Goal: Information Seeking & Learning: Learn about a topic

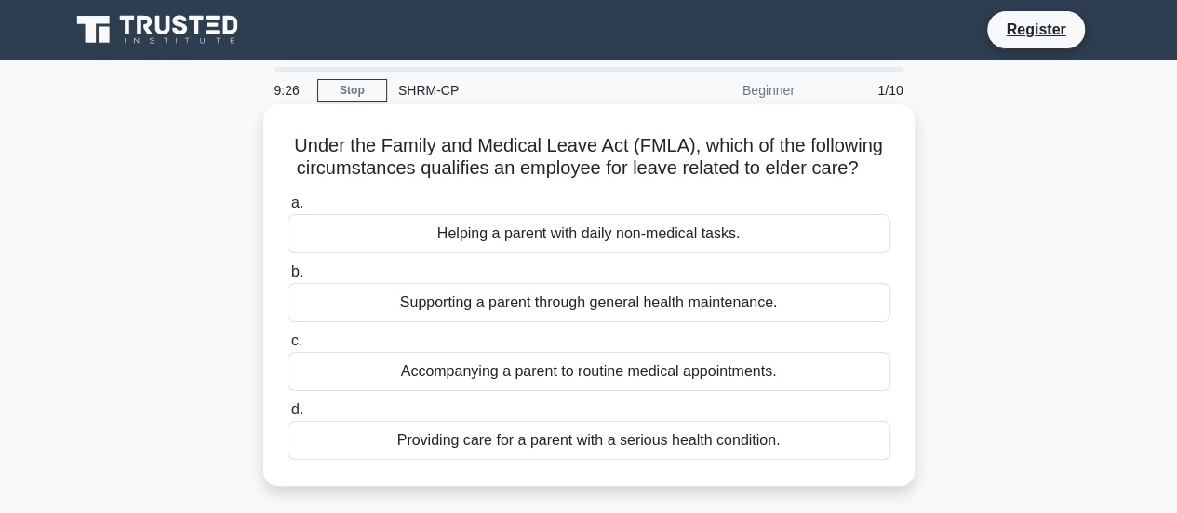
click at [400, 426] on div "Providing care for a parent with a serious health condition." at bounding box center [589, 440] width 603 height 39
click at [288, 416] on input "d. Providing care for a parent with a serious health condition." at bounding box center [288, 410] width 0 height 12
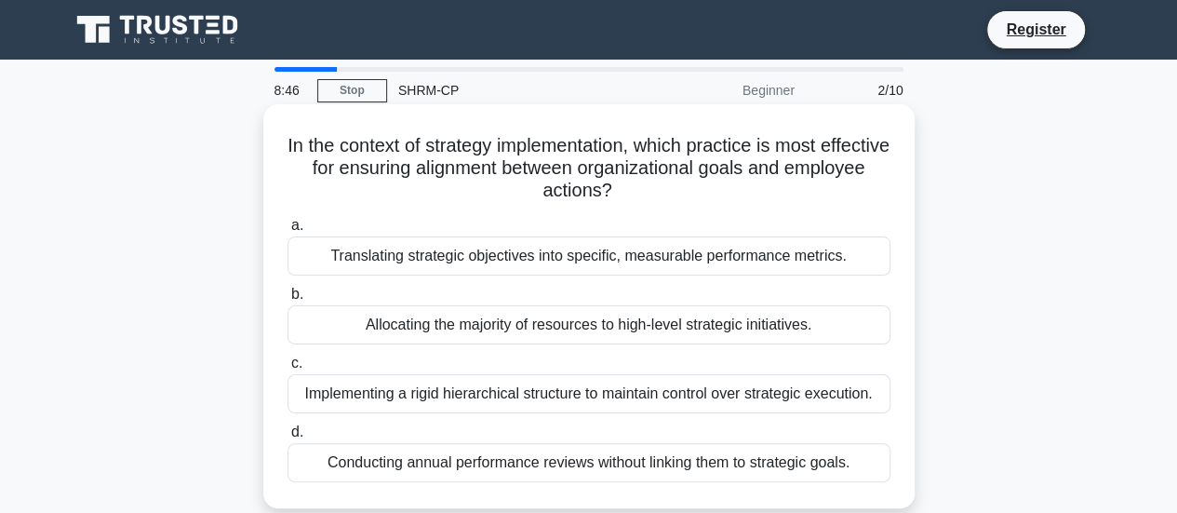
click at [836, 254] on div "Translating strategic objectives into specific, measurable performance metrics." at bounding box center [589, 255] width 603 height 39
click at [288, 232] on input "a. Translating strategic objectives into specific, measurable performance metri…" at bounding box center [288, 226] width 0 height 12
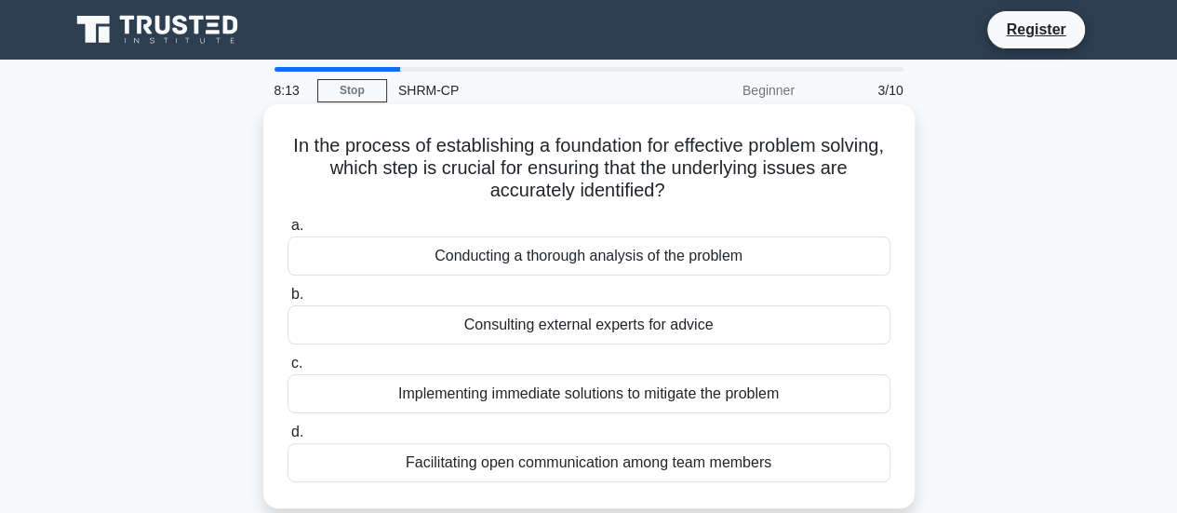
click at [676, 262] on div "Conducting a thorough analysis of the problem" at bounding box center [589, 255] width 603 height 39
click at [288, 232] on input "a. Conducting a thorough analysis of the problem" at bounding box center [288, 226] width 0 height 12
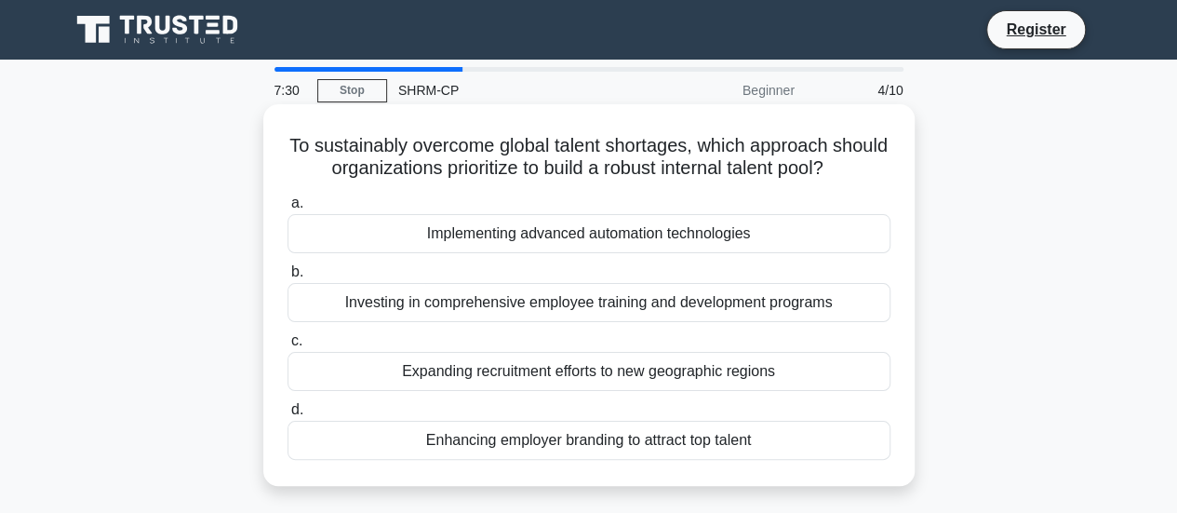
click at [602, 447] on div "Enhancing employer branding to attract top talent" at bounding box center [589, 440] width 603 height 39
click at [288, 416] on input "d. Enhancing employer branding to attract top talent" at bounding box center [288, 410] width 0 height 12
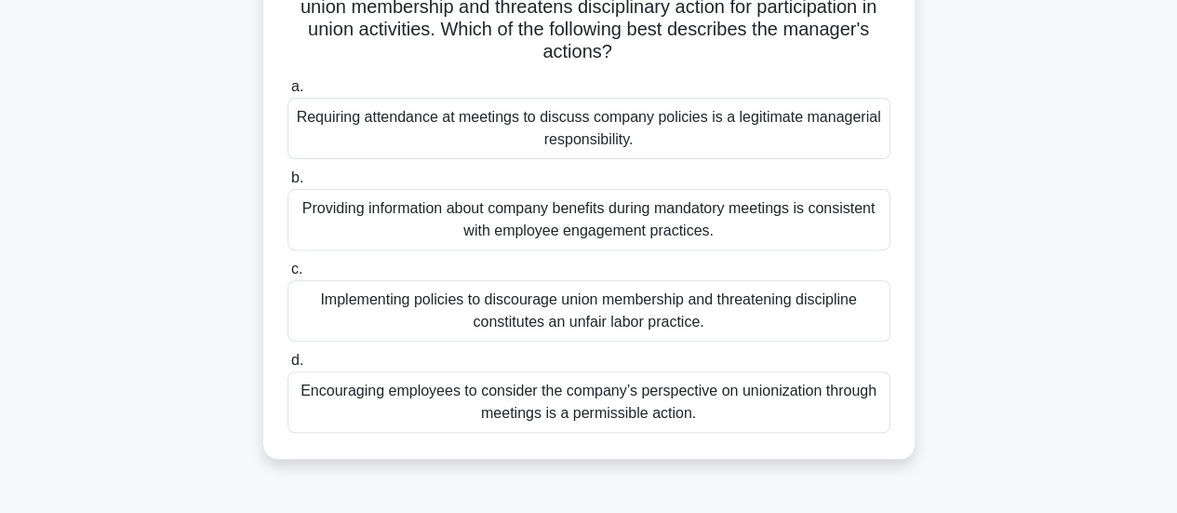
scroll to position [211, 0]
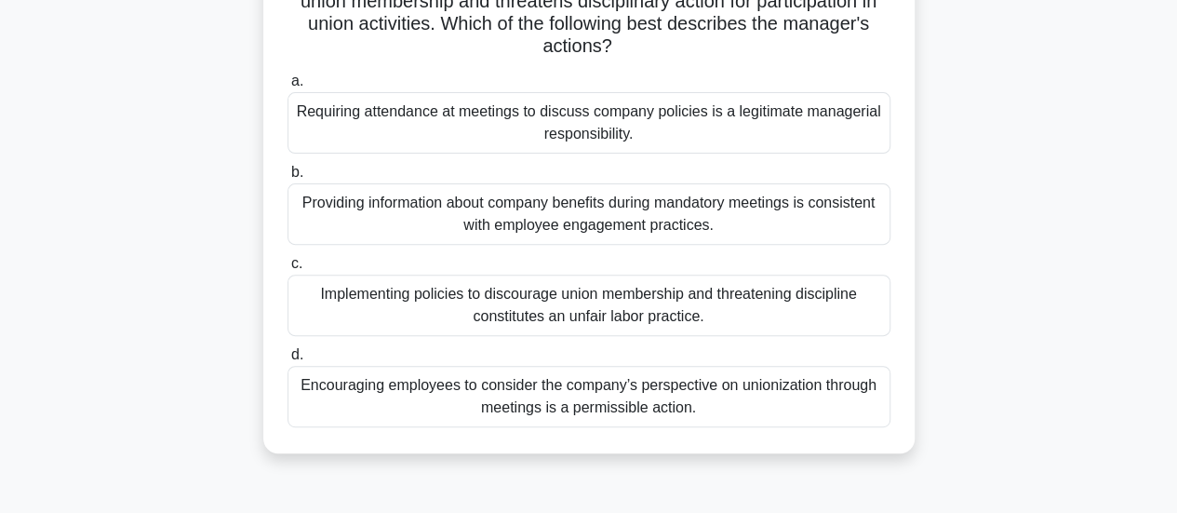
click at [634, 399] on div "Encouraging employees to consider the company’s perspective on unionization thr…" at bounding box center [589, 396] width 603 height 61
click at [288, 361] on input "d. Encouraging employees to consider the company’s perspective on unionization …" at bounding box center [288, 355] width 0 height 12
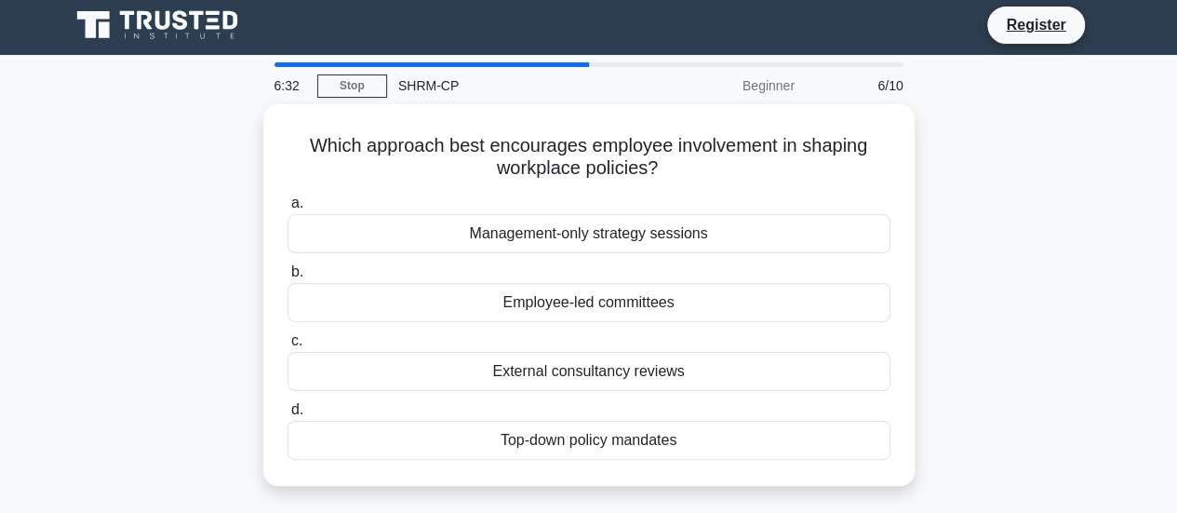
scroll to position [0, 0]
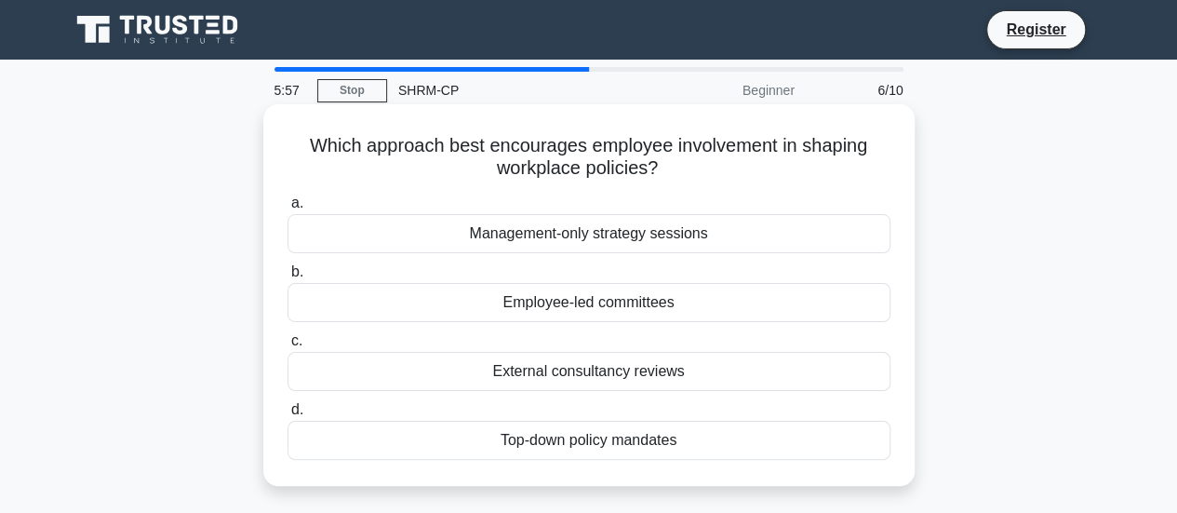
click at [571, 444] on div "Top-down policy mandates" at bounding box center [589, 440] width 603 height 39
click at [288, 416] on input "d. Top-down policy mandates" at bounding box center [288, 410] width 0 height 12
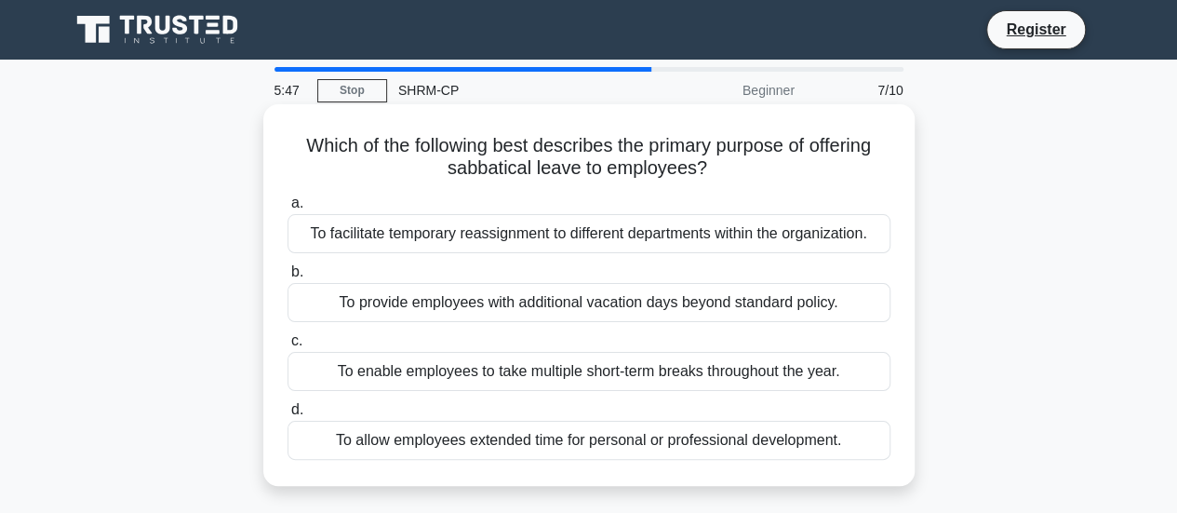
click at [478, 176] on h5 "Which of the following best describes the primary purpose of offering sabbatica…" at bounding box center [589, 157] width 607 height 47
copy h5 "sabbatical"
click at [552, 370] on div "To enable employees to take multiple short-term breaks throughout the year." at bounding box center [589, 371] width 603 height 39
click at [288, 347] on input "c. To enable employees to take multiple short-term breaks throughout the year." at bounding box center [288, 341] width 0 height 12
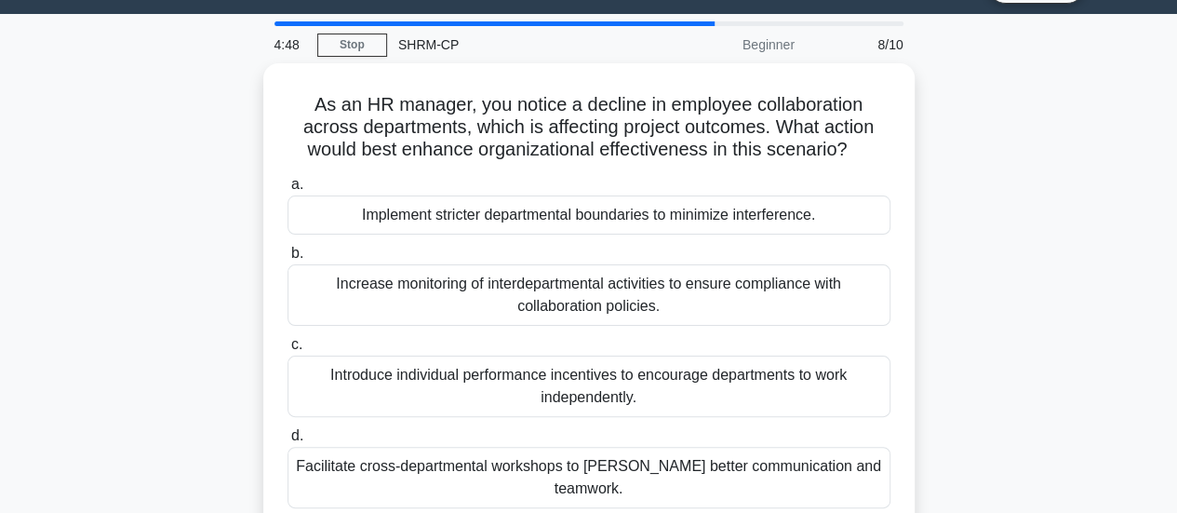
scroll to position [48, 0]
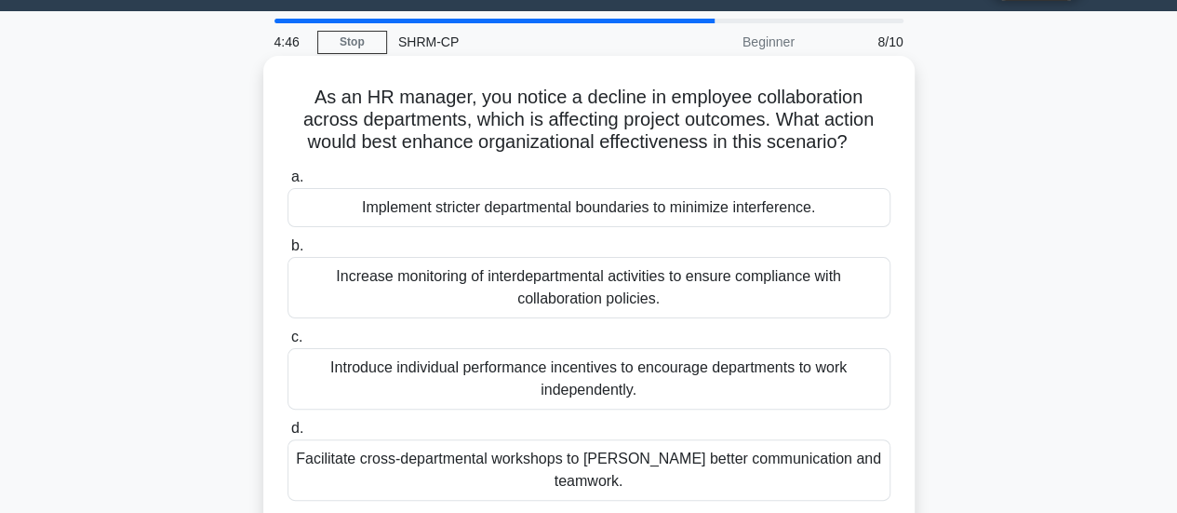
click at [454, 376] on div "Introduce individual performance incentives to encourage departments to work in…" at bounding box center [589, 378] width 603 height 61
click at [288, 343] on input "c. Introduce individual performance incentives to encourage departments to work…" at bounding box center [288, 337] width 0 height 12
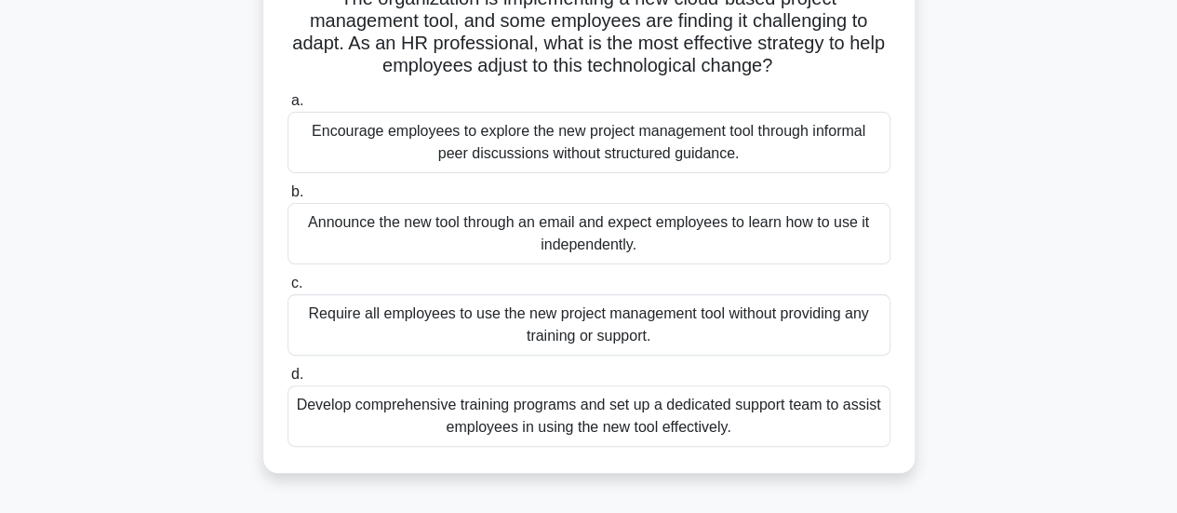
scroll to position [149, 0]
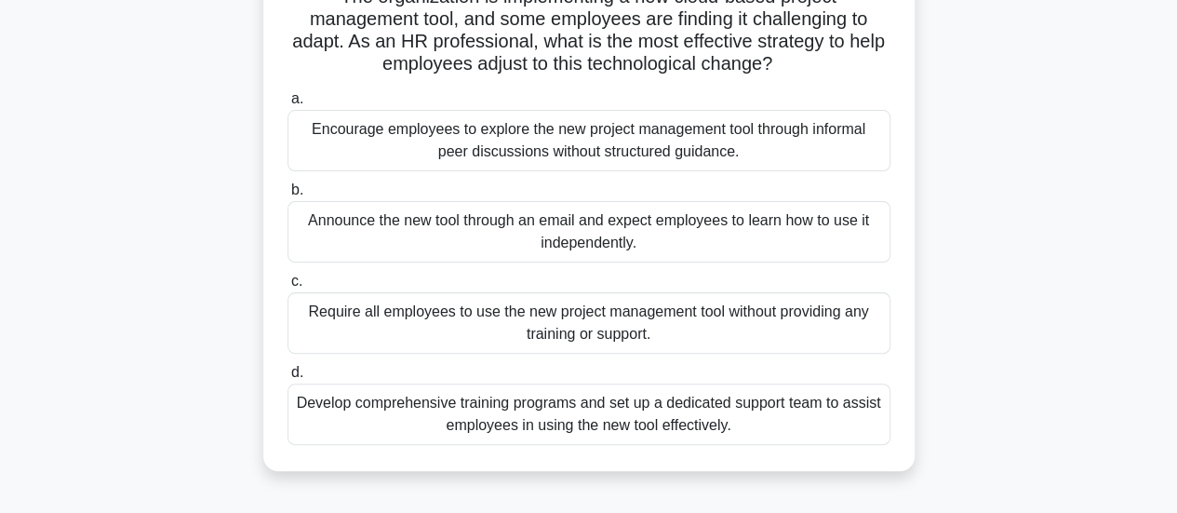
click at [669, 425] on div "Develop comprehensive training programs and set up a dedicated support team to …" at bounding box center [589, 413] width 603 height 61
click at [288, 379] on input "d. Develop comprehensive training programs and set up a dedicated support team …" at bounding box center [288, 373] width 0 height 12
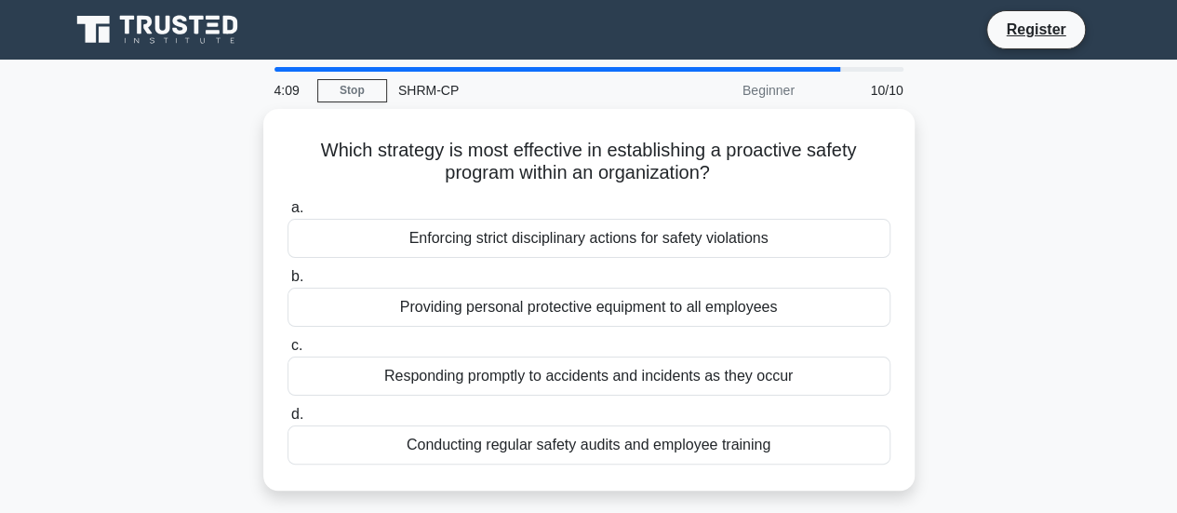
scroll to position [0, 0]
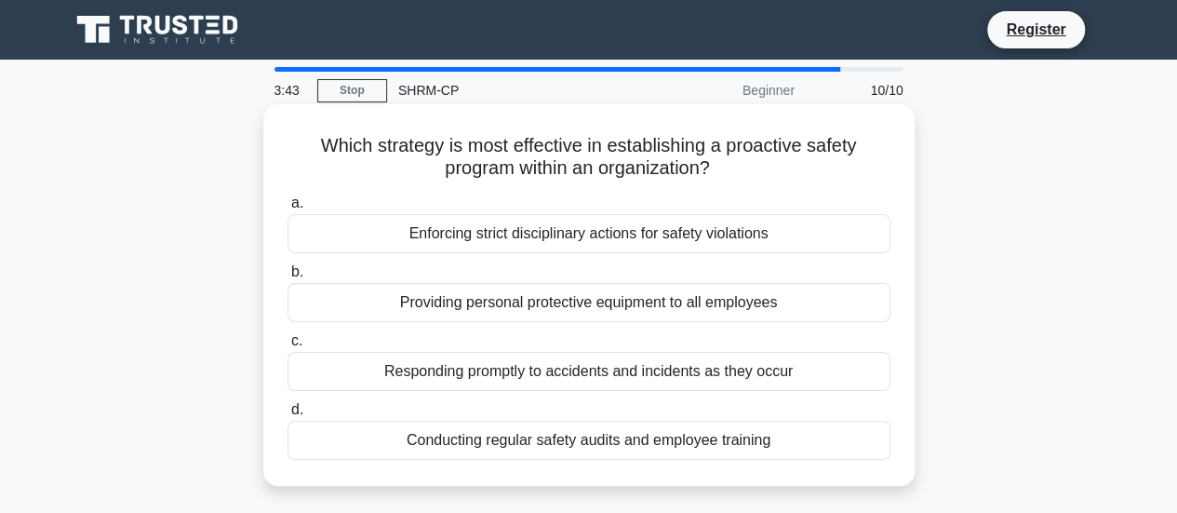
click at [588, 440] on div "Conducting regular safety audits and employee training" at bounding box center [589, 440] width 603 height 39
click at [288, 416] on input "d. Conducting regular safety audits and employee training" at bounding box center [288, 410] width 0 height 12
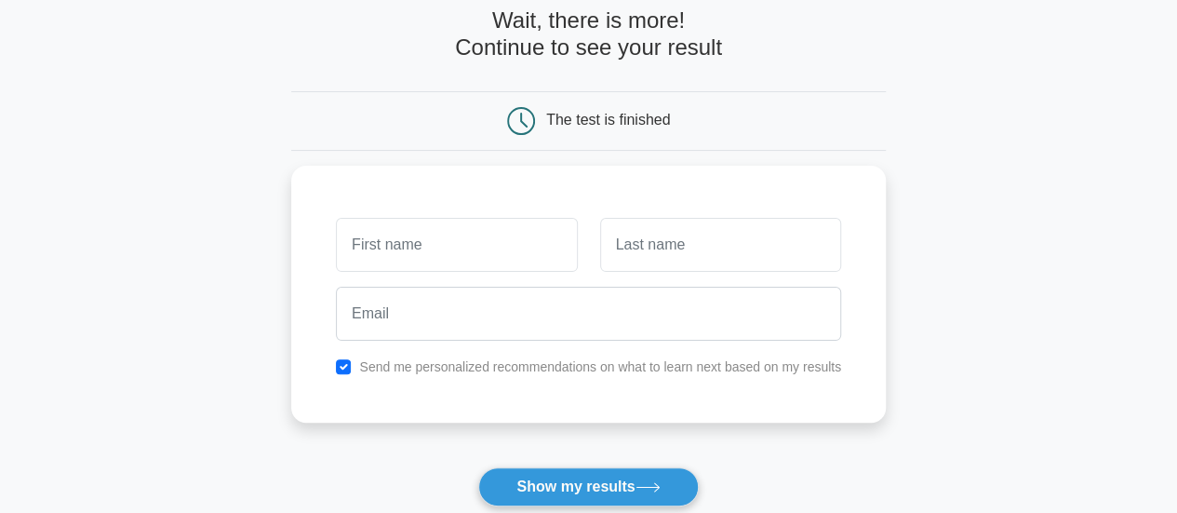
scroll to position [96, 0]
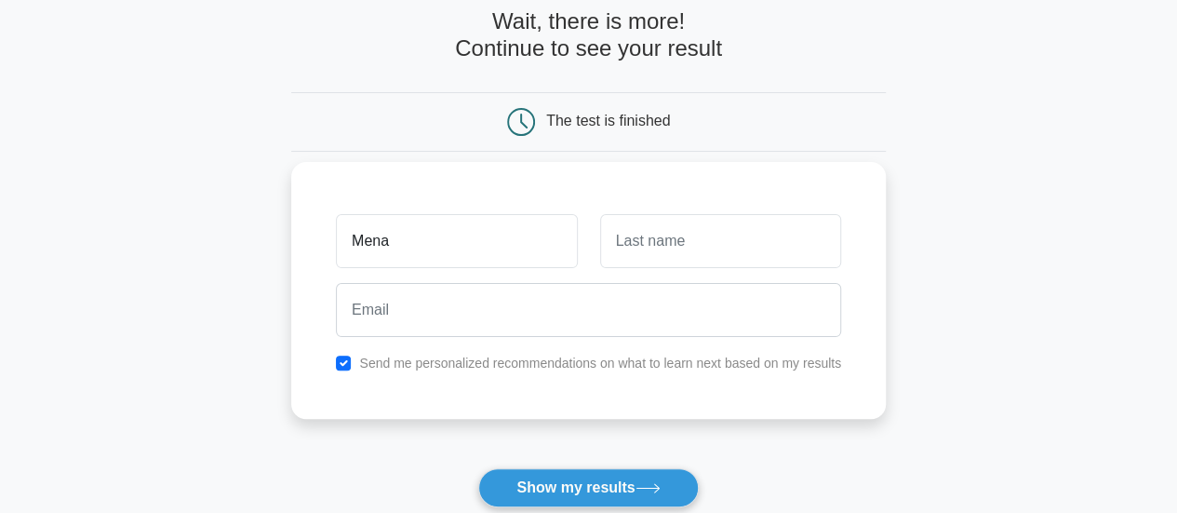
type input "Mena"
click at [666, 246] on input "text" at bounding box center [720, 241] width 241 height 54
type input "g"
type input "H"
type input "L"
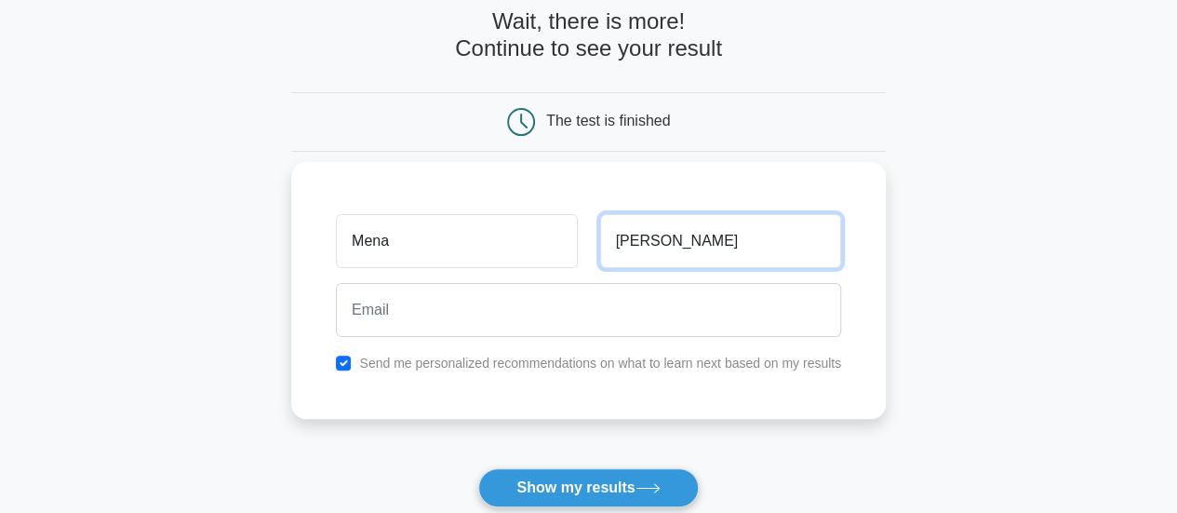
type input "Ahmed"
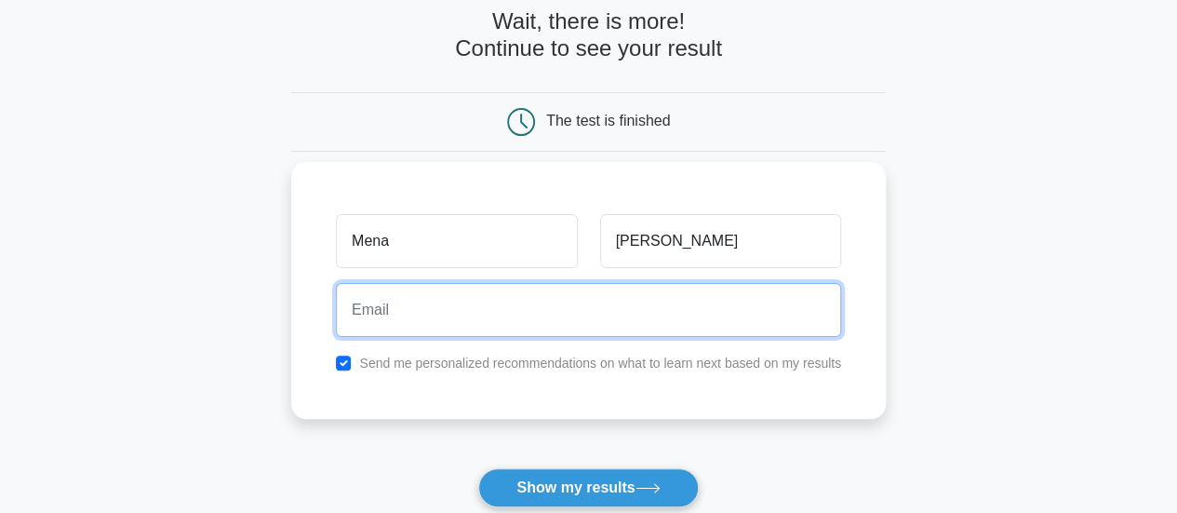
click at [577, 317] on input "email" at bounding box center [588, 310] width 505 height 54
type input "manal.mohammed@bok.sd"
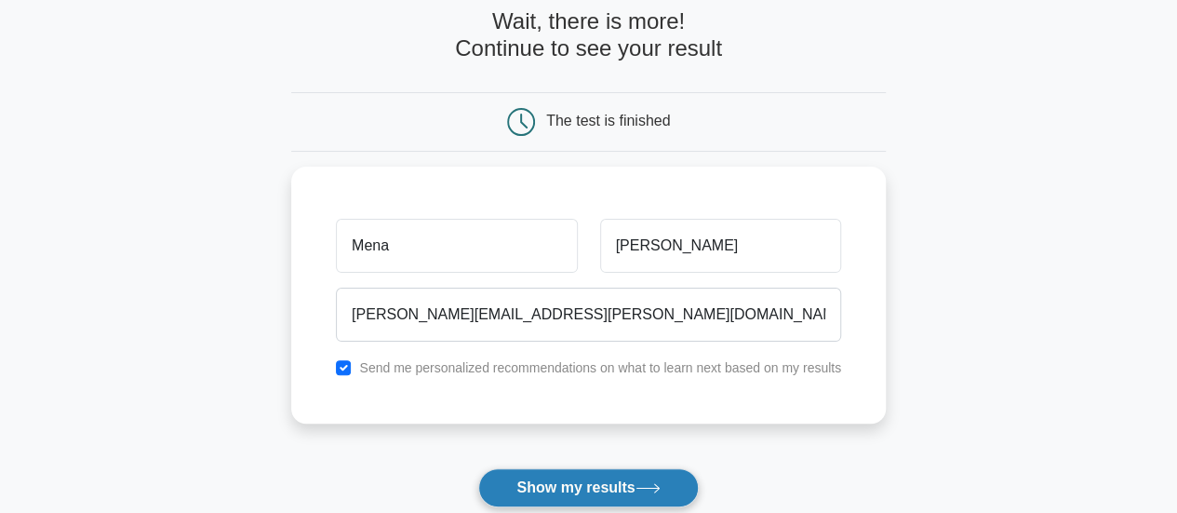
click at [578, 498] on button "Show my results" at bounding box center [588, 487] width 220 height 39
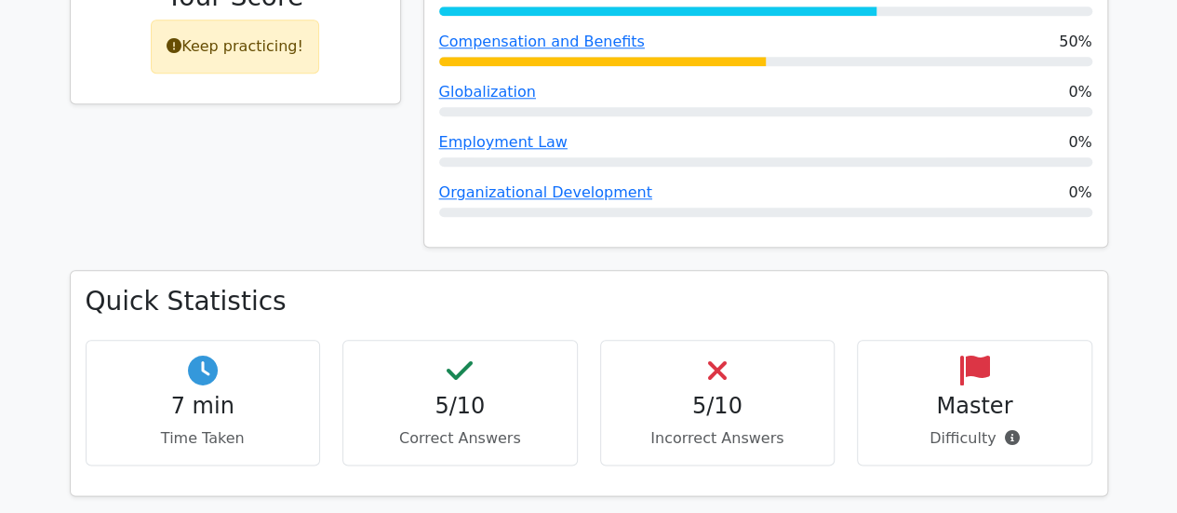
scroll to position [987, 0]
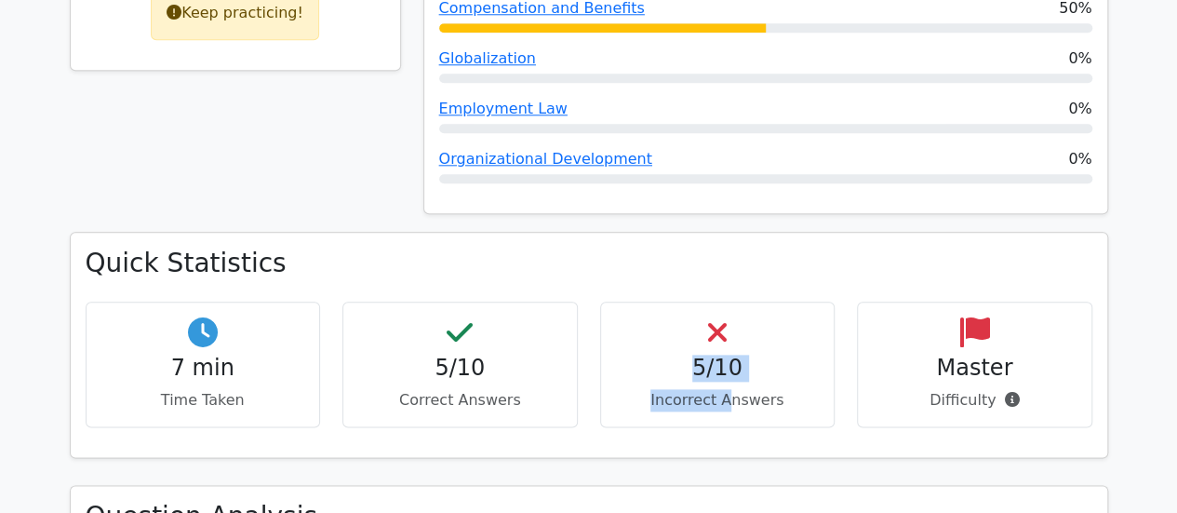
drag, startPoint x: 732, startPoint y: 329, endPoint x: 493, endPoint y: 340, distance: 238.5
click at [493, 340] on div "7 min Time Taken 5/10 Correct Answers 5/10 Incorrect Answers Master" at bounding box center [588, 372] width 1029 height 141
click at [614, 314] on div "5/10 Incorrect Answers" at bounding box center [717, 365] width 235 height 126
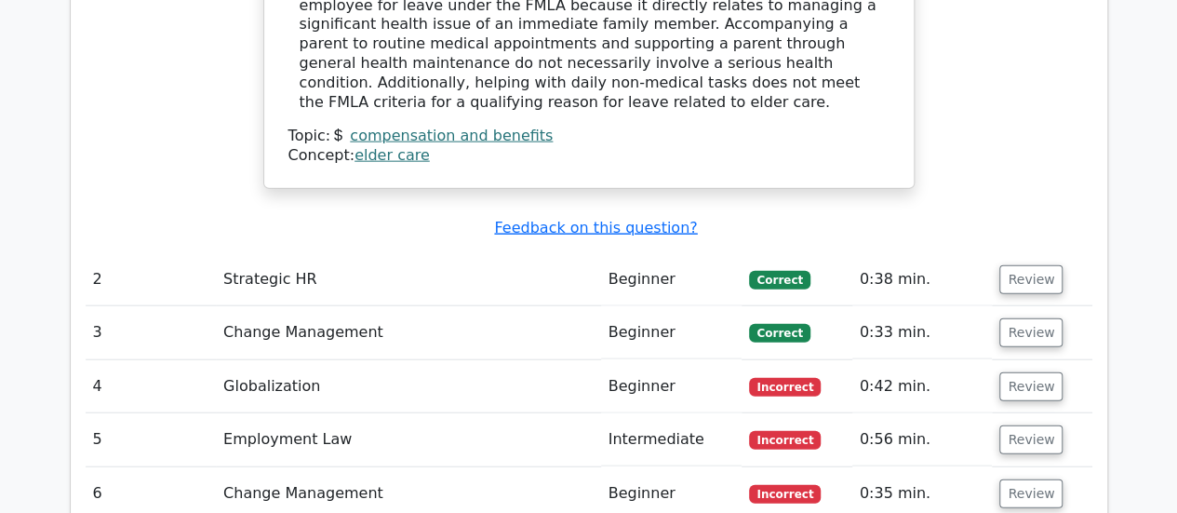
scroll to position [2092, 0]
click at [1052, 265] on button "Review" at bounding box center [1031, 279] width 63 height 29
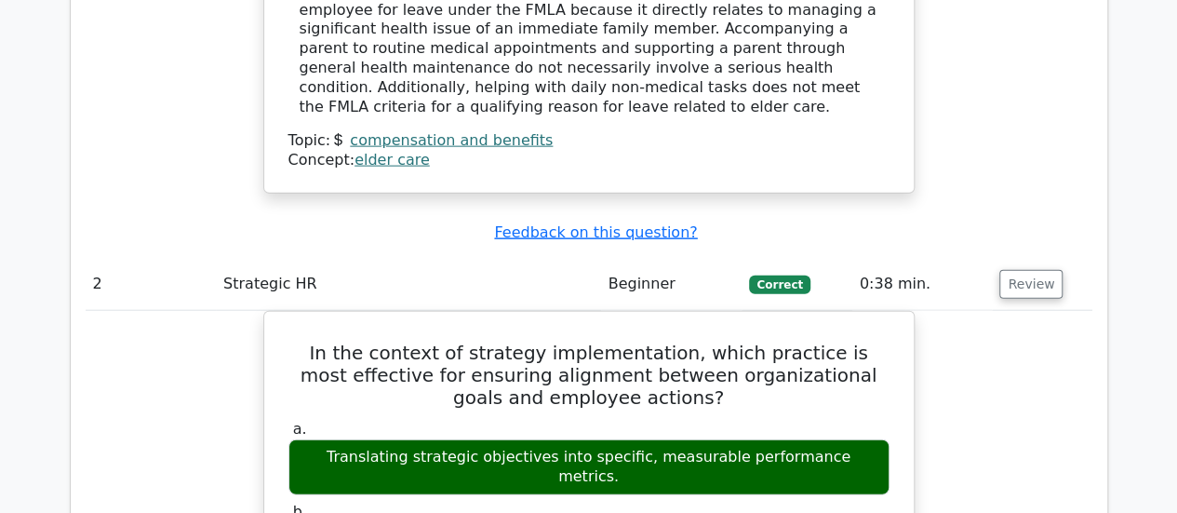
drag, startPoint x: 1185, startPoint y: 262, endPoint x: 1155, endPoint y: 61, distance: 203.2
click at [1155, 61] on main "Go Premium SHRM Certified Professional Preparation Package (2025) 4788 Superior…" at bounding box center [588, 111] width 1177 height 4286
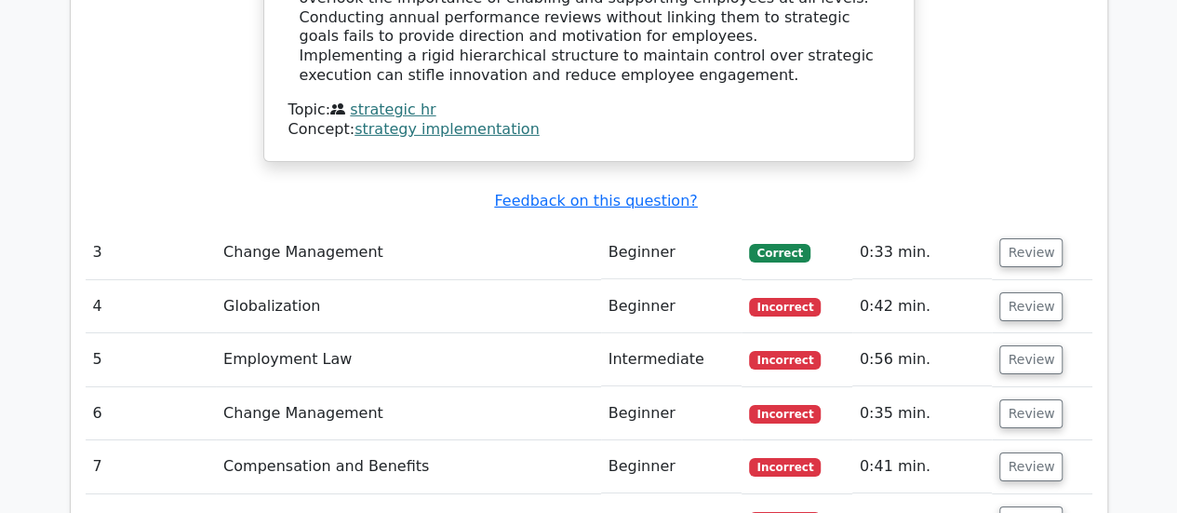
scroll to position [2869, 0]
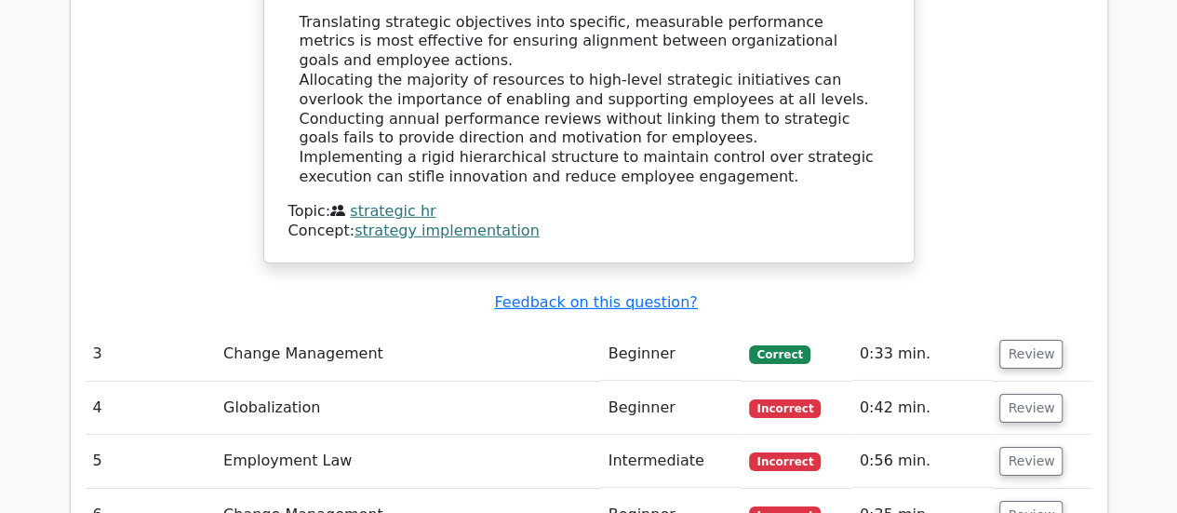
click at [802, 399] on span "Incorrect" at bounding box center [785, 408] width 72 height 19
click at [1026, 394] on button "Review" at bounding box center [1031, 408] width 63 height 29
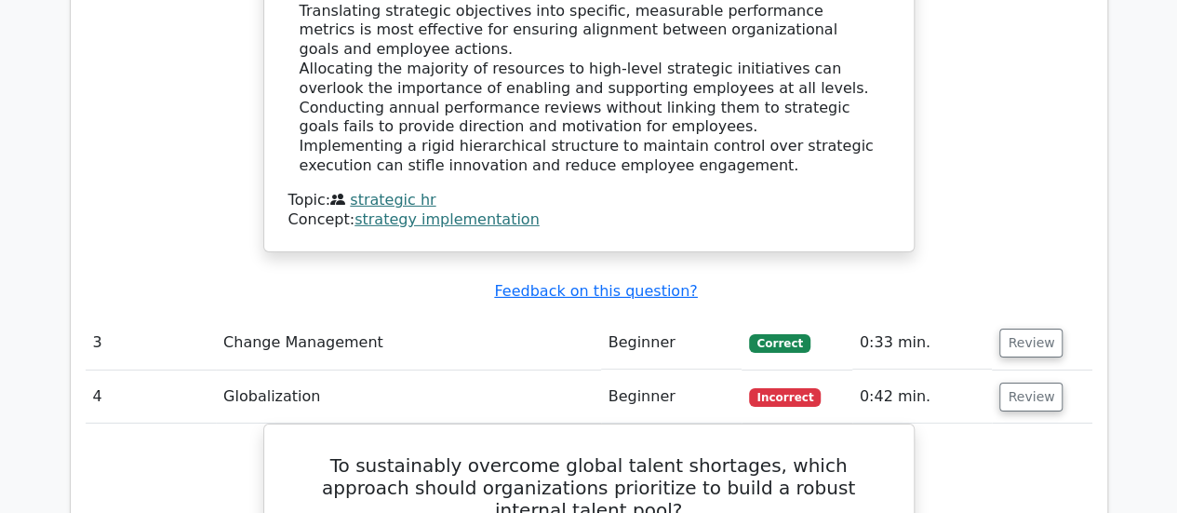
scroll to position [2930, 0]
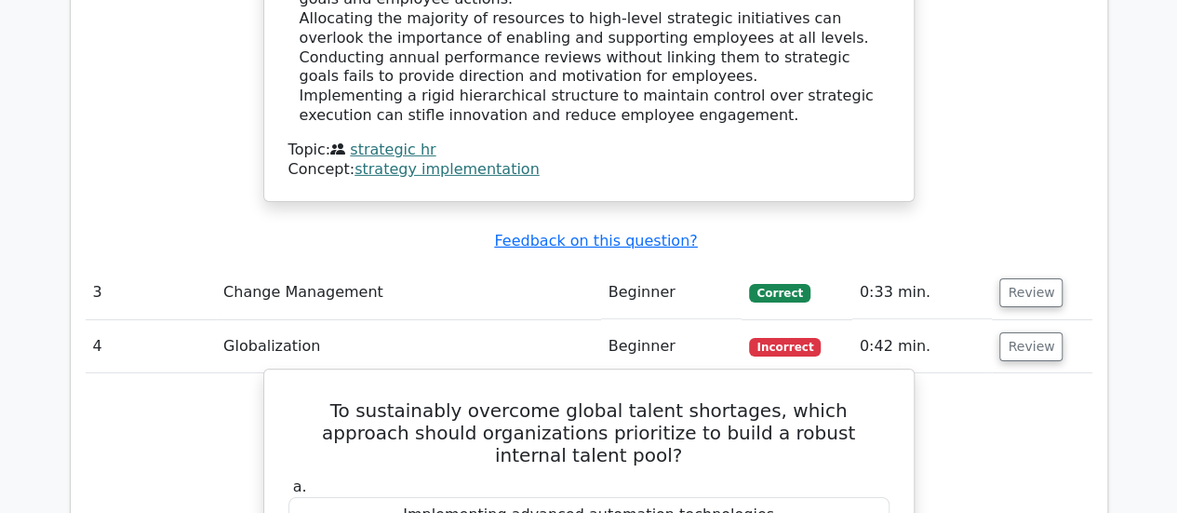
click at [670, 399] on h5 "To sustainably overcome global talent shortages, which approach should organiza…" at bounding box center [589, 432] width 605 height 67
copy h5 "robust"
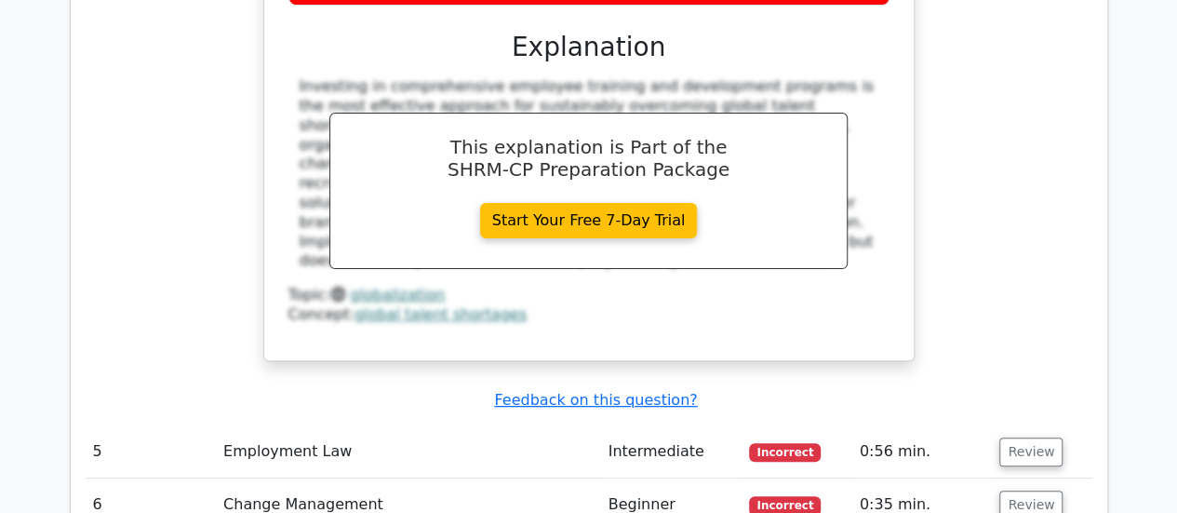
scroll to position [3669, 0]
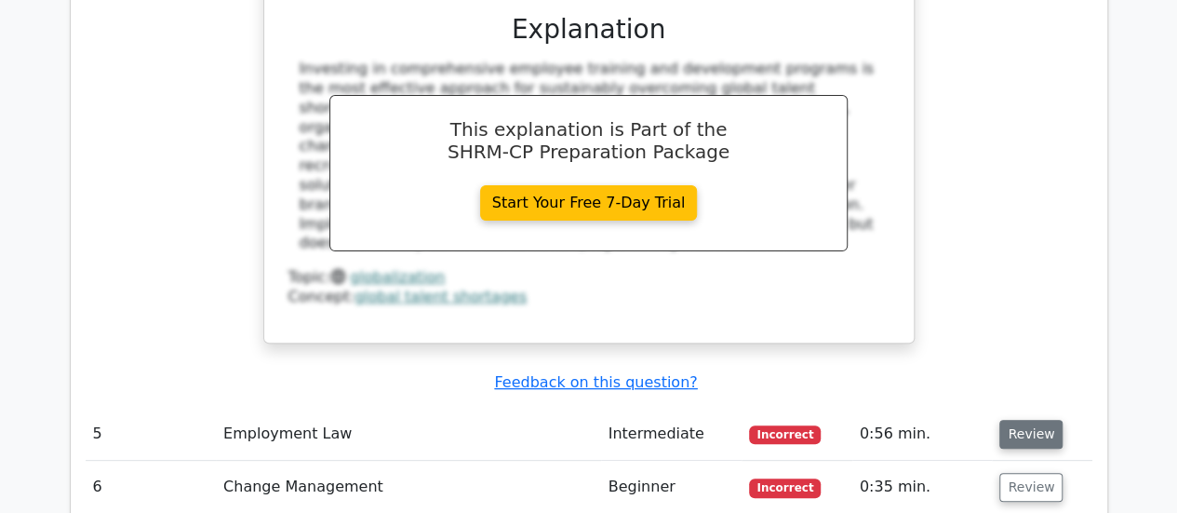
click at [1037, 420] on button "Review" at bounding box center [1031, 434] width 63 height 29
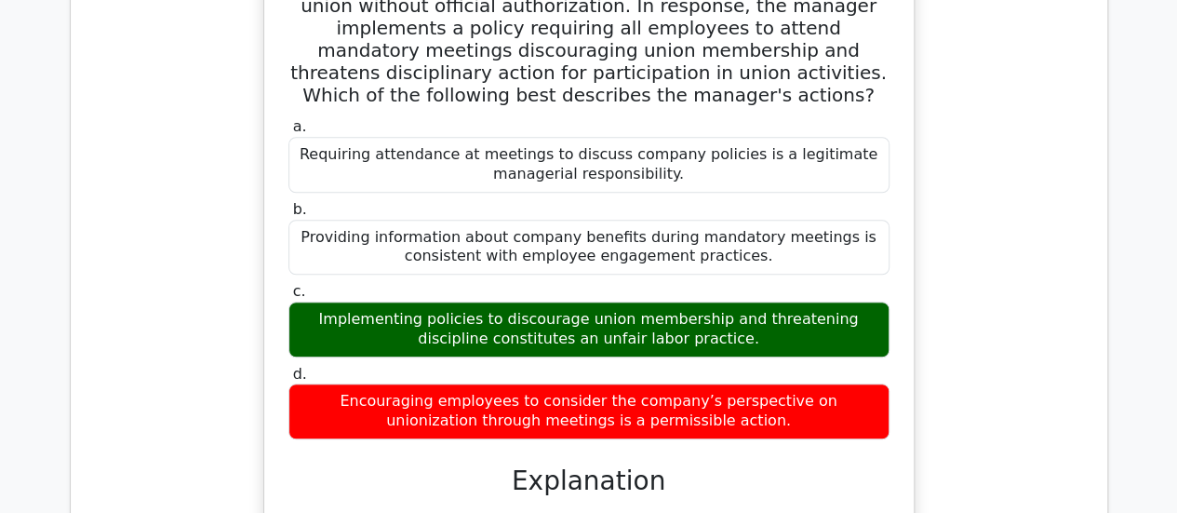
scroll to position [4190, 0]
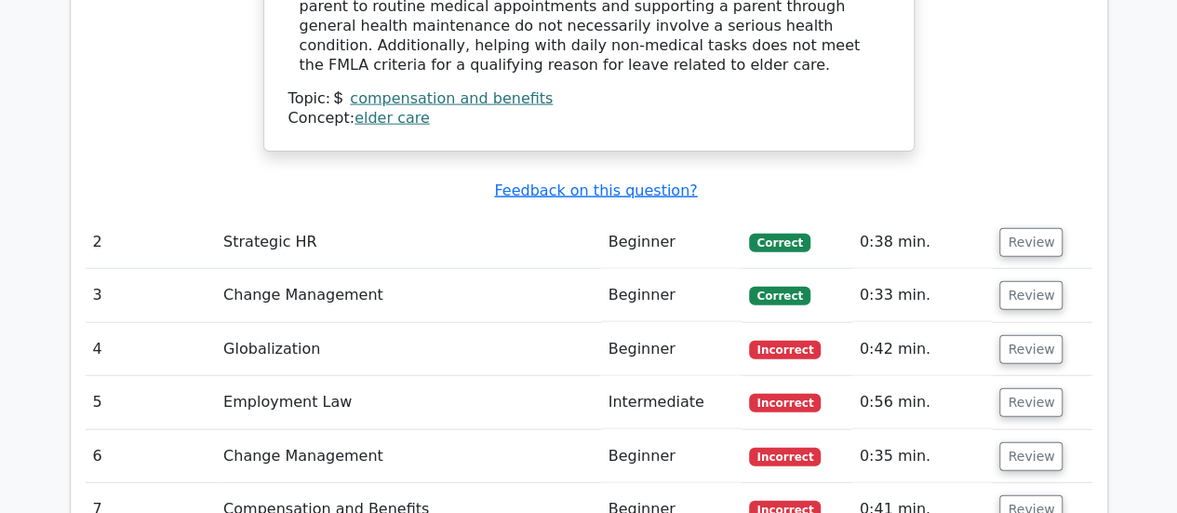
scroll to position [2130, 0]
click at [802, 340] on span "Incorrect" at bounding box center [785, 349] width 72 height 19
click at [1029, 334] on button "Review" at bounding box center [1031, 348] width 63 height 29
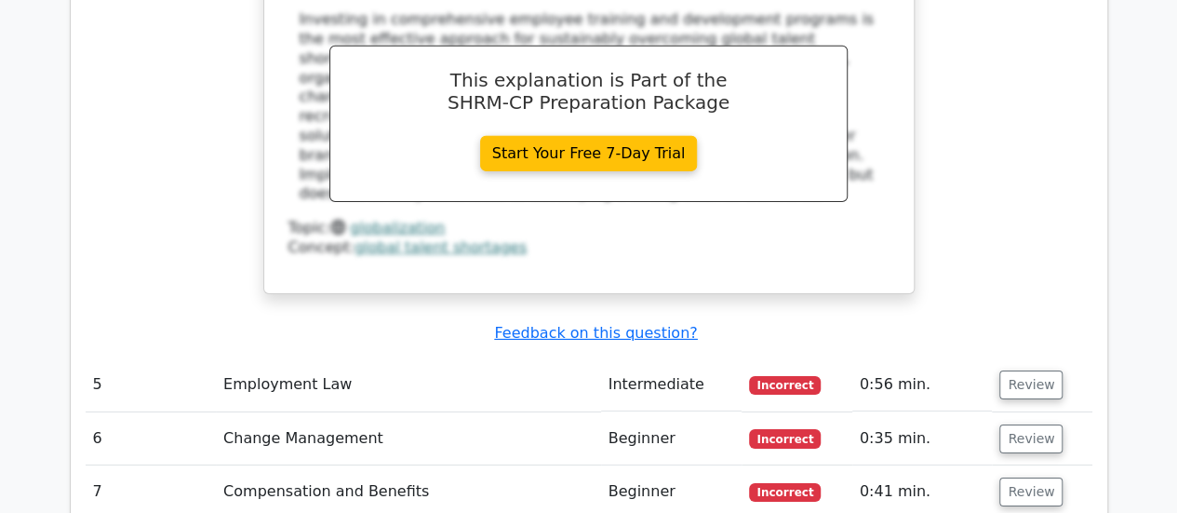
scroll to position [2947, 0]
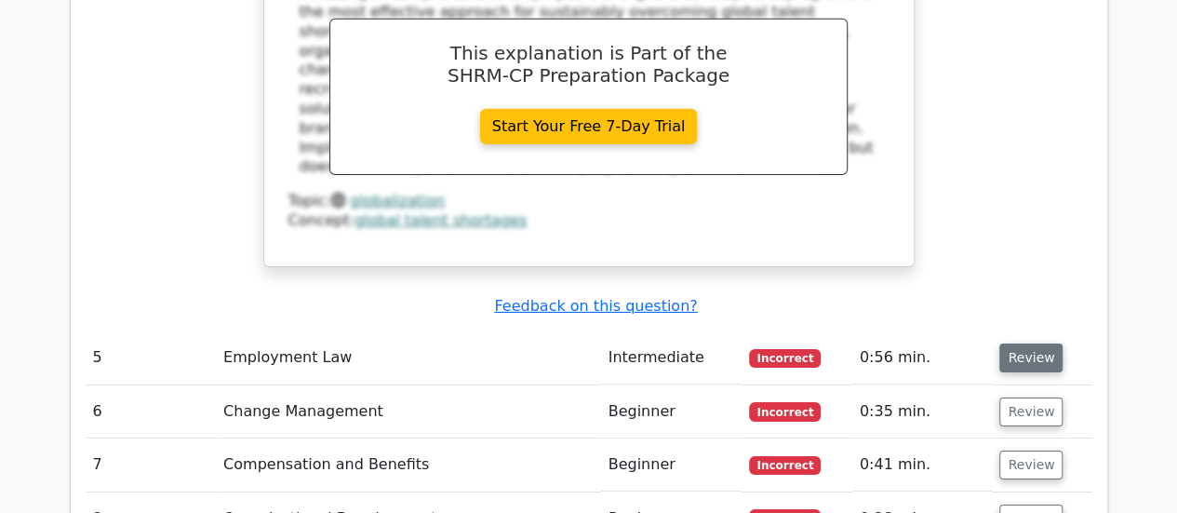
click at [1029, 343] on button "Review" at bounding box center [1031, 357] width 63 height 29
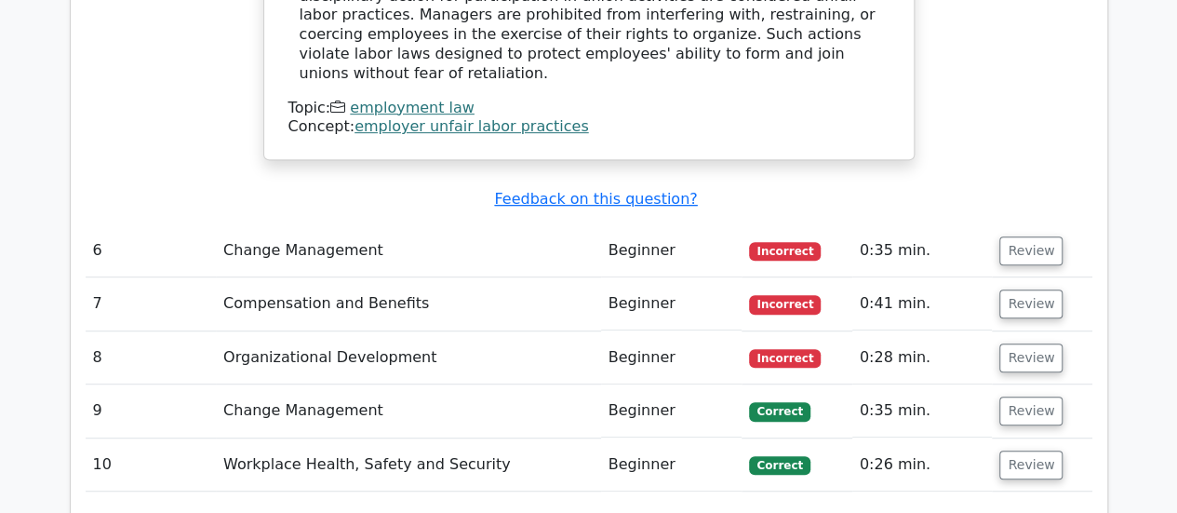
scroll to position [3933, 0]
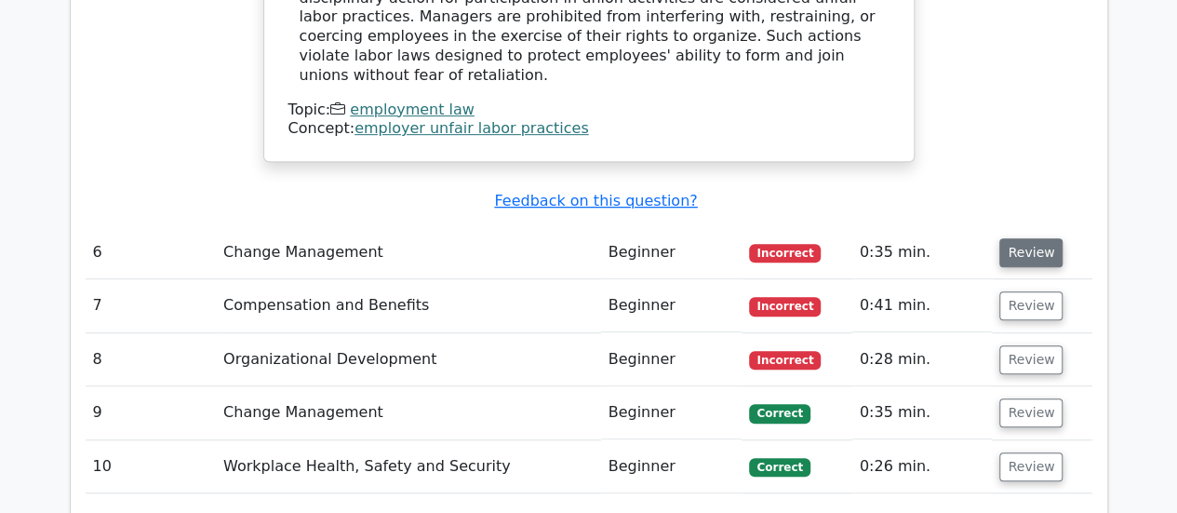
click at [1007, 238] on button "Review" at bounding box center [1031, 252] width 63 height 29
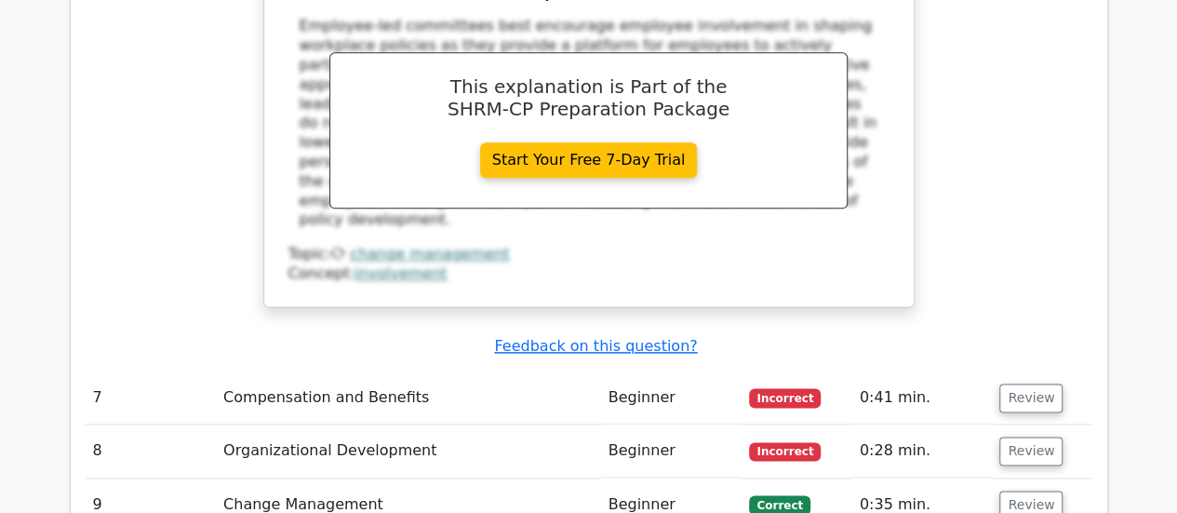
scroll to position [4640, 0]
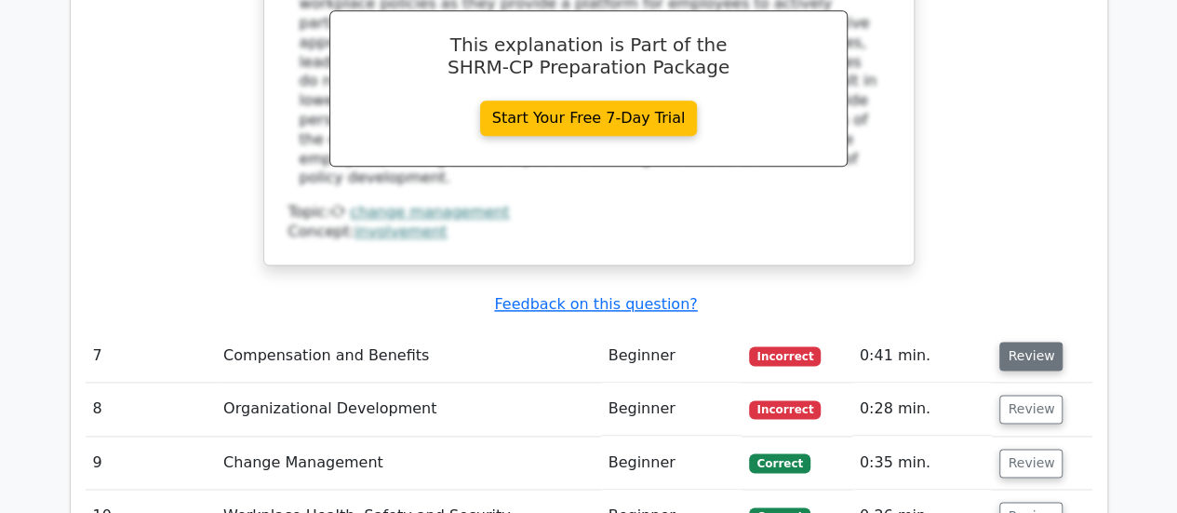
click at [1045, 342] on button "Review" at bounding box center [1031, 356] width 63 height 29
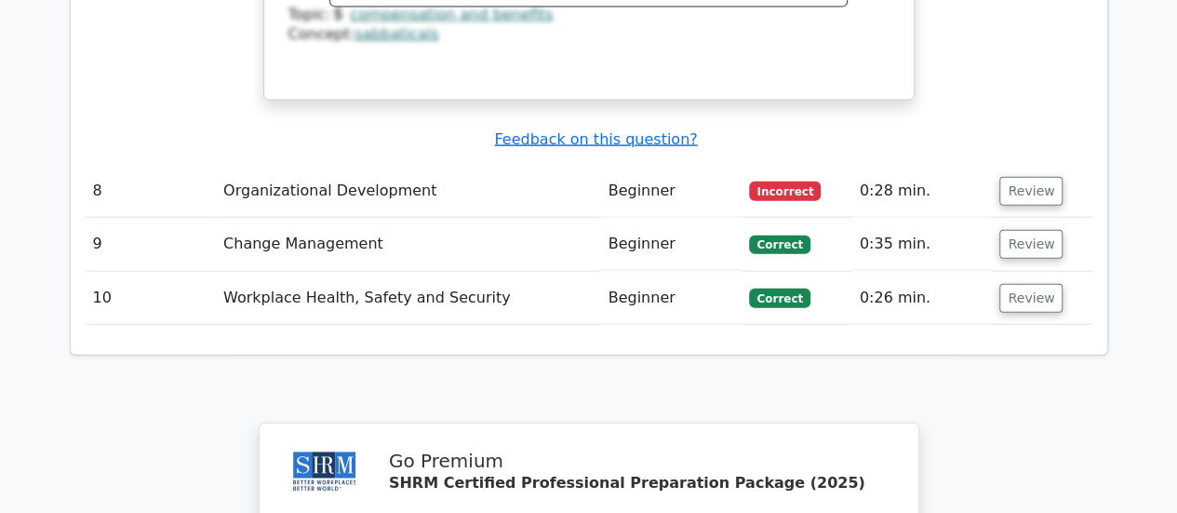
scroll to position [5459, 0]
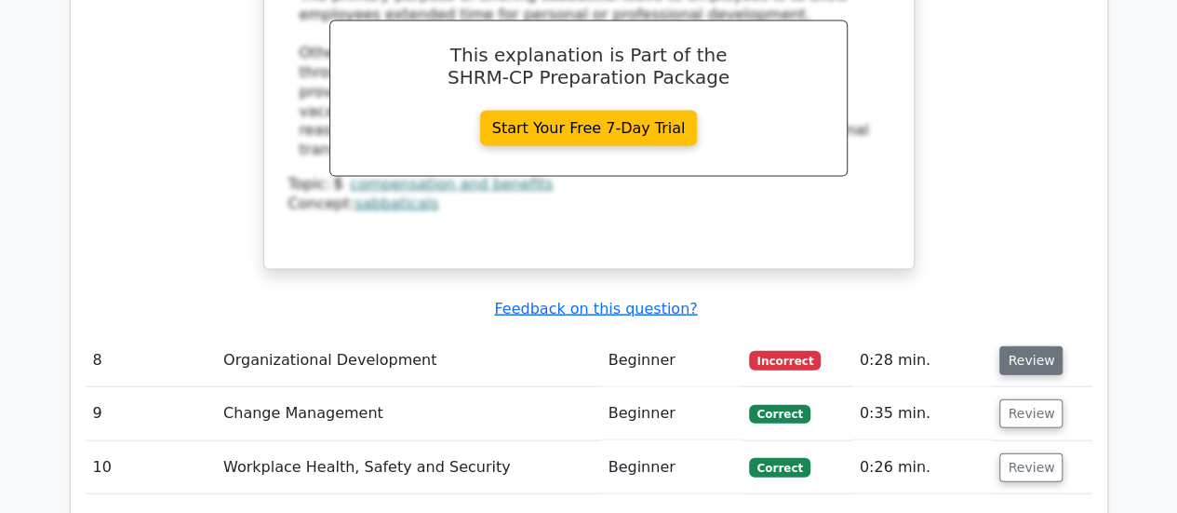
click at [1016, 346] on button "Review" at bounding box center [1031, 360] width 63 height 29
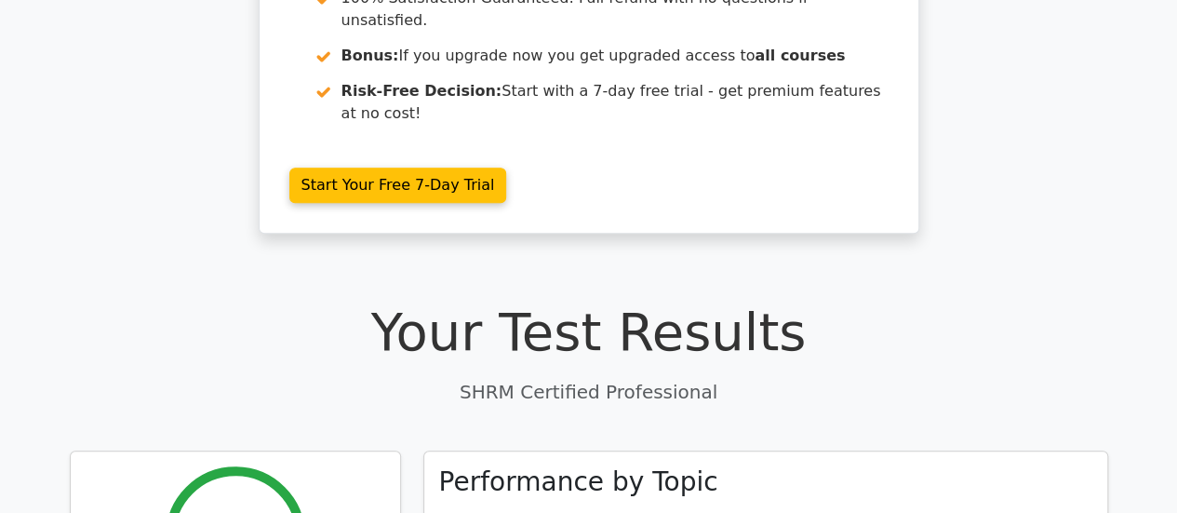
scroll to position [0, 0]
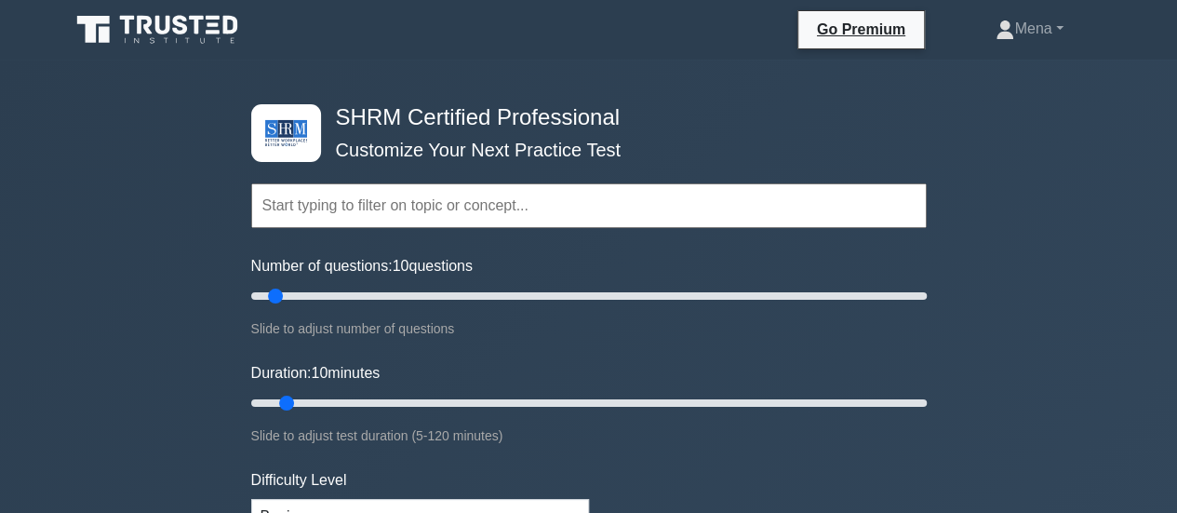
click at [340, 211] on input "text" at bounding box center [589, 205] width 676 height 45
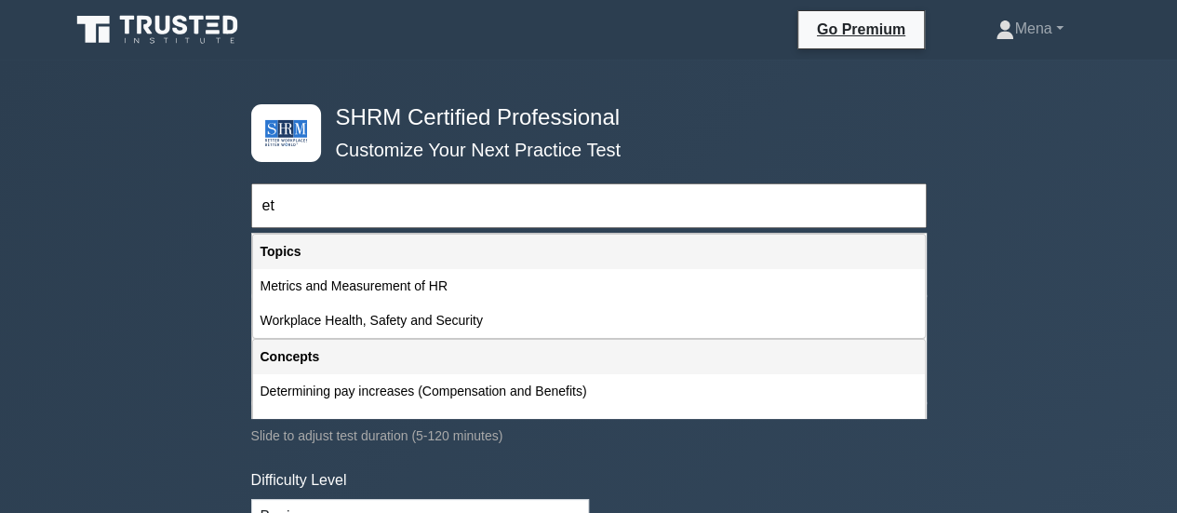
type input "e"
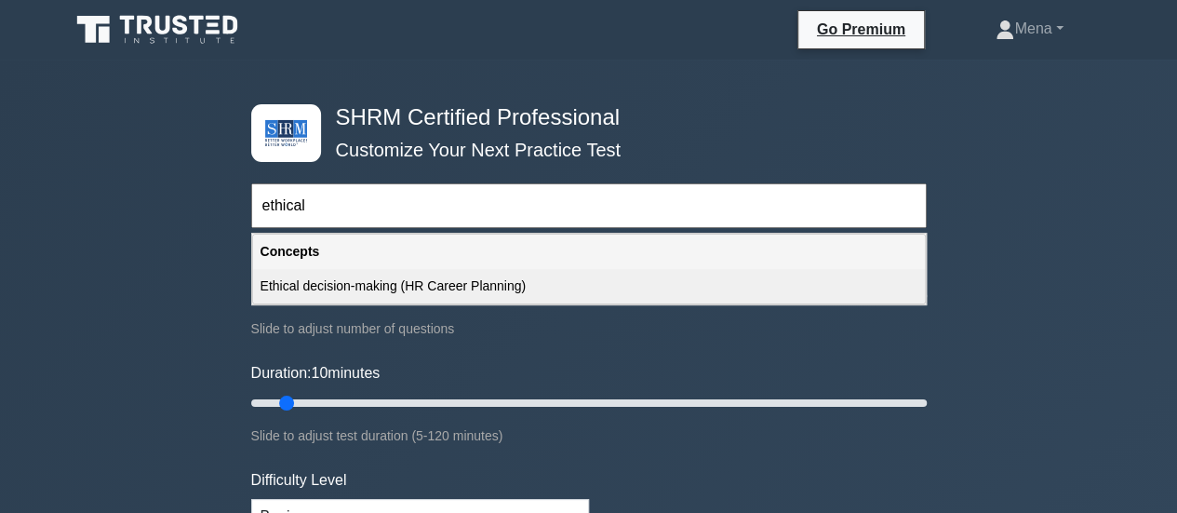
click at [397, 283] on div "Ethical decision-making (HR Career Planning)" at bounding box center [589, 286] width 672 height 34
type input "Ethical decision-making (HR Career Planning)"
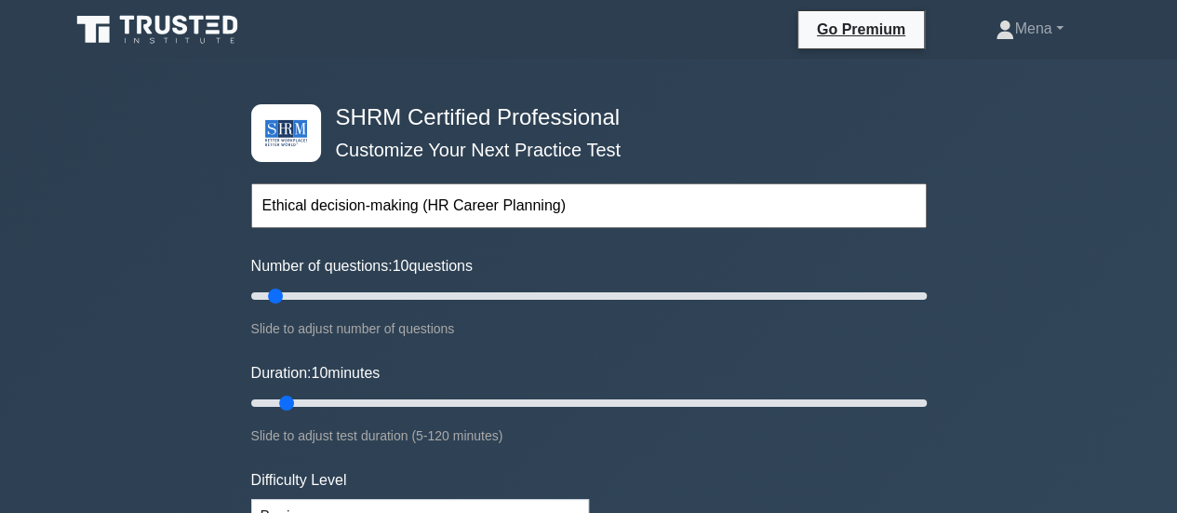
click at [397, 283] on div "Number of questions: 10 questions Slide to adjust number of questions" at bounding box center [589, 297] width 676 height 85
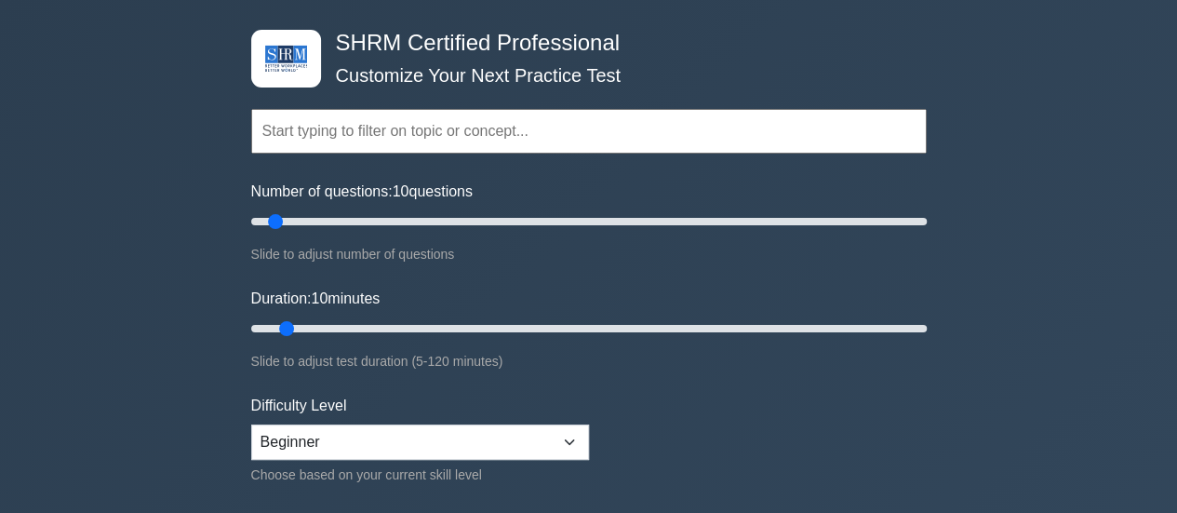
scroll to position [112, 0]
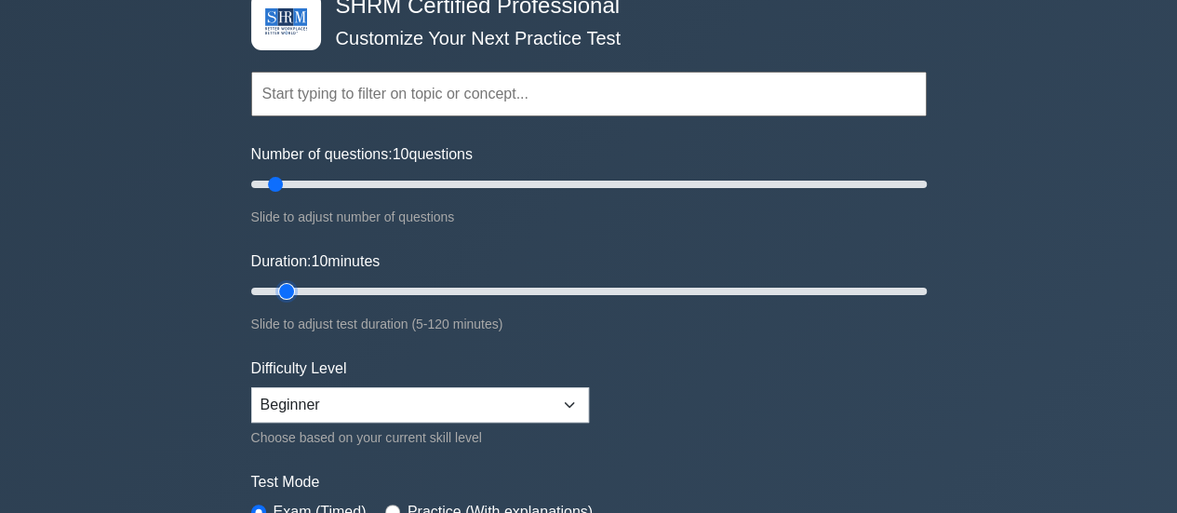
click at [301, 289] on input "Duration: 10 minutes" at bounding box center [589, 291] width 676 height 22
click at [301, 292] on input "Duration: 10 minutes" at bounding box center [589, 291] width 676 height 22
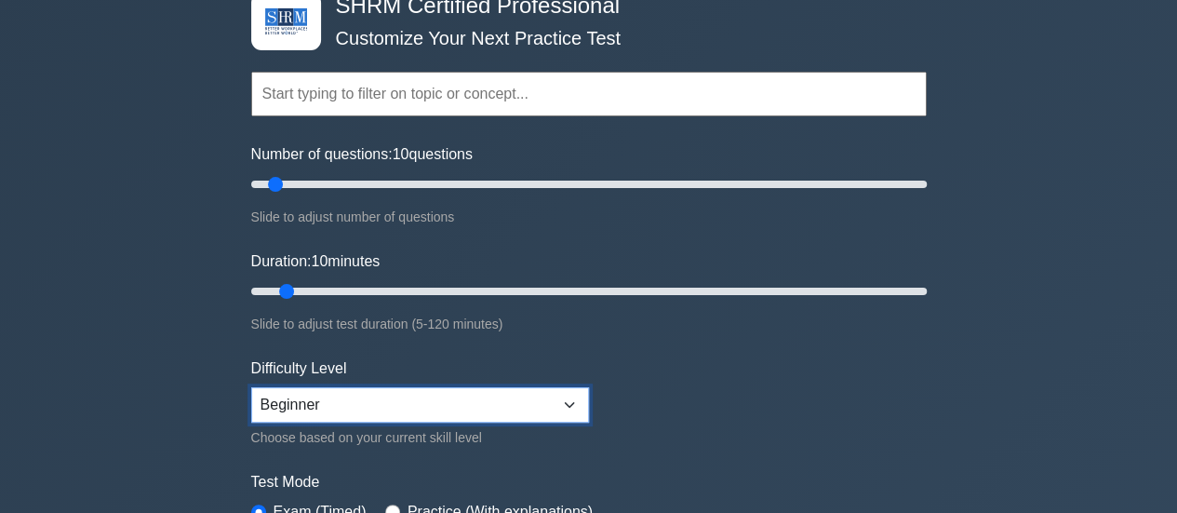
click at [417, 410] on select "Beginner Intermediate Expert" at bounding box center [420, 404] width 338 height 35
select select "intermediate"
click at [251, 387] on select "Beginner Intermediate Expert" at bounding box center [420, 404] width 338 height 35
click at [469, 403] on select "Beginner Intermediate Expert" at bounding box center [420, 404] width 338 height 35
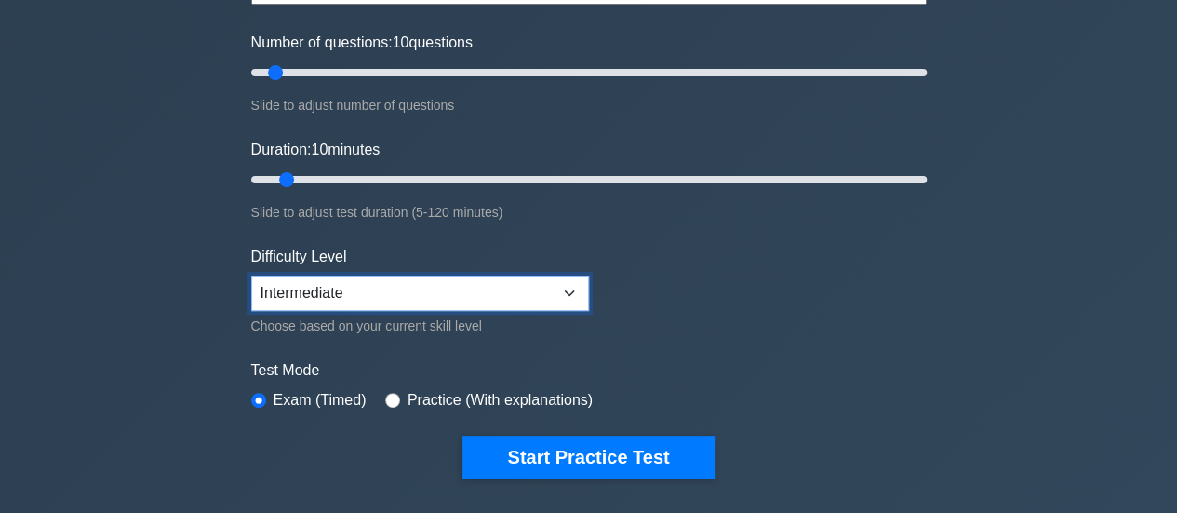
scroll to position [261, 0]
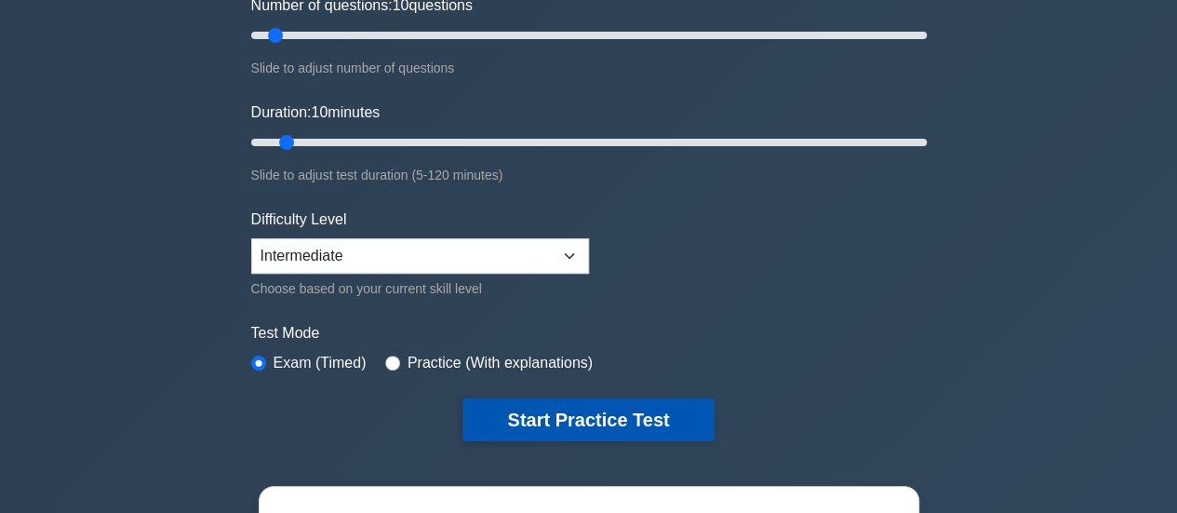
click at [551, 422] on button "Start Practice Test" at bounding box center [588, 419] width 251 height 43
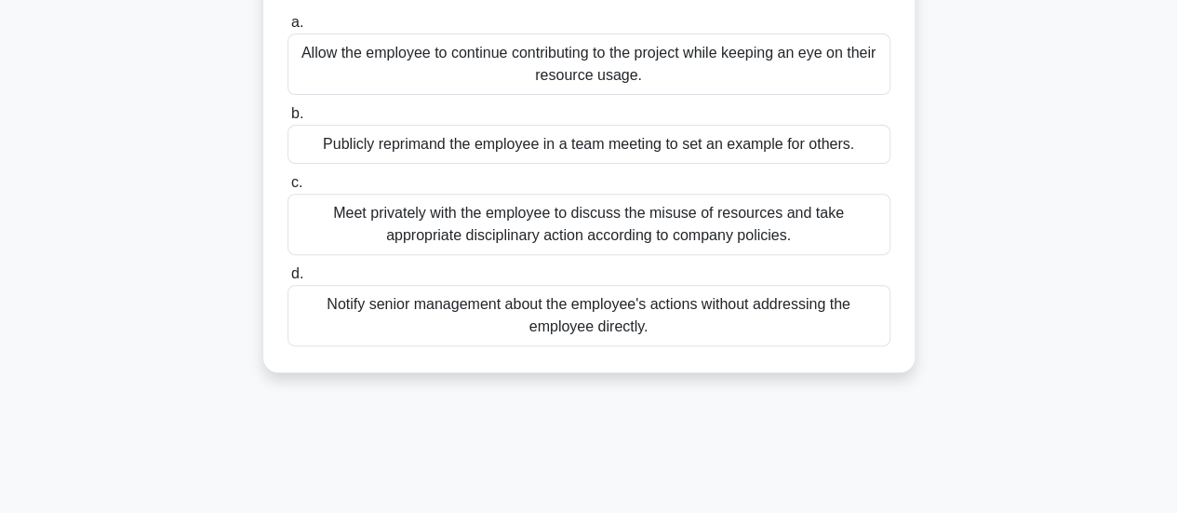
scroll to position [277, 0]
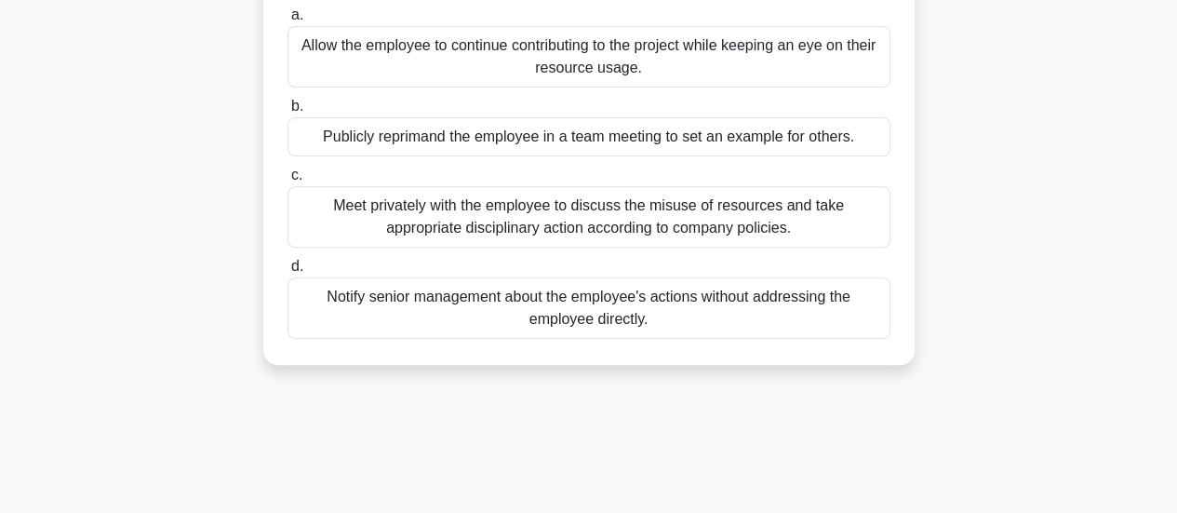
click at [582, 305] on div "Notify senior management about the employee's actions without addressing the em…" at bounding box center [589, 307] width 603 height 61
click at [288, 273] on input "d. Notify senior management about the employee's actions without addressing the…" at bounding box center [288, 267] width 0 height 12
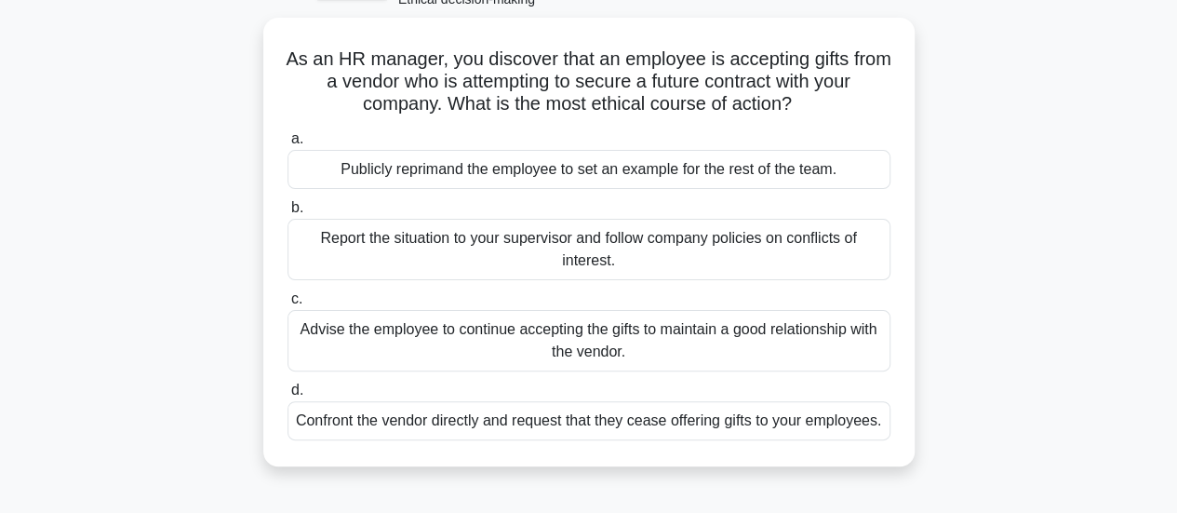
scroll to position [128, 0]
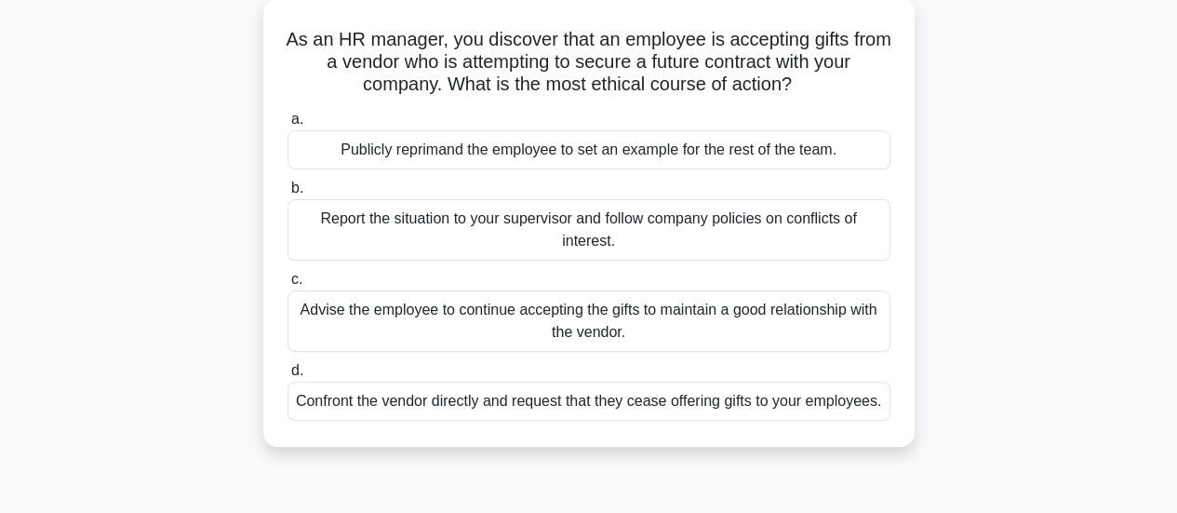
click at [610, 250] on div "Report the situation to your supervisor and follow company policies on conflict…" at bounding box center [589, 229] width 603 height 61
click at [288, 195] on input "b. Report the situation to your supervisor and follow company policies on confl…" at bounding box center [288, 188] width 0 height 12
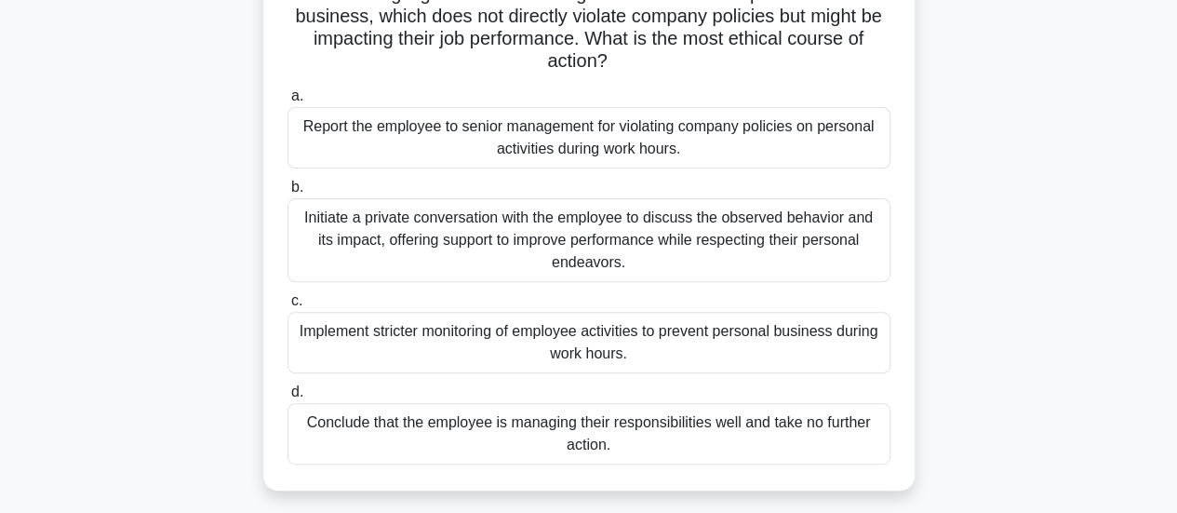
scroll to position [194, 0]
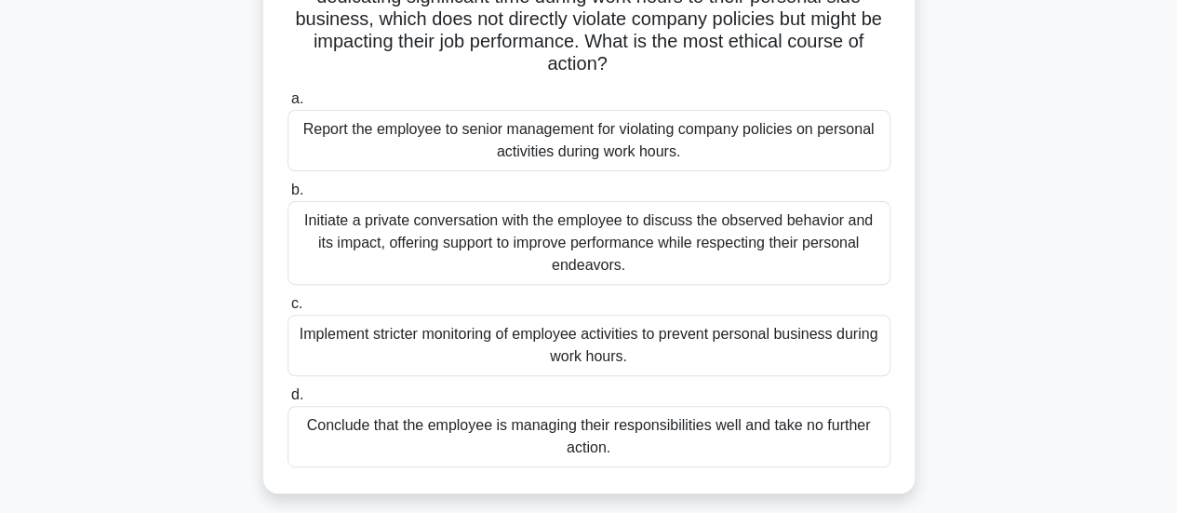
click at [641, 235] on div "Initiate a private conversation with the employee to discuss the observed behav…" at bounding box center [589, 243] width 603 height 84
click at [288, 196] on input "b. Initiate a private conversation with the employee to discuss the observed be…" at bounding box center [288, 190] width 0 height 12
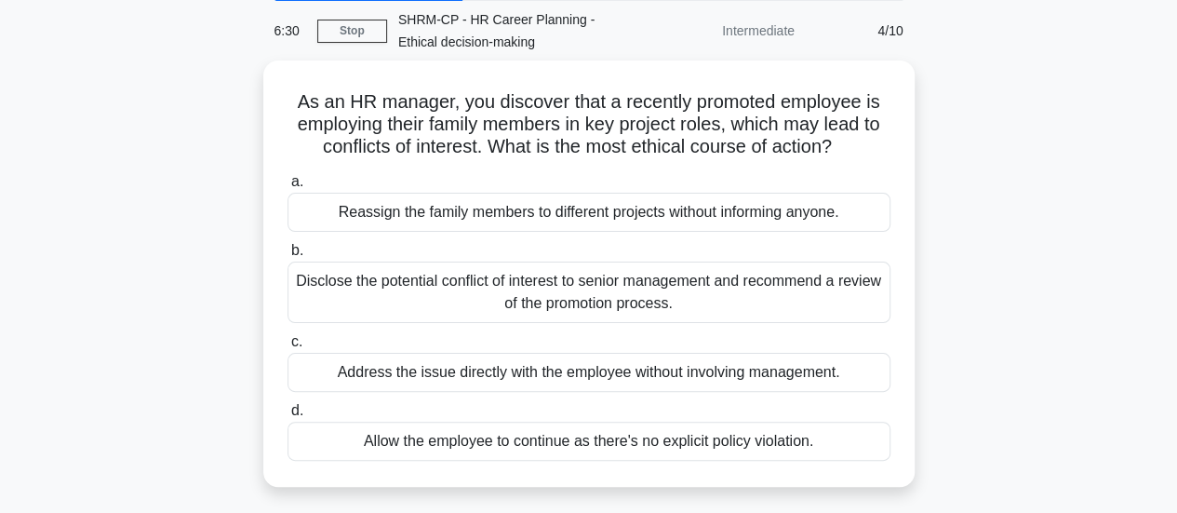
scroll to position [74, 0]
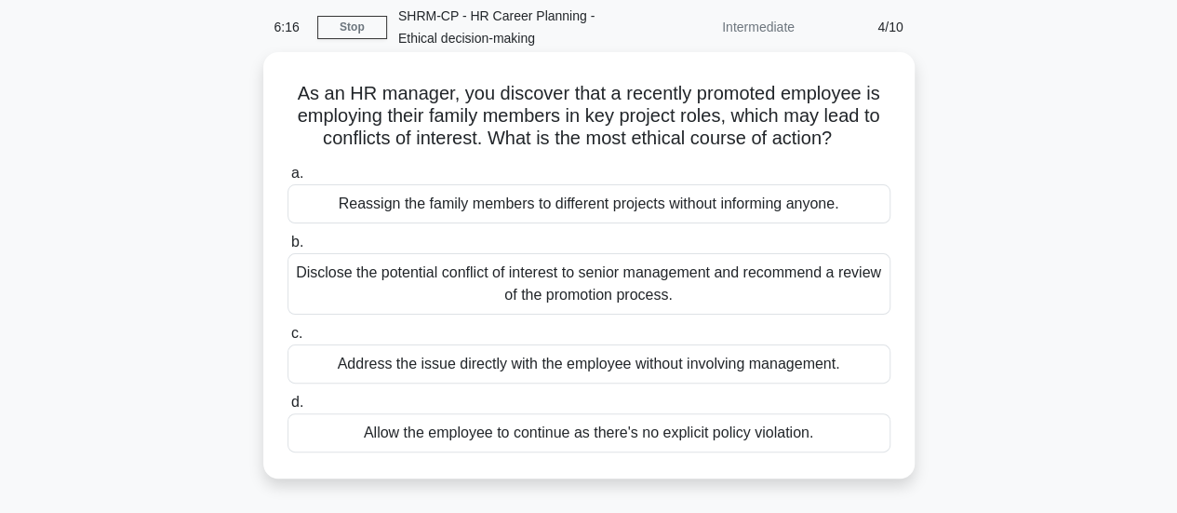
click at [494, 305] on div "Disclose the potential conflict of interest to senior management and recommend …" at bounding box center [589, 283] width 603 height 61
click at [288, 249] on input "b. Disclose the potential conflict of interest to senior management and recomme…" at bounding box center [288, 242] width 0 height 12
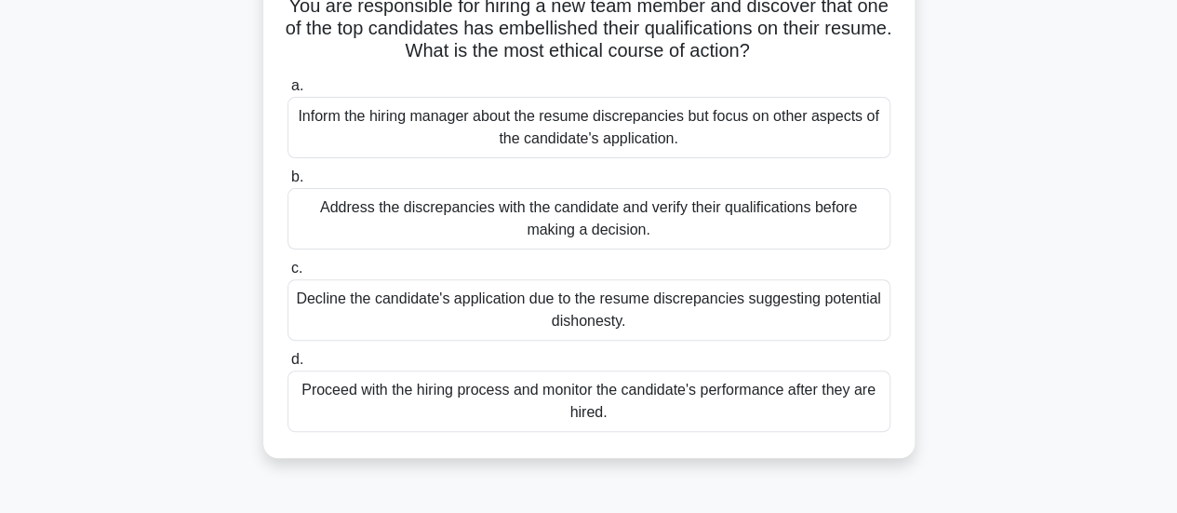
scroll to position [166, 0]
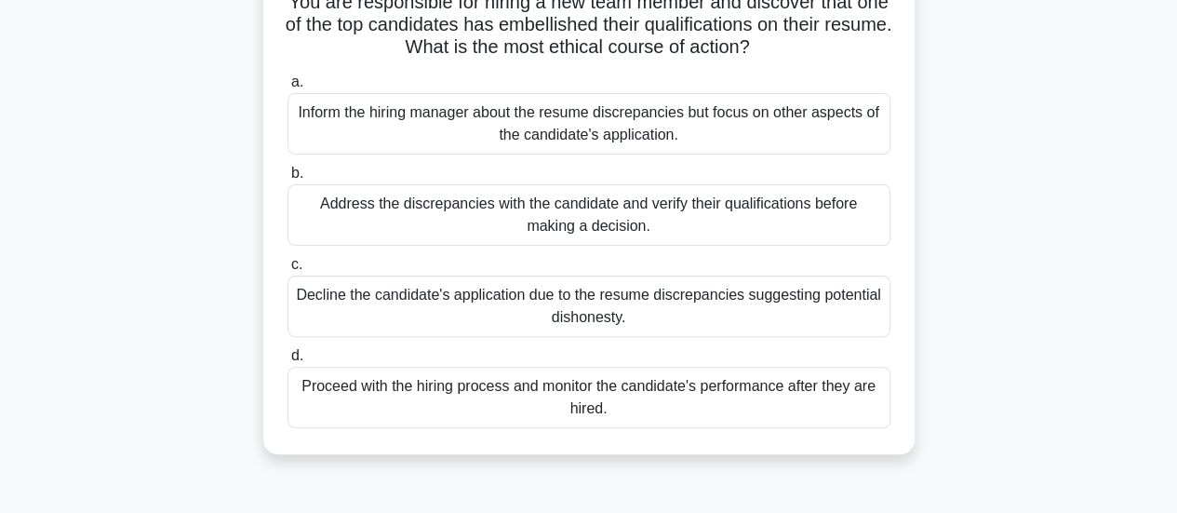
click at [590, 319] on div "Decline the candidate's application due to the resume discrepancies suggesting …" at bounding box center [589, 306] width 603 height 61
click at [288, 271] on input "c. Decline the candidate's application due to the resume discrepancies suggesti…" at bounding box center [288, 265] width 0 height 12
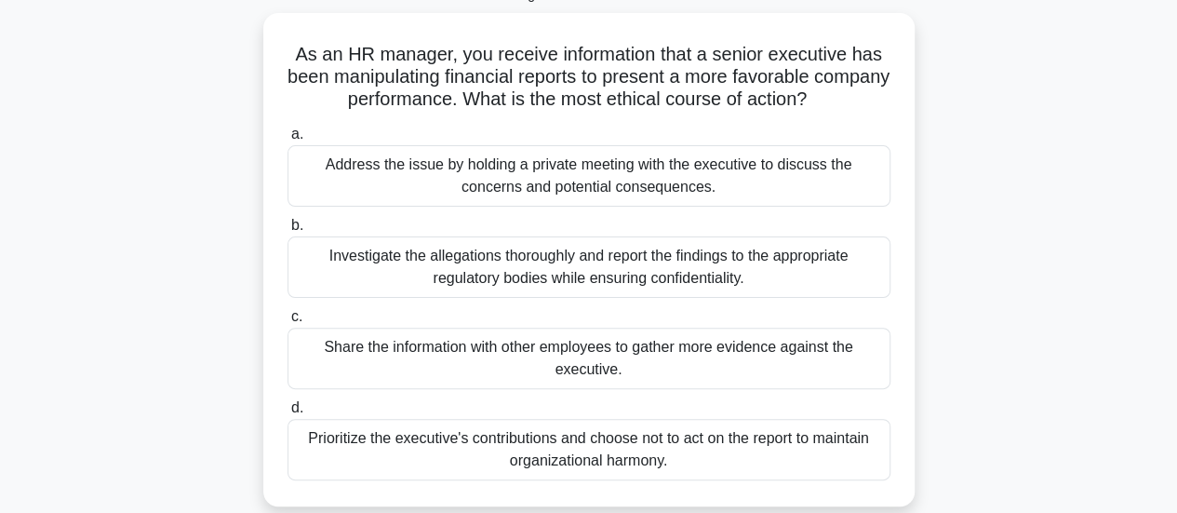
scroll to position [127, 0]
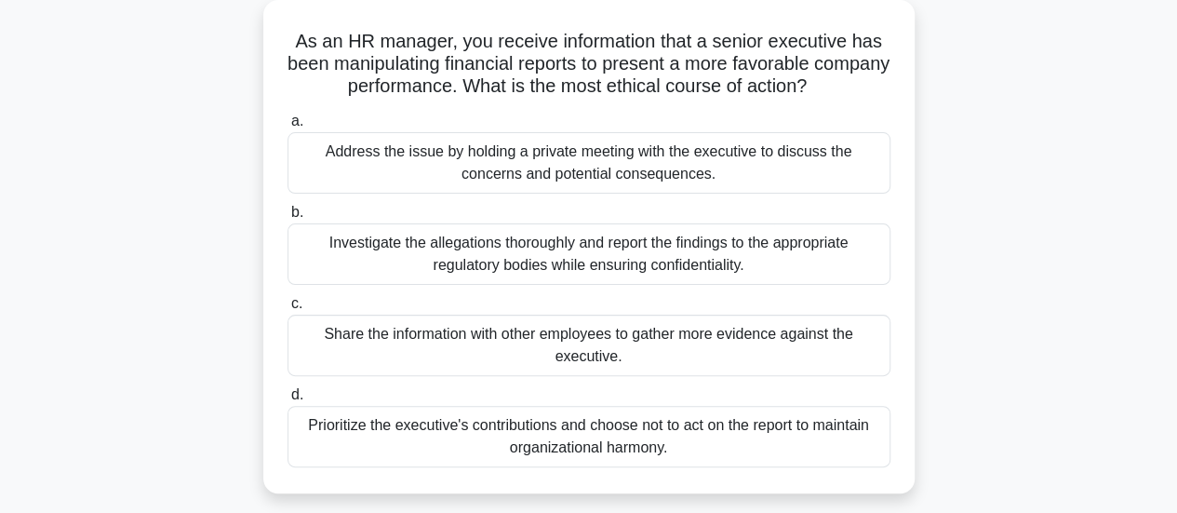
click at [672, 340] on div "Share the information with other employees to gather more evidence against the …" at bounding box center [589, 345] width 603 height 61
click at [288, 310] on input "c. Share the information with other employees to gather more evidence against t…" at bounding box center [288, 304] width 0 height 12
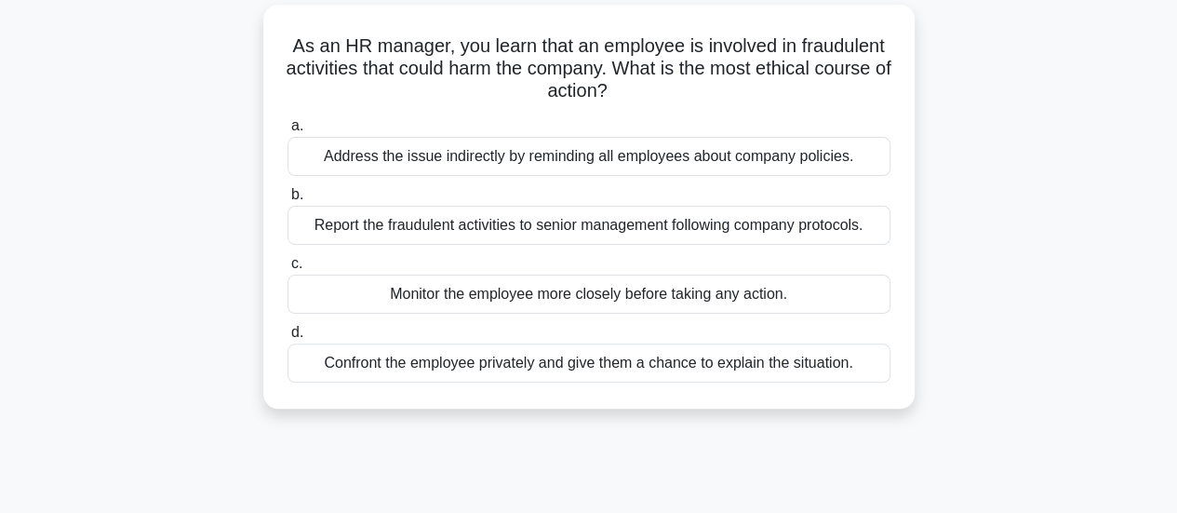
scroll to position [0, 0]
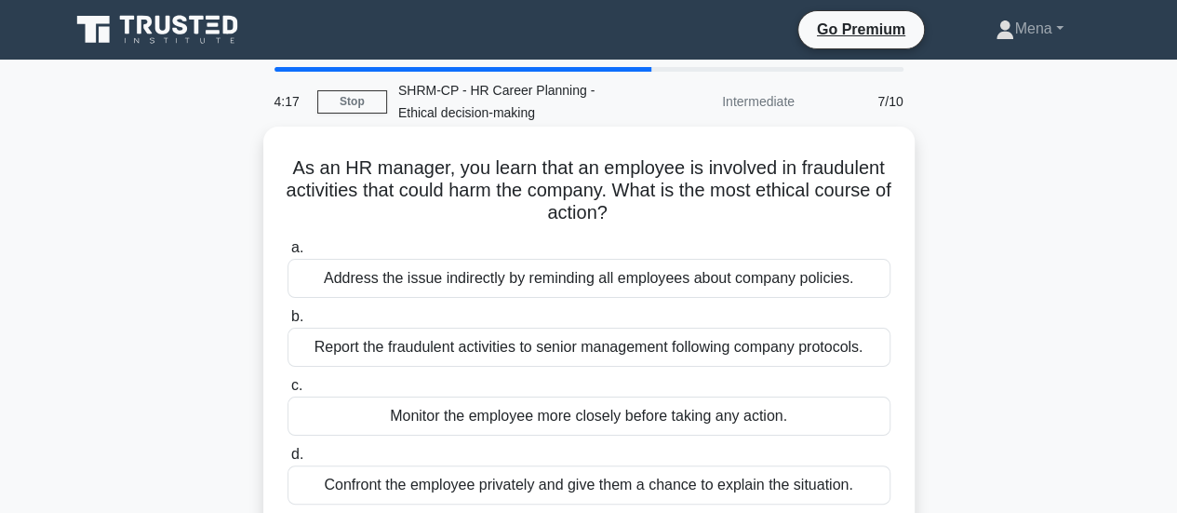
click at [575, 495] on div "Confront the employee privately and give them a chance to explain the situation." at bounding box center [589, 484] width 603 height 39
click at [288, 461] on input "d. Confront the employee privately and give them a chance to explain the situat…" at bounding box center [288, 455] width 0 height 12
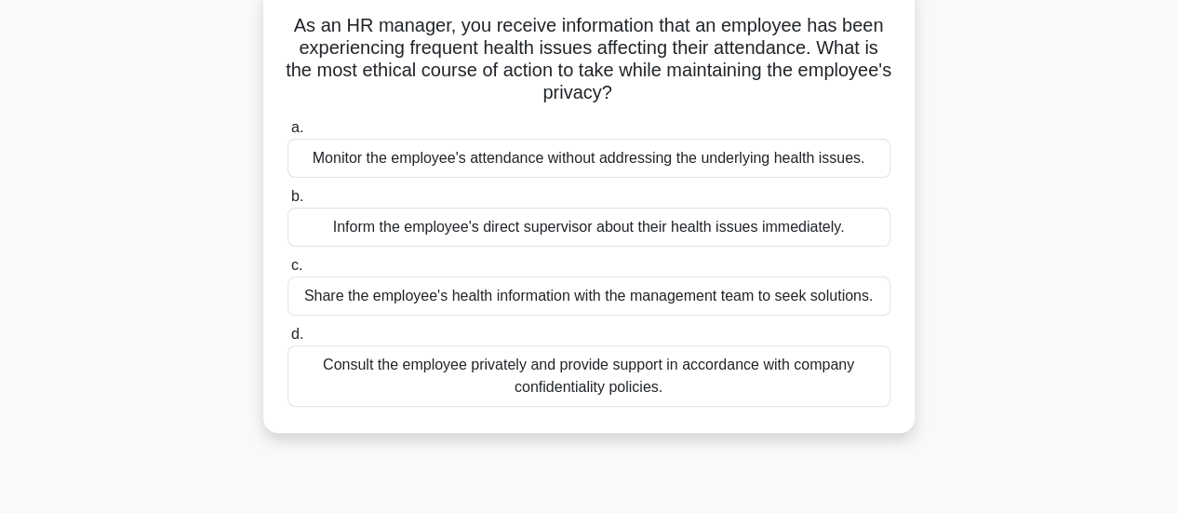
scroll to position [146, 0]
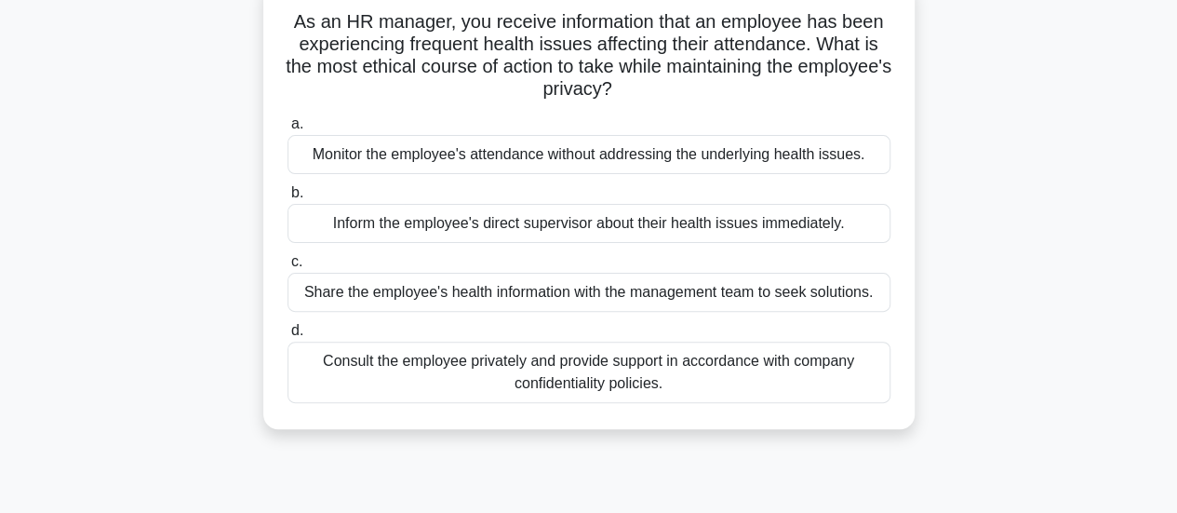
click at [679, 378] on div "Consult the employee privately and provide support in accordance with company c…" at bounding box center [589, 372] width 603 height 61
click at [288, 337] on input "d. Consult the employee privately and provide support in accordance with compan…" at bounding box center [288, 331] width 0 height 12
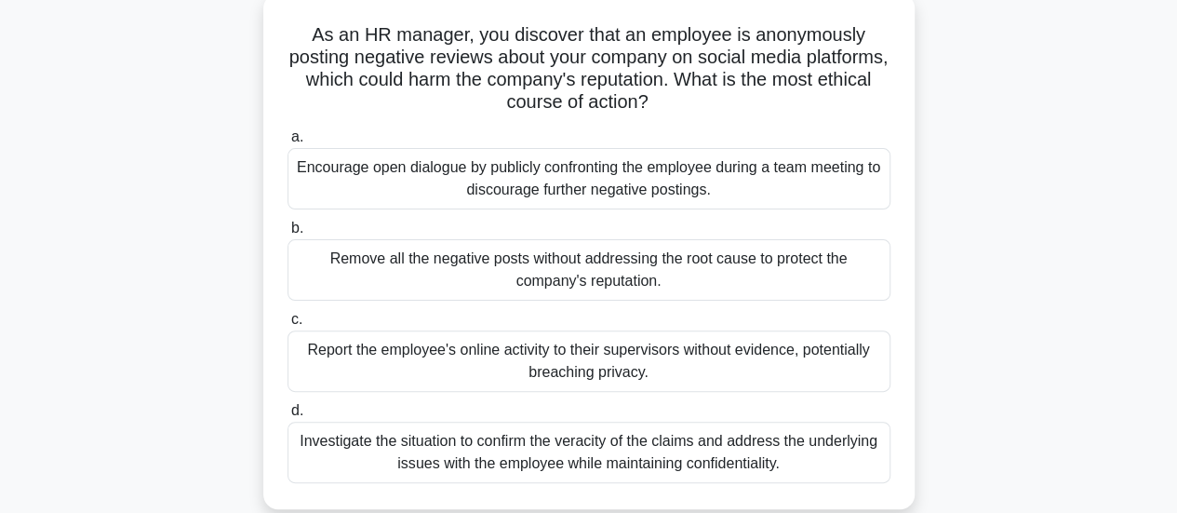
scroll to position [139, 0]
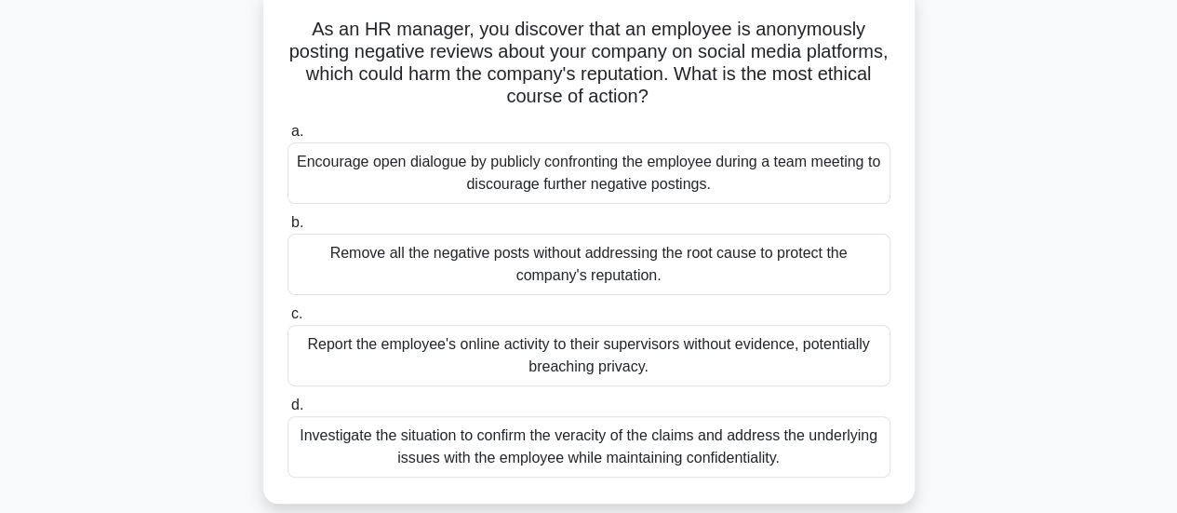
click at [551, 456] on div "Investigate the situation to confirm the veracity of the claims and address the…" at bounding box center [589, 446] width 603 height 61
click at [288, 411] on input "d. Investigate the situation to confirm the veracity of the claims and address …" at bounding box center [288, 405] width 0 height 12
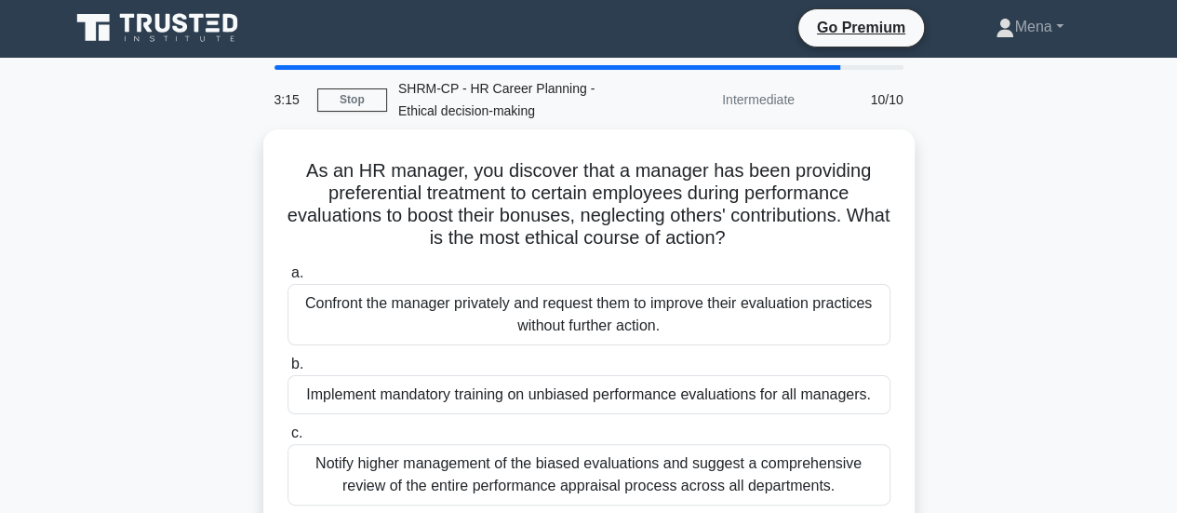
scroll to position [0, 0]
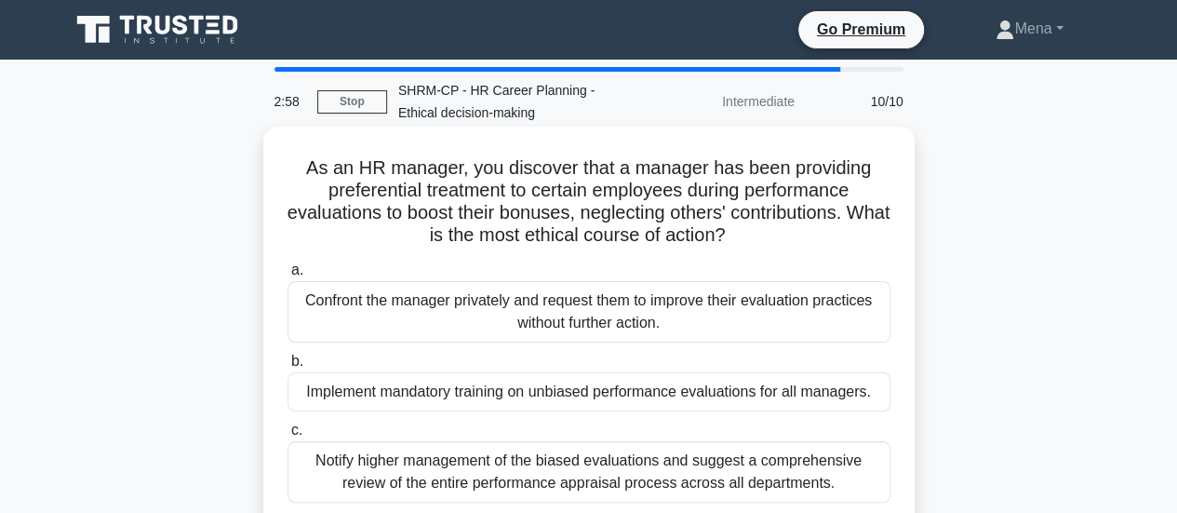
drag, startPoint x: 809, startPoint y: 418, endPoint x: 814, endPoint y: 461, distance: 43.1
click at [814, 461] on label "c. Notify higher management of the biased evaluations and suggest a comprehensi…" at bounding box center [589, 461] width 603 height 84
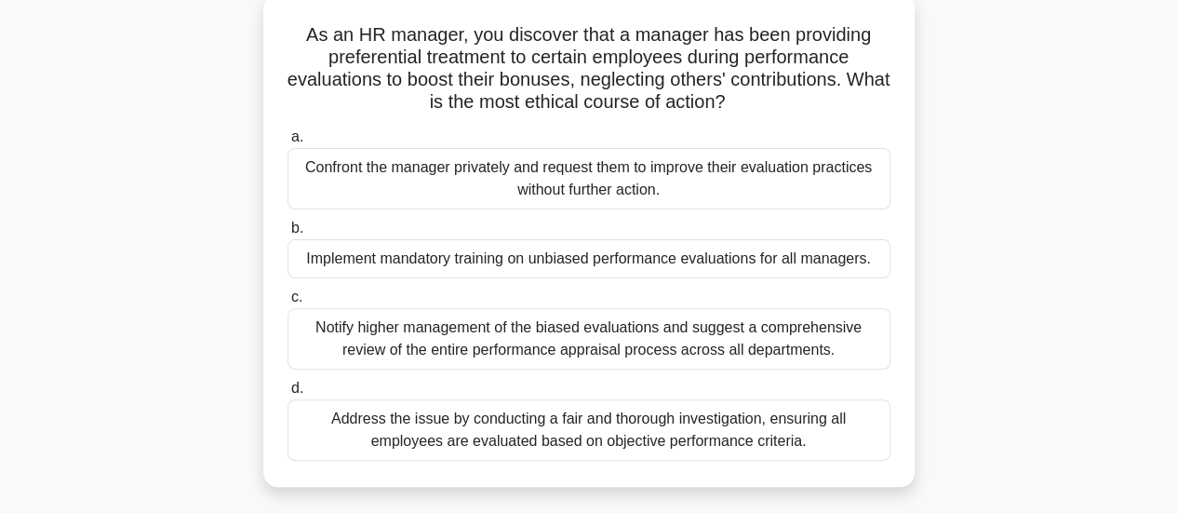
scroll to position [164, 0]
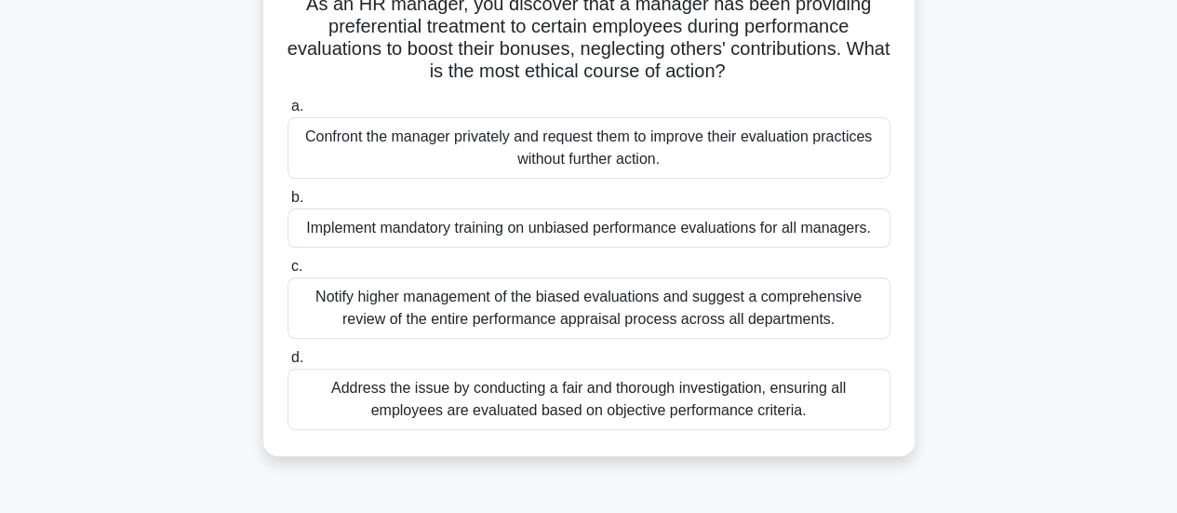
click at [661, 353] on label "d. Address the issue by conducting a fair and thorough investigation, ensuring …" at bounding box center [589, 388] width 603 height 84
click at [288, 353] on input "d. Address the issue by conducting a fair and thorough investigation, ensuring …" at bounding box center [288, 358] width 0 height 12
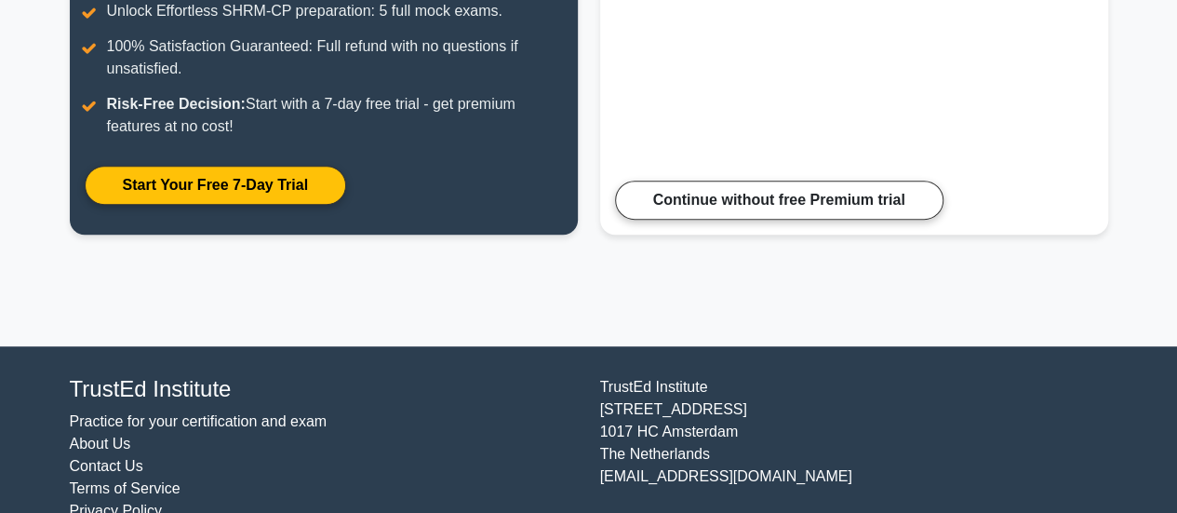
scroll to position [421, 0]
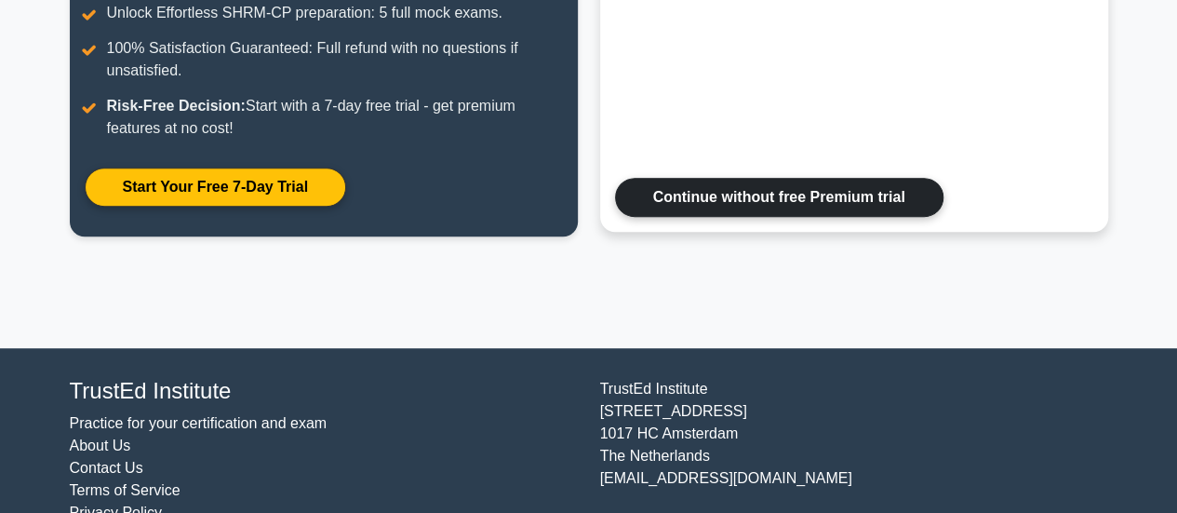
click at [850, 217] on link "Continue without free Premium trial" at bounding box center [779, 197] width 329 height 39
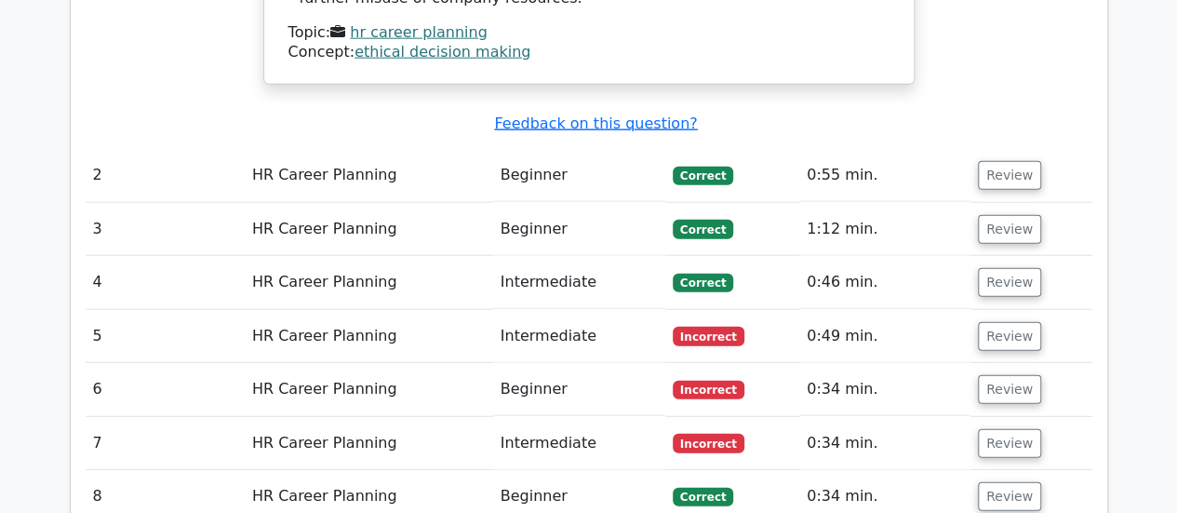
scroll to position [2253, 0]
click at [1026, 321] on button "Review" at bounding box center [1009, 335] width 63 height 29
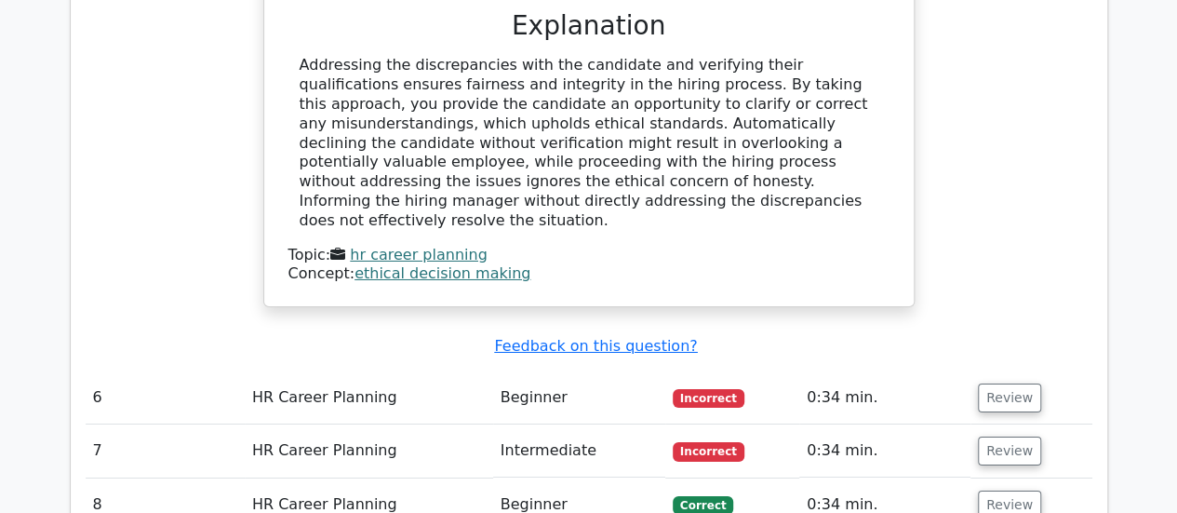
scroll to position [3129, 0]
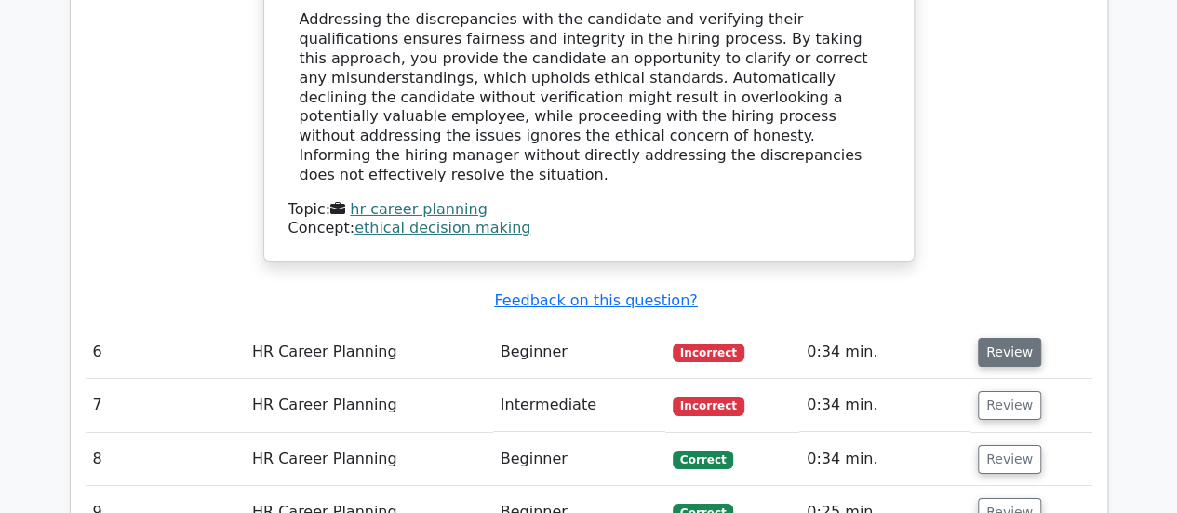
click at [1012, 338] on button "Review" at bounding box center [1009, 352] width 63 height 29
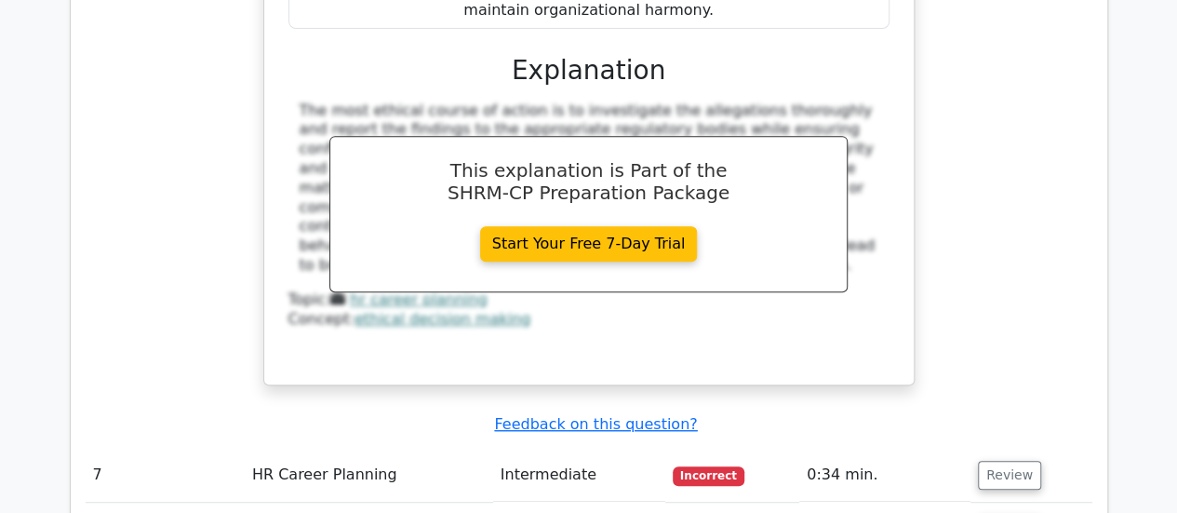
scroll to position [3978, 0]
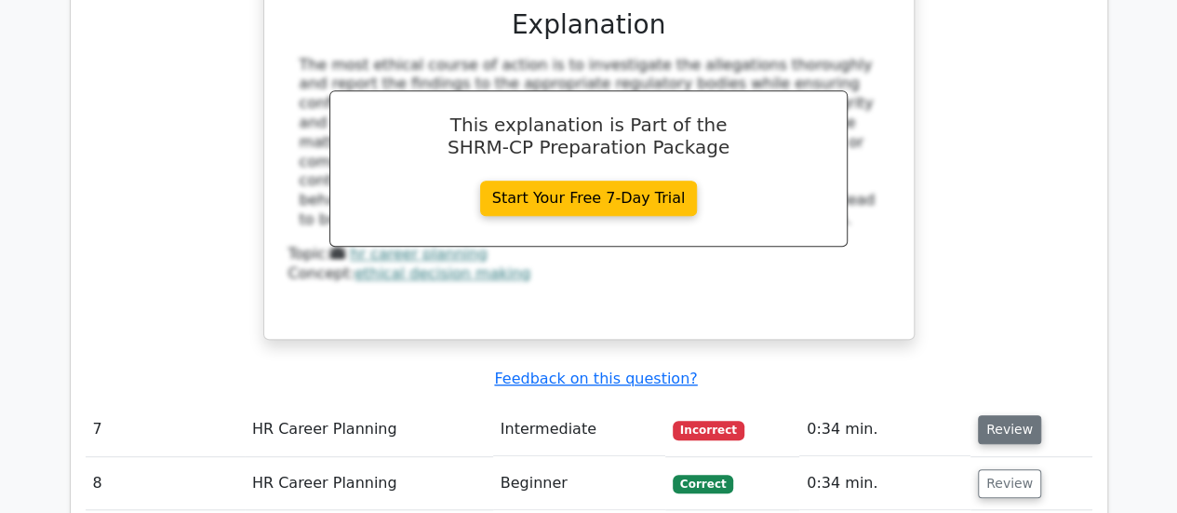
click at [985, 415] on button "Review" at bounding box center [1009, 429] width 63 height 29
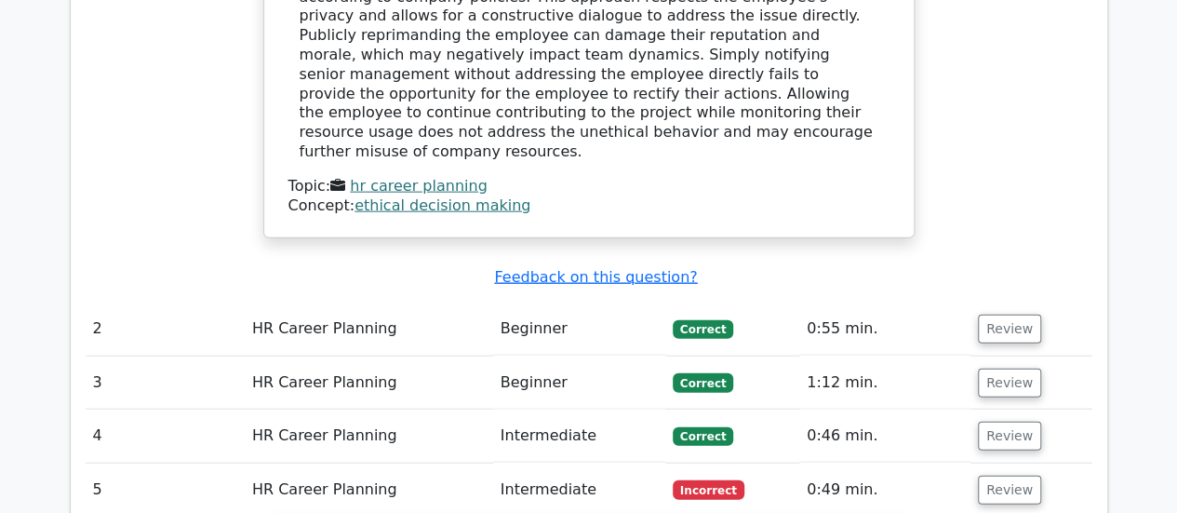
scroll to position [2094, 0]
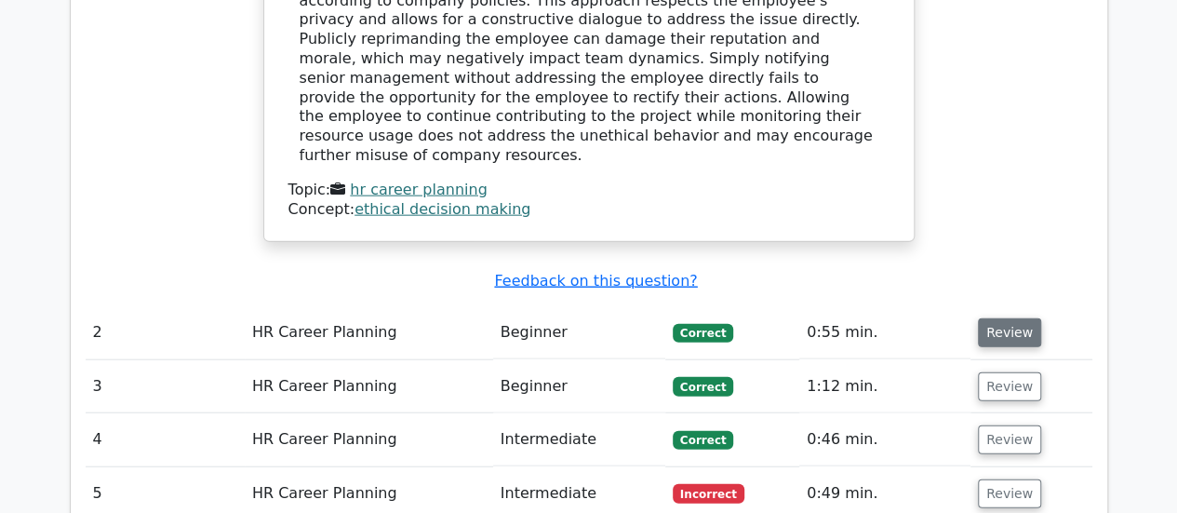
click at [999, 318] on button "Review" at bounding box center [1009, 332] width 63 height 29
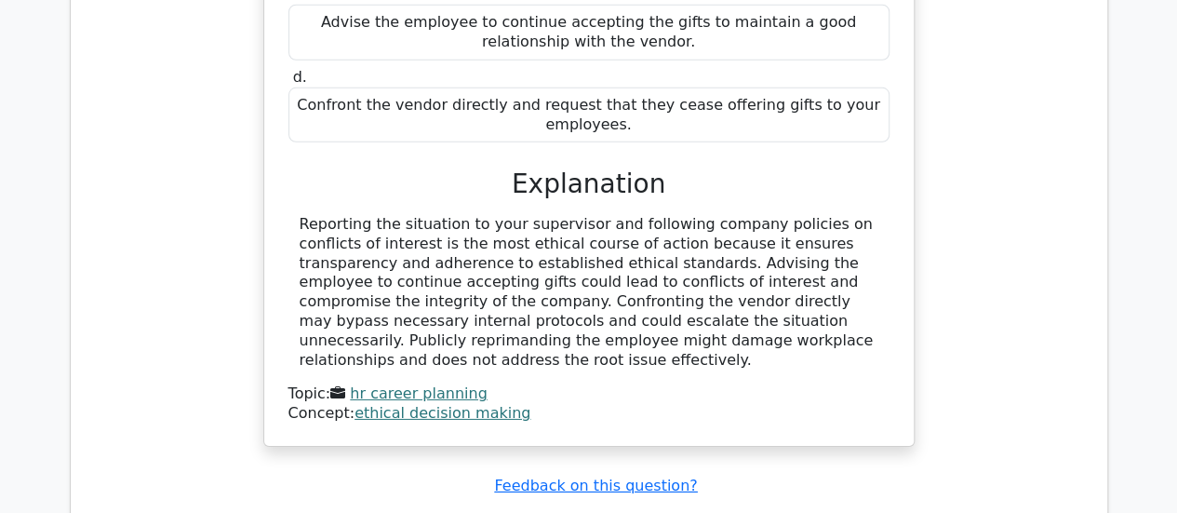
scroll to position [2759, 0]
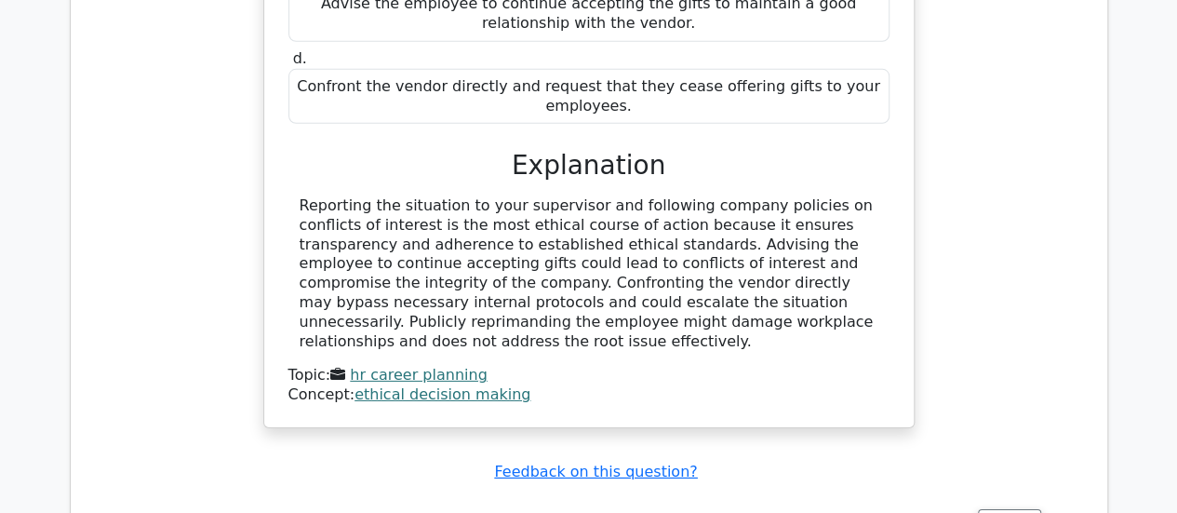
click at [400, 385] on link "ethical decision making" at bounding box center [443, 394] width 176 height 18
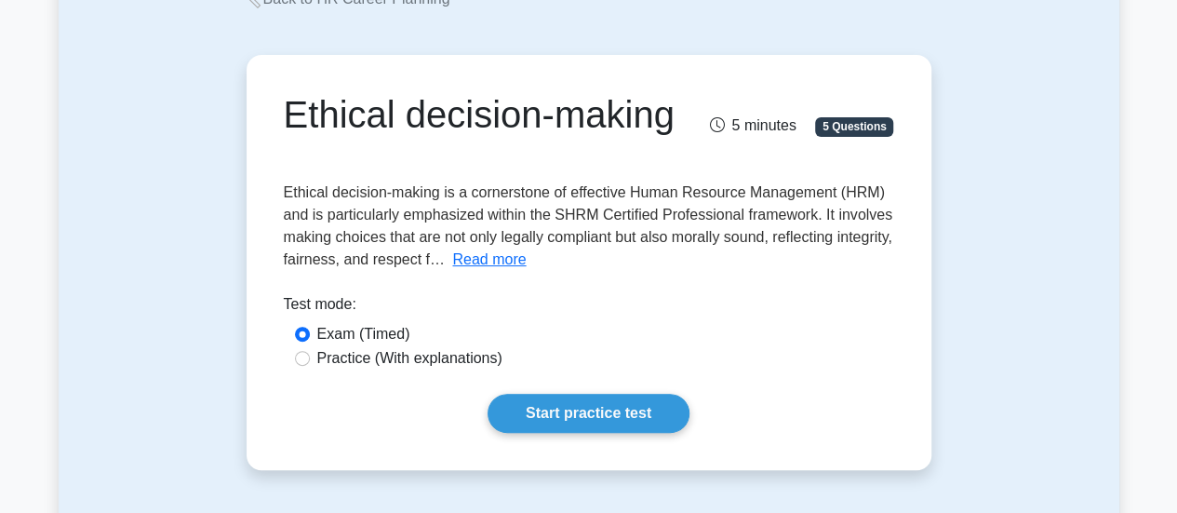
scroll to position [135, 0]
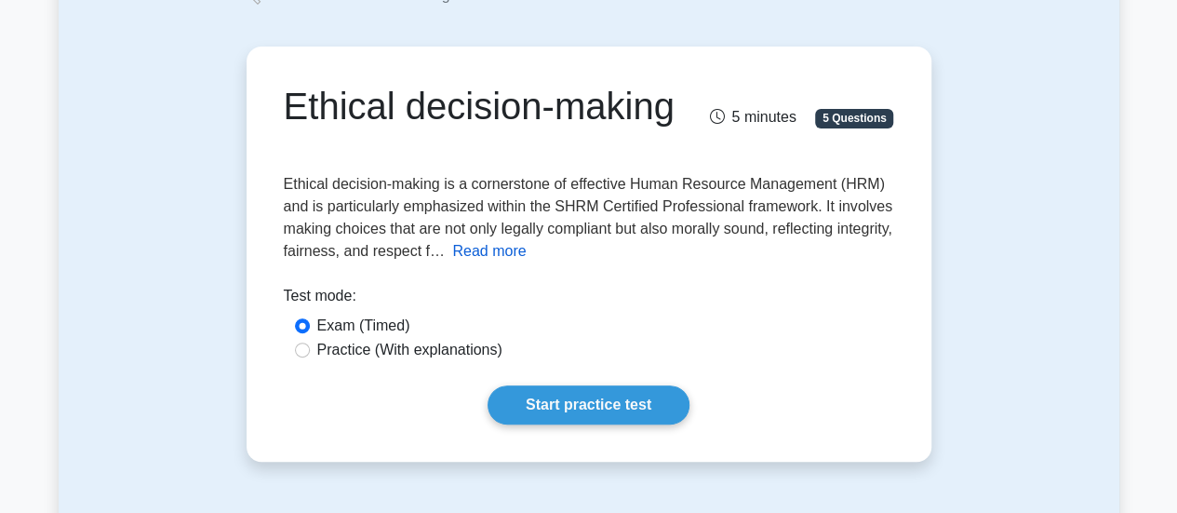
click at [526, 262] on button "Read more" at bounding box center [489, 251] width 74 height 22
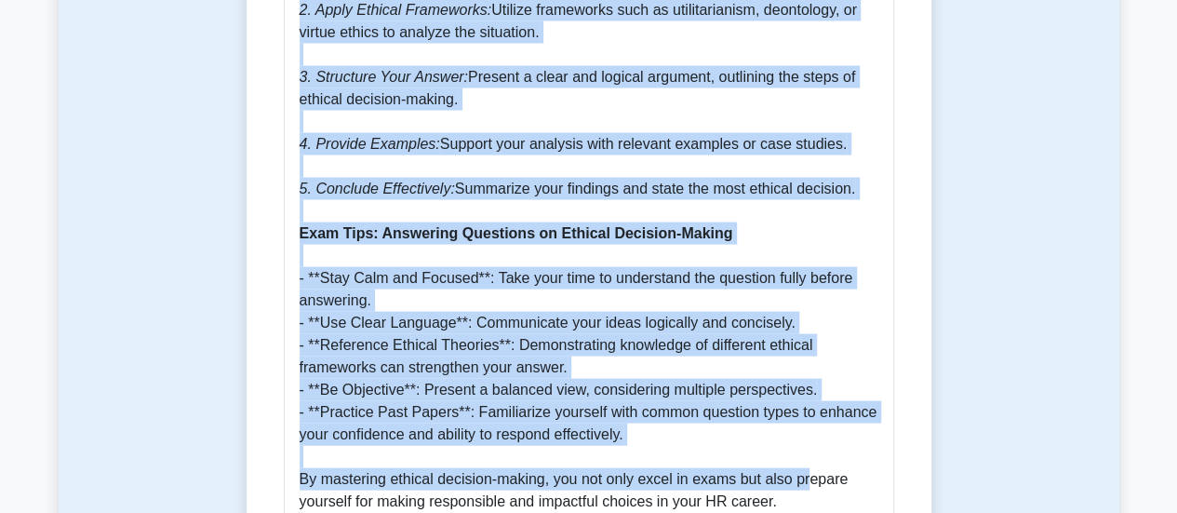
scroll to position [1930, 0]
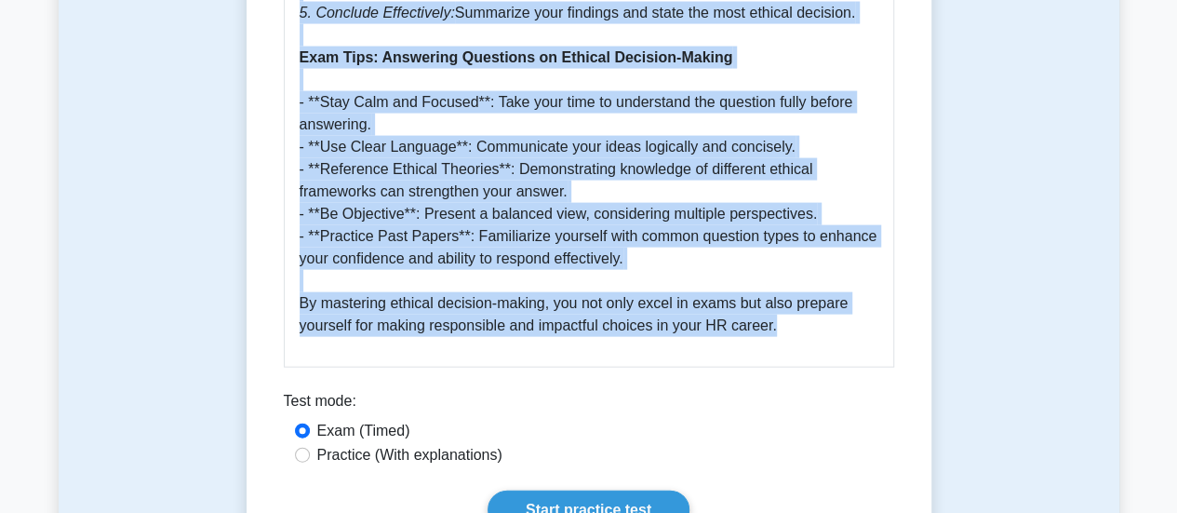
drag, startPoint x: 287, startPoint y: 241, endPoint x: 810, endPoint y: 359, distance: 536.3
copy div "Loremip dolorsit-ametco 6 adipisc 8 Elitseddo Eiusmod temporin-utlabo et d magn…"
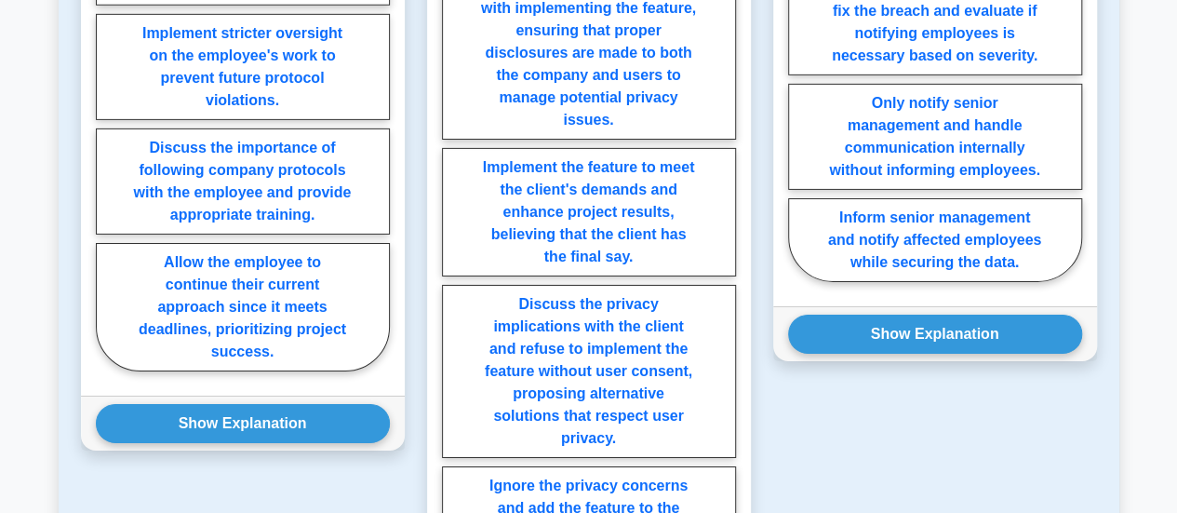
scroll to position [3006, 0]
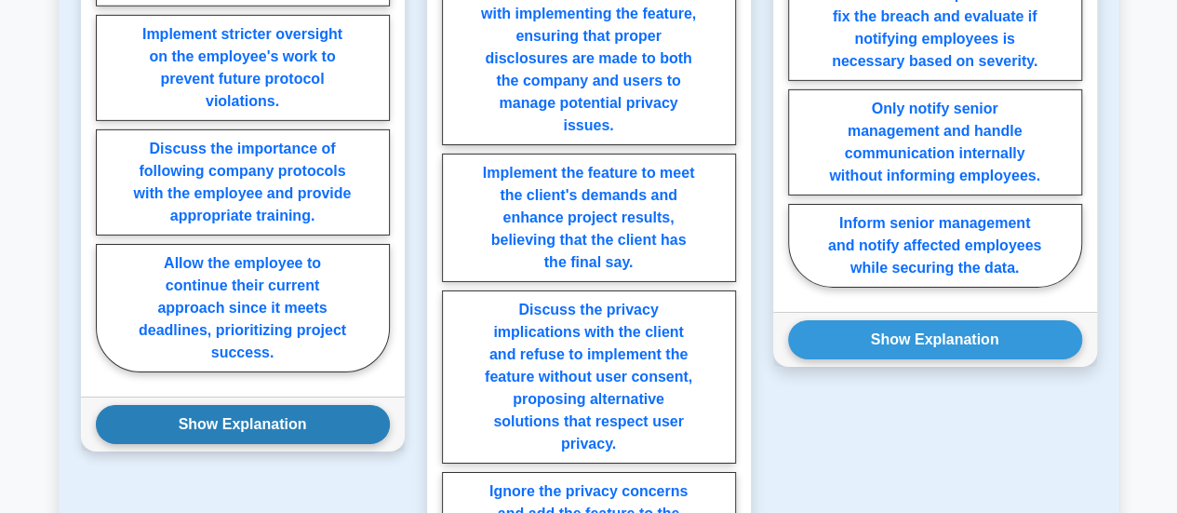
click at [281, 435] on button "Show Explanation" at bounding box center [243, 424] width 294 height 39
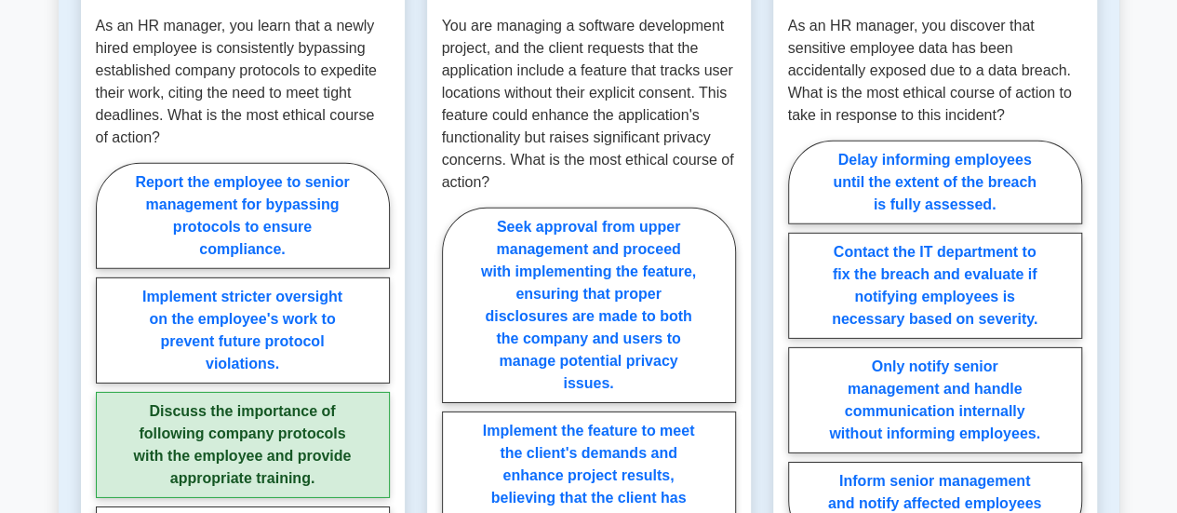
scroll to position [2755, 0]
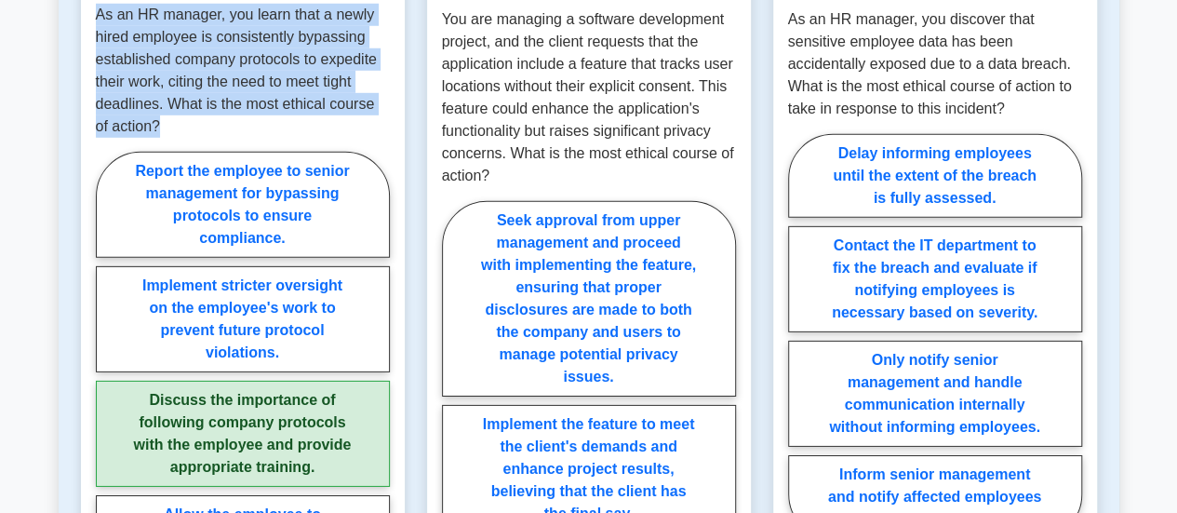
drag, startPoint x: 98, startPoint y: 35, endPoint x: 343, endPoint y: 150, distance: 270.3
click at [343, 138] on p "As an HR manager, you learn that a newly hired employee is consistently bypassi…" at bounding box center [243, 71] width 294 height 134
click at [233, 109] on p "As an HR manager, you learn that a newly hired employee is consistently bypassi…" at bounding box center [243, 71] width 294 height 134
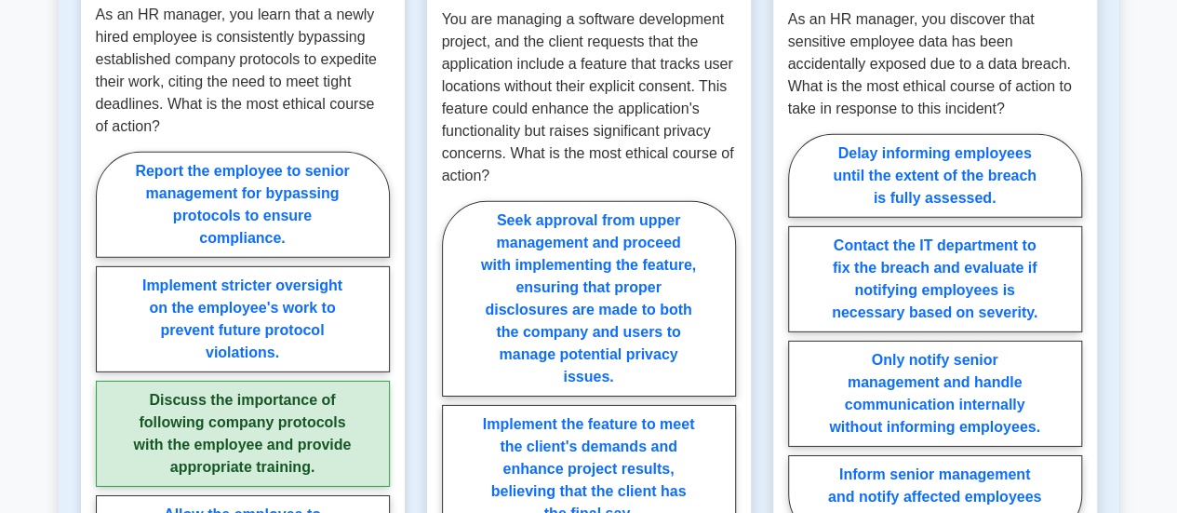
click at [164, 127] on p "As an HR manager, you learn that a newly hired employee is consistently bypassi…" at bounding box center [243, 71] width 294 height 134
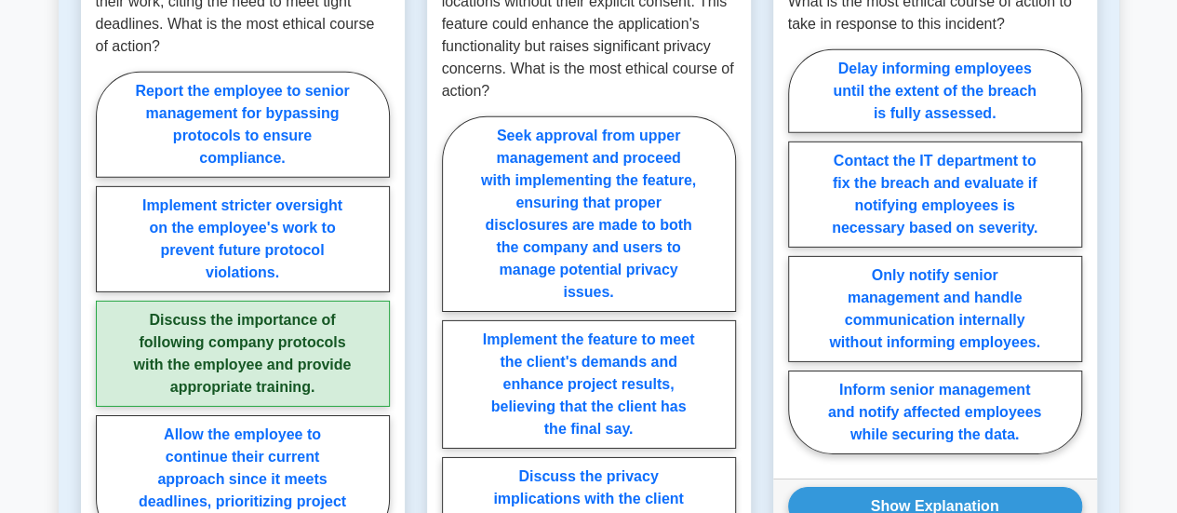
scroll to position [2827, 0]
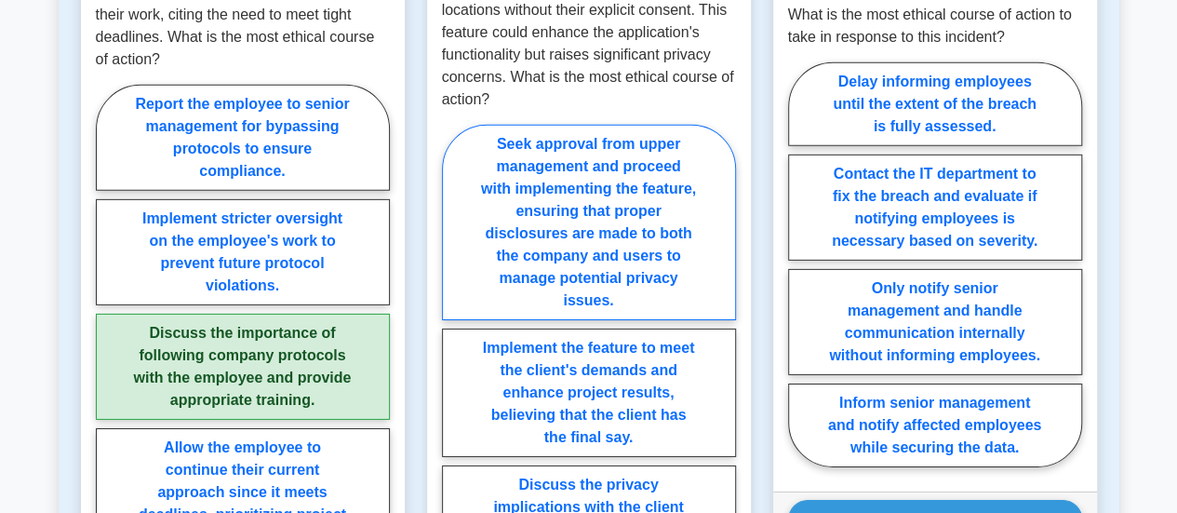
click at [624, 235] on label "Seek approval from upper management and proceed with implementing the feature, …" at bounding box center [589, 222] width 294 height 195
click at [454, 438] on input "Seek approval from upper management and proceed with implementing the feature, …" at bounding box center [448, 444] width 12 height 12
radio input "true"
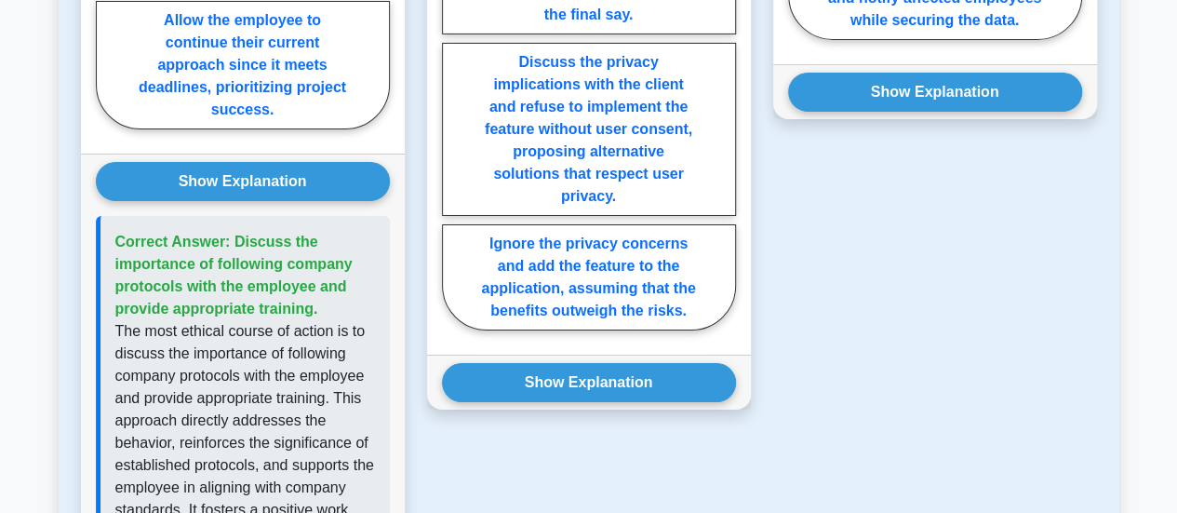
scroll to position [3274, 0]
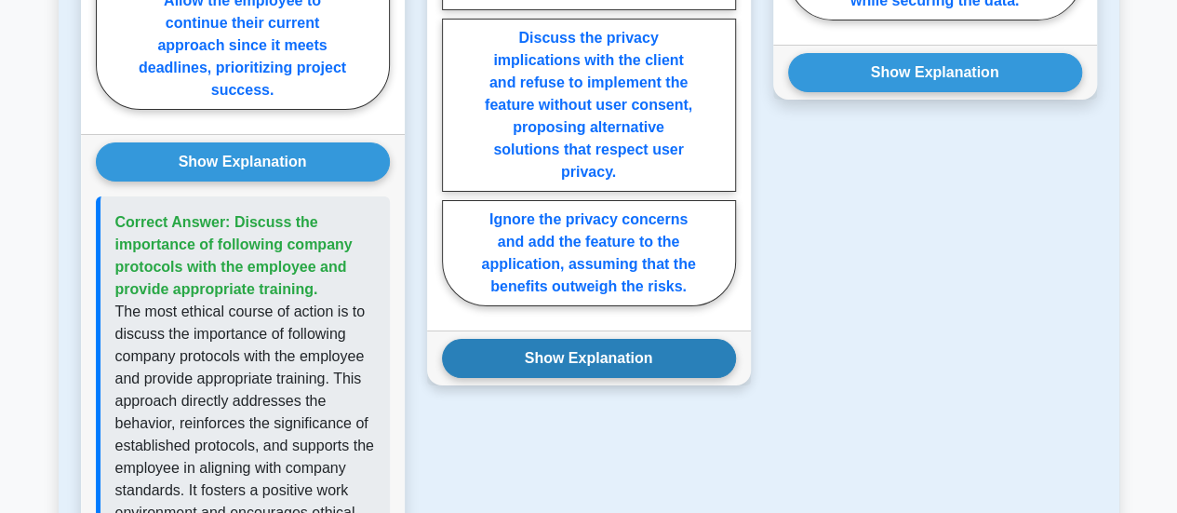
click at [588, 365] on button "Show Explanation" at bounding box center [589, 358] width 294 height 39
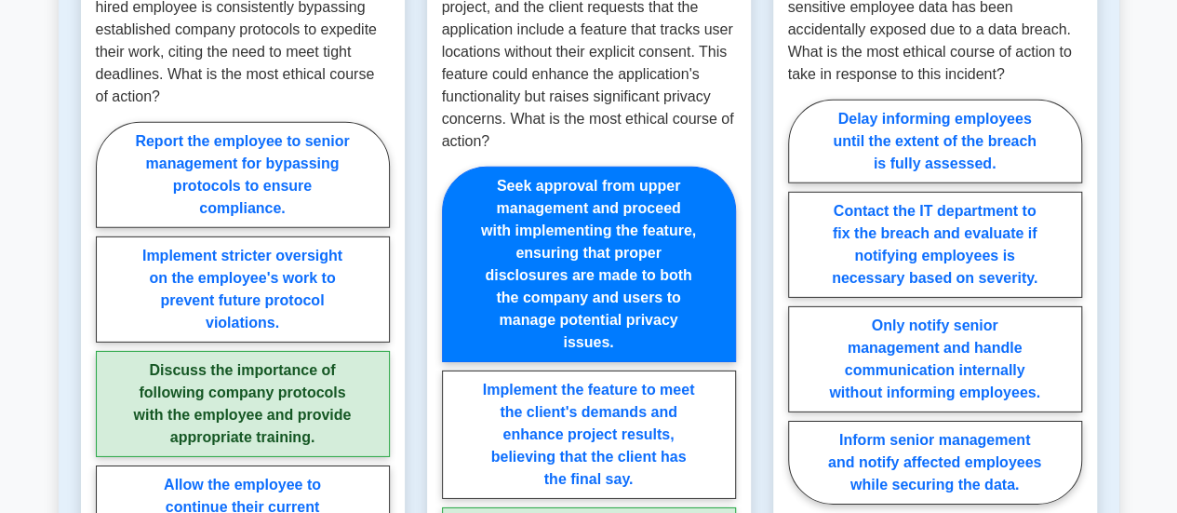
scroll to position [2792, 0]
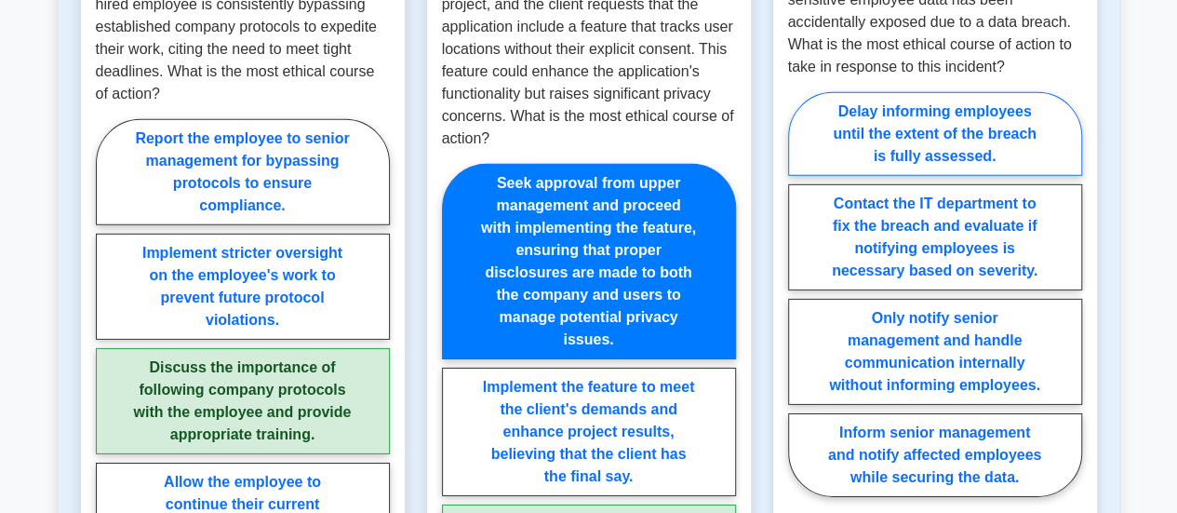
click at [1032, 164] on label "Delay informing employees until the extent of the breach is fully assessed." at bounding box center [935, 134] width 294 height 84
click at [800, 294] on input "Delay informing employees until the extent of the breach is fully assessed." at bounding box center [794, 300] width 12 height 12
radio input "true"
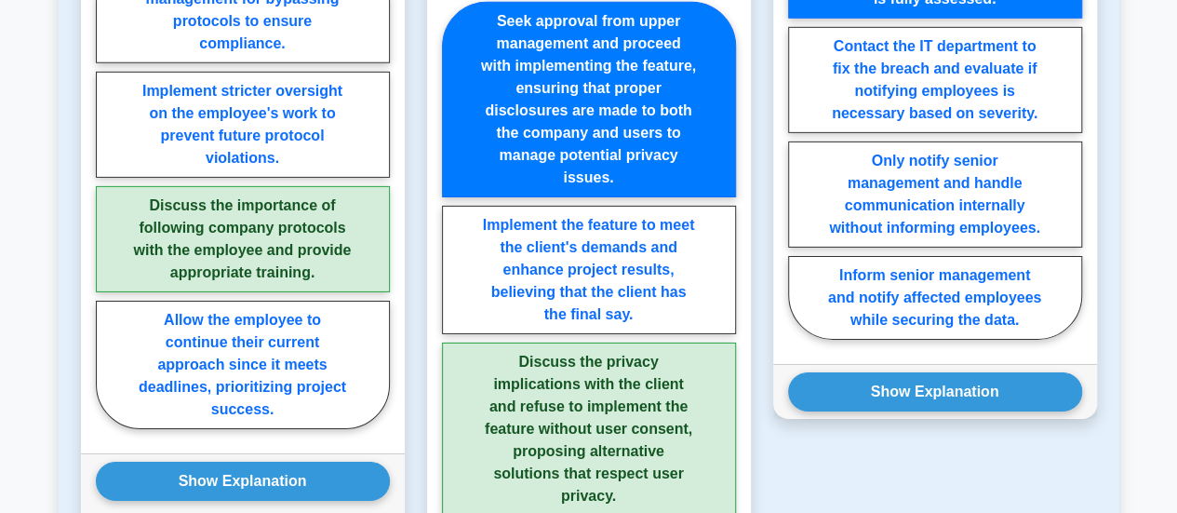
scroll to position [2941, 0]
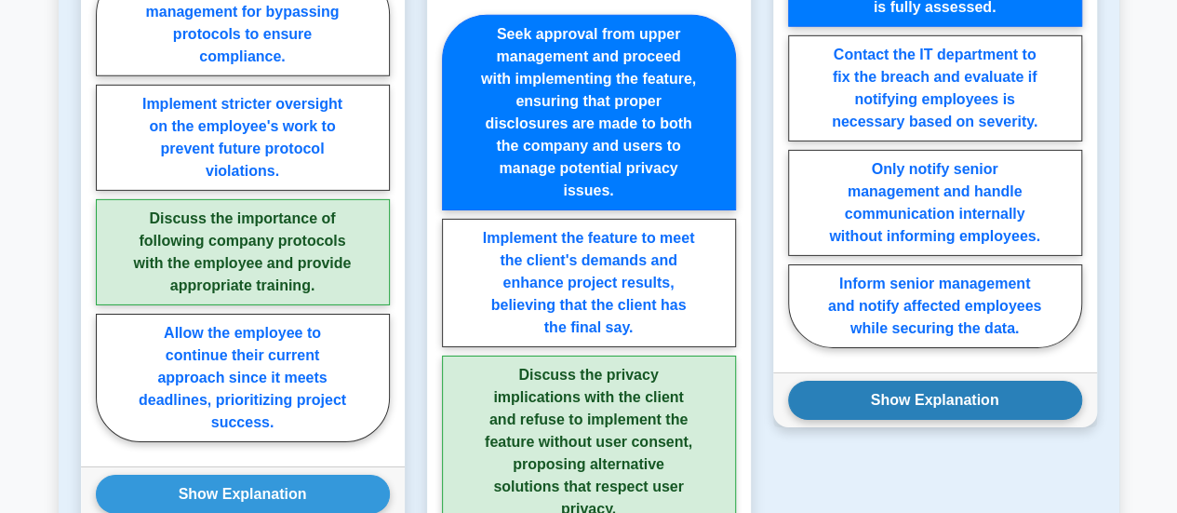
click at [889, 416] on button "Show Explanation" at bounding box center [935, 400] width 294 height 39
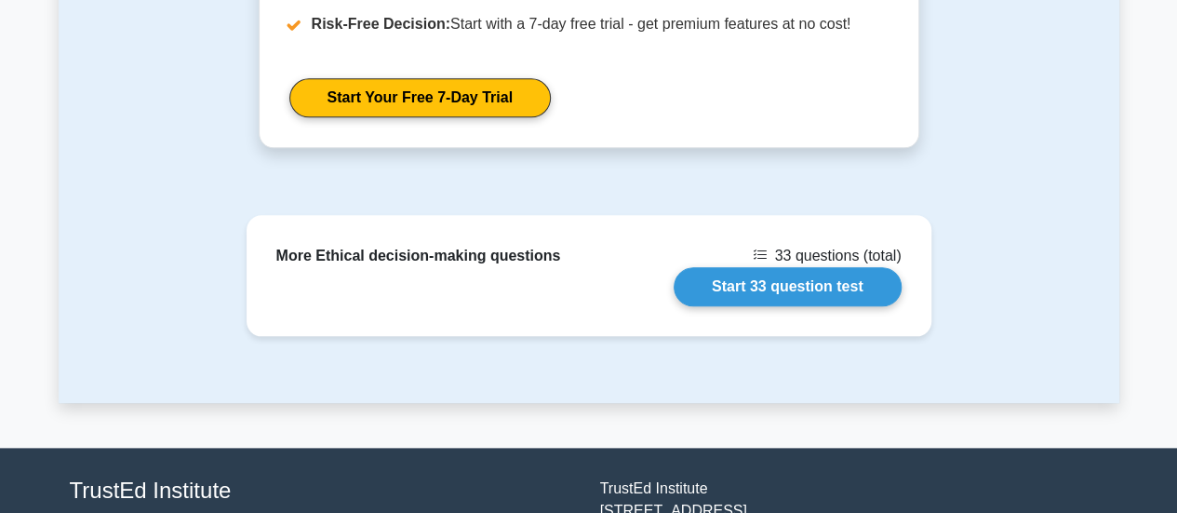
scroll to position [4479, 0]
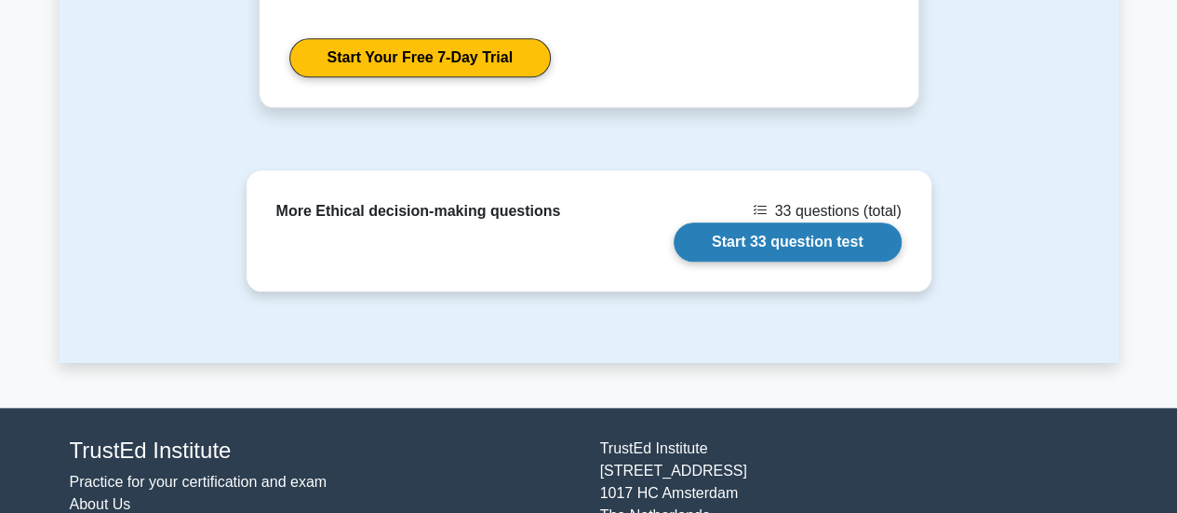
click at [836, 262] on link "Start 33 question test" at bounding box center [788, 241] width 228 height 39
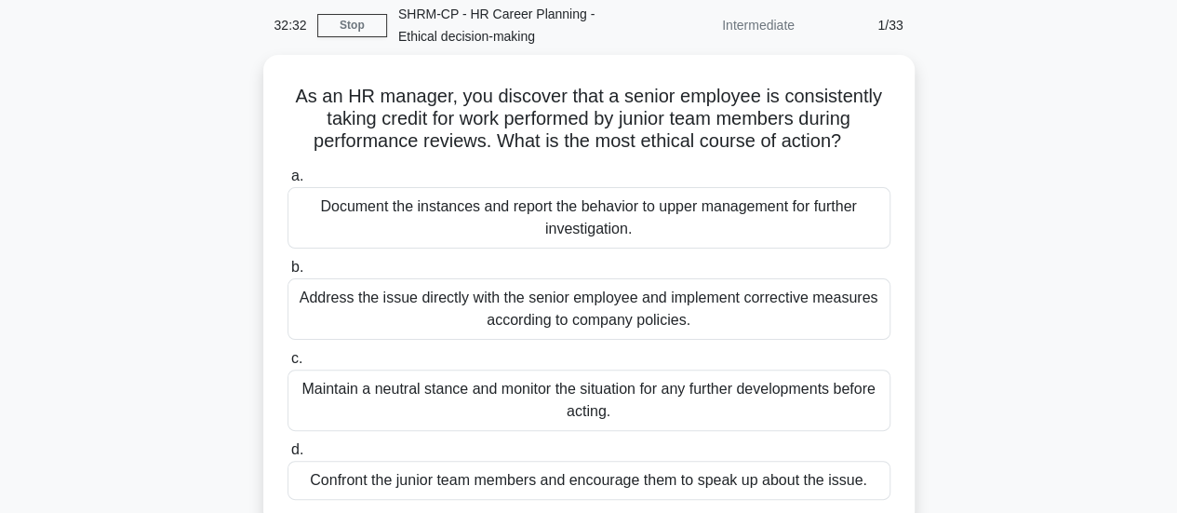
scroll to position [73, 0]
click at [637, 217] on div "Document the instances and report the behavior to upper management for further …" at bounding box center [589, 216] width 603 height 61
click at [288, 182] on input "a. Document the instances and report the behavior to upper management for furth…" at bounding box center [288, 175] width 0 height 12
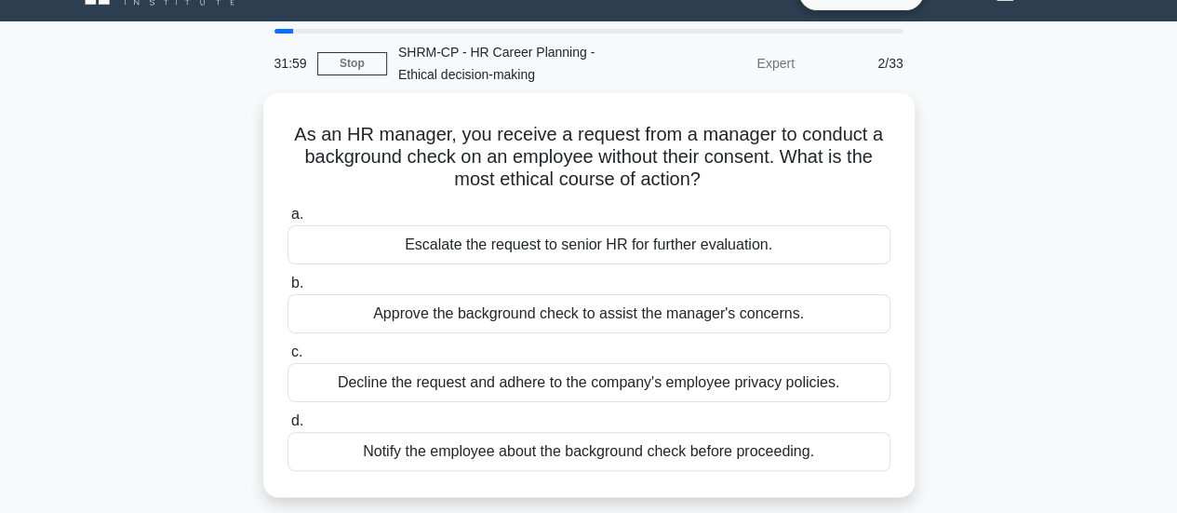
scroll to position [41, 0]
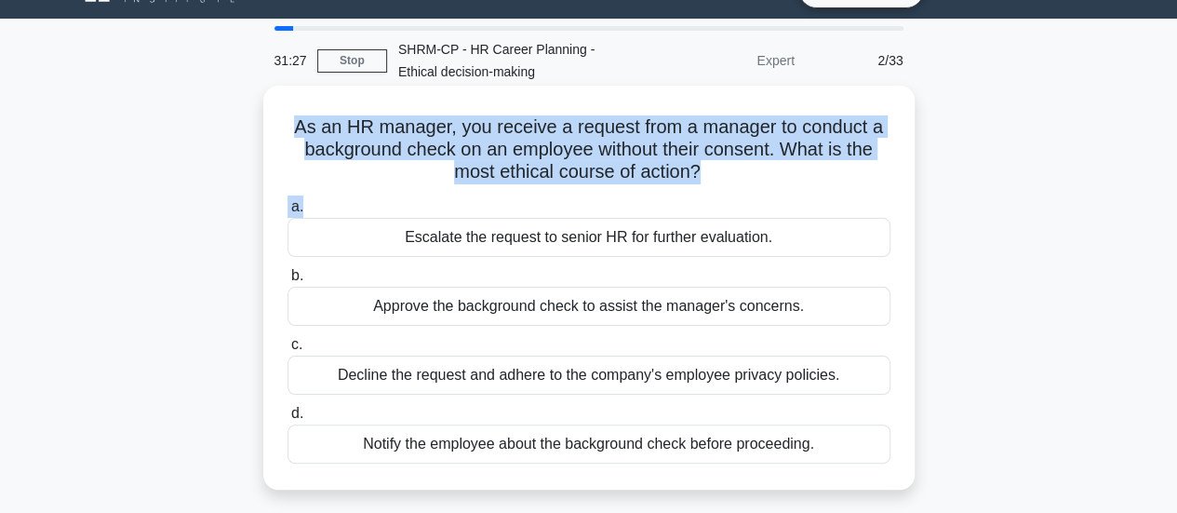
drag, startPoint x: 296, startPoint y: 125, endPoint x: 713, endPoint y: 191, distance: 422.2
click at [713, 191] on div "As an HR manager, you receive a request from a manager to conduct a background …" at bounding box center [589, 287] width 637 height 389
copy div "As an HR manager, you receive a request from a manager to conduct a background …"
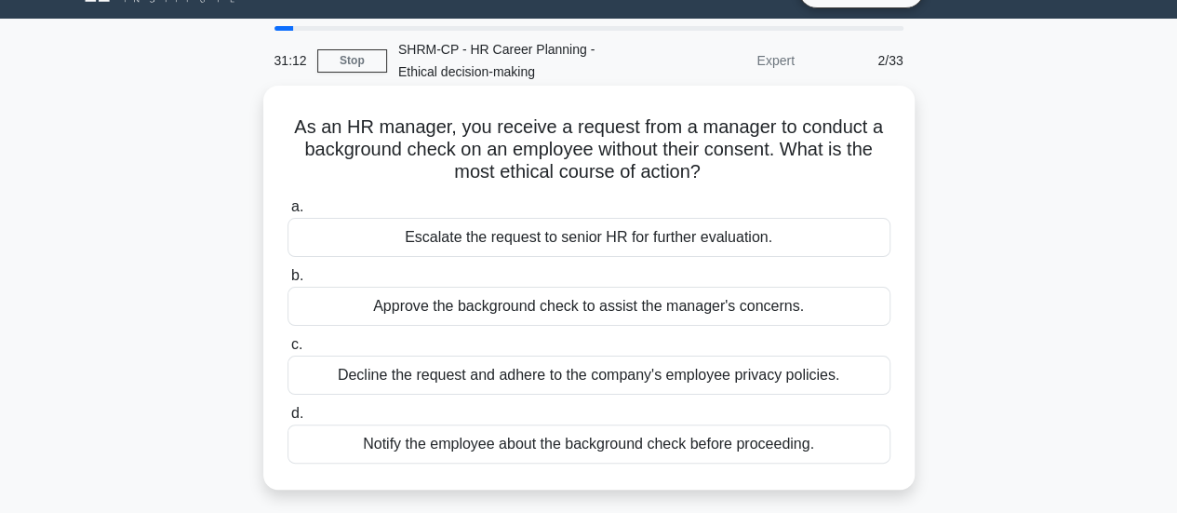
click at [787, 271] on label "b. Approve the background check to assist the manager's concerns." at bounding box center [589, 294] width 603 height 61
click at [288, 271] on input "b. Approve the background check to assist the manager's concerns." at bounding box center [288, 276] width 0 height 12
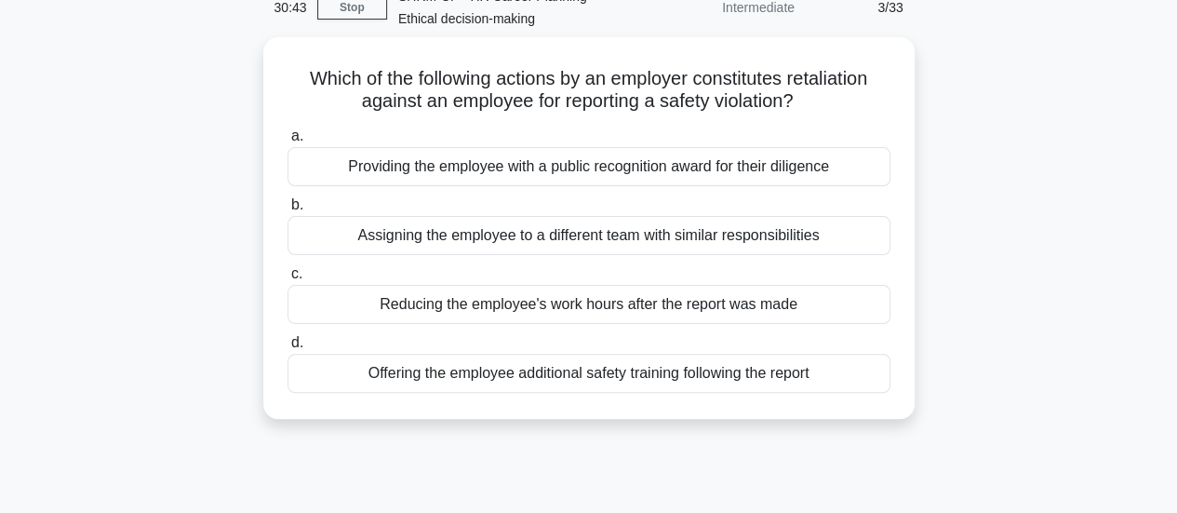
scroll to position [81, 0]
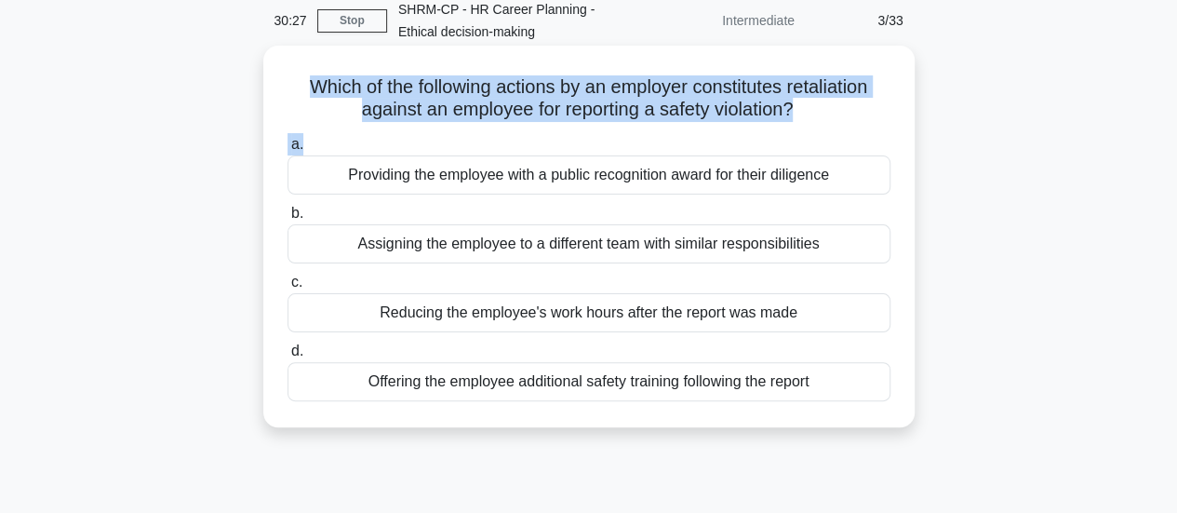
drag, startPoint x: 297, startPoint y: 77, endPoint x: 787, endPoint y: 129, distance: 493.3
click at [787, 129] on div "Which of the following actions by an employer constitutes retaliation against a…" at bounding box center [589, 236] width 637 height 367
copy div "Which of the following actions by an employer constitutes retaliation against a…"
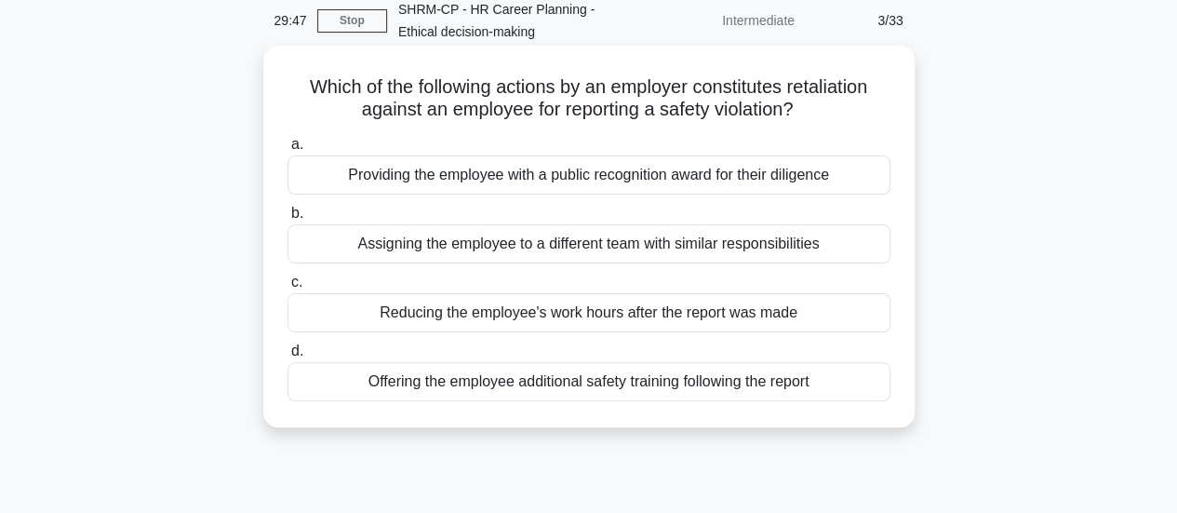
click at [650, 379] on div "Offering the employee additional safety training following the report" at bounding box center [589, 381] width 603 height 39
click at [288, 357] on input "d. Offering the employee additional safety training following the report" at bounding box center [288, 351] width 0 height 12
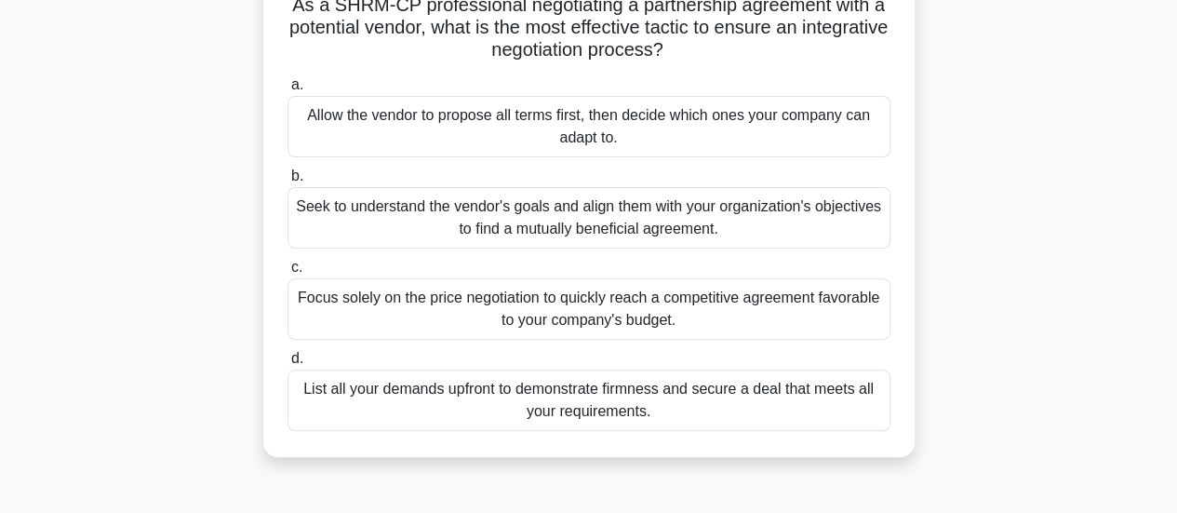
scroll to position [169, 0]
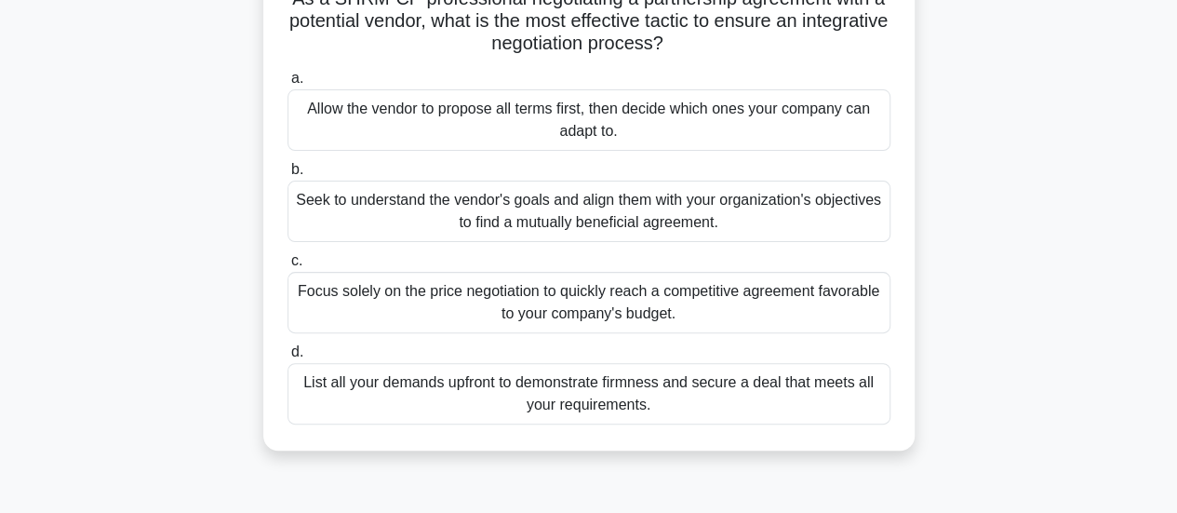
click at [606, 394] on div "List all your demands upfront to demonstrate firmness and secure a deal that me…" at bounding box center [589, 393] width 603 height 61
click at [288, 358] on input "d. List all your demands upfront to demonstrate firmness and secure a deal that…" at bounding box center [288, 352] width 0 height 12
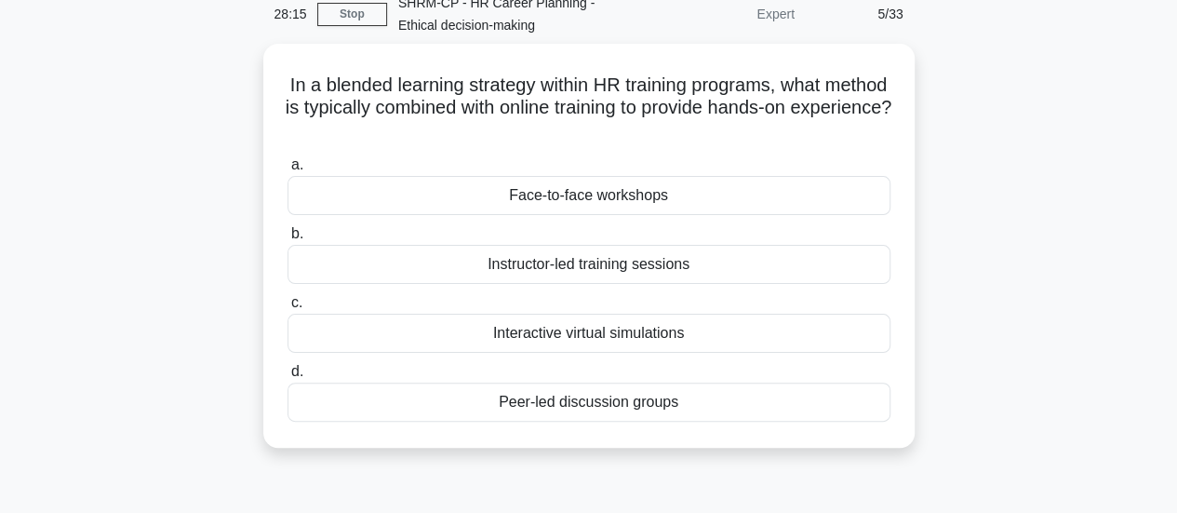
scroll to position [0, 0]
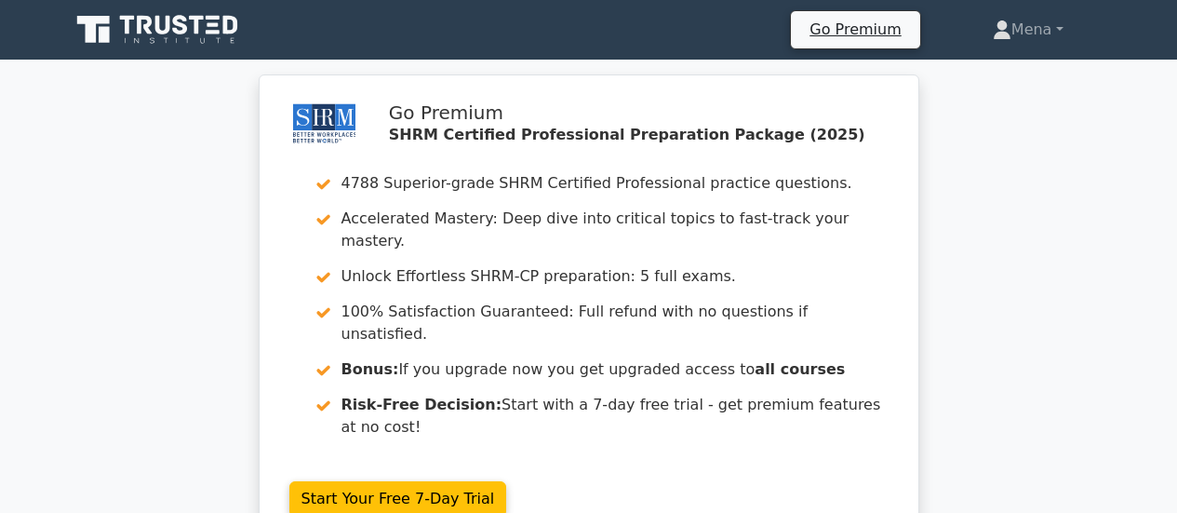
scroll to position [519, 0]
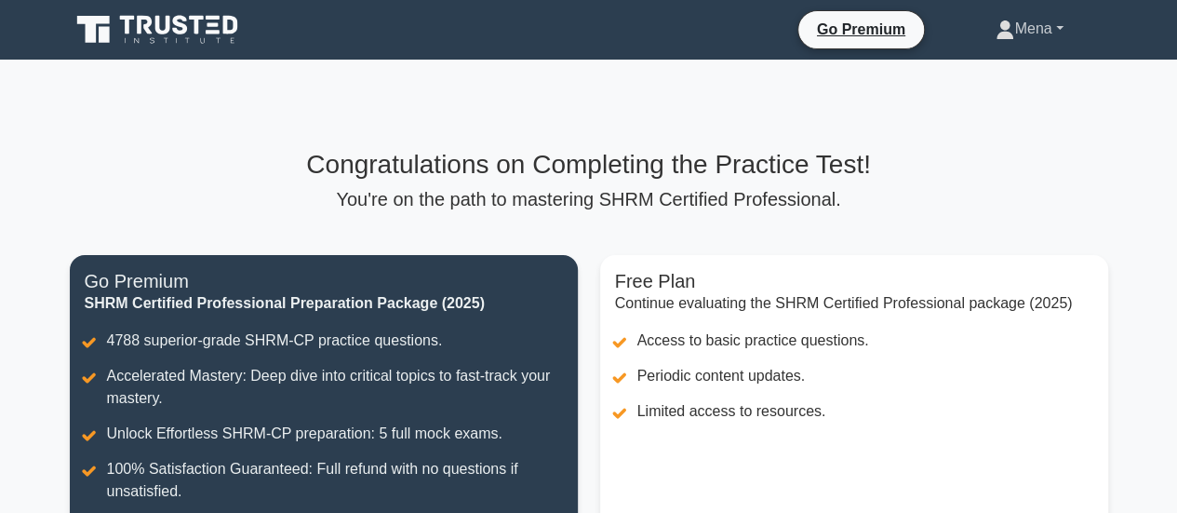
click at [1026, 21] on link "Mena" at bounding box center [1029, 28] width 156 height 37
click at [981, 71] on link "Profile" at bounding box center [1025, 73] width 147 height 30
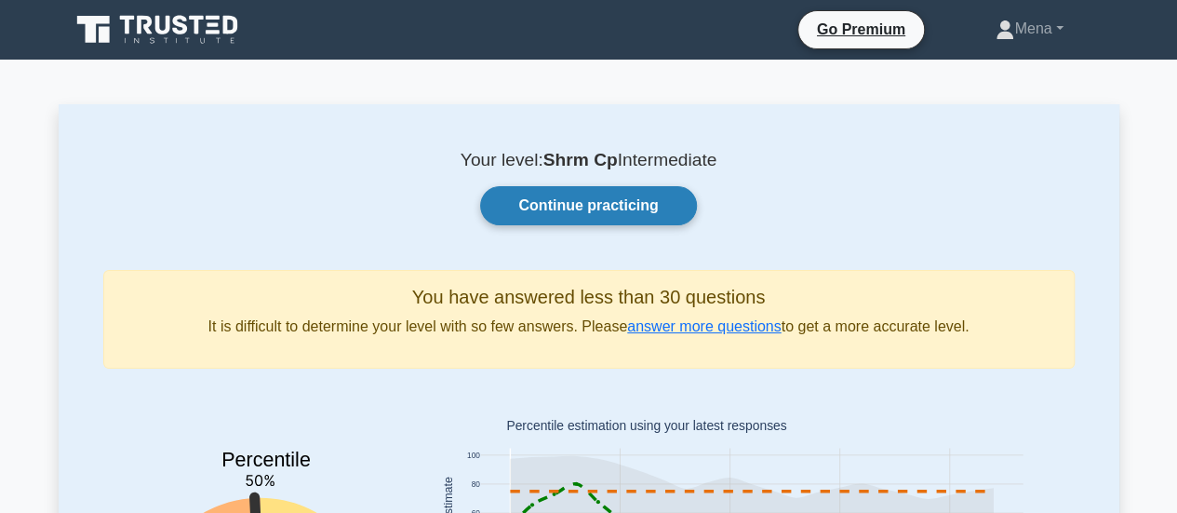
click at [568, 213] on link "Continue practicing" at bounding box center [588, 205] width 216 height 39
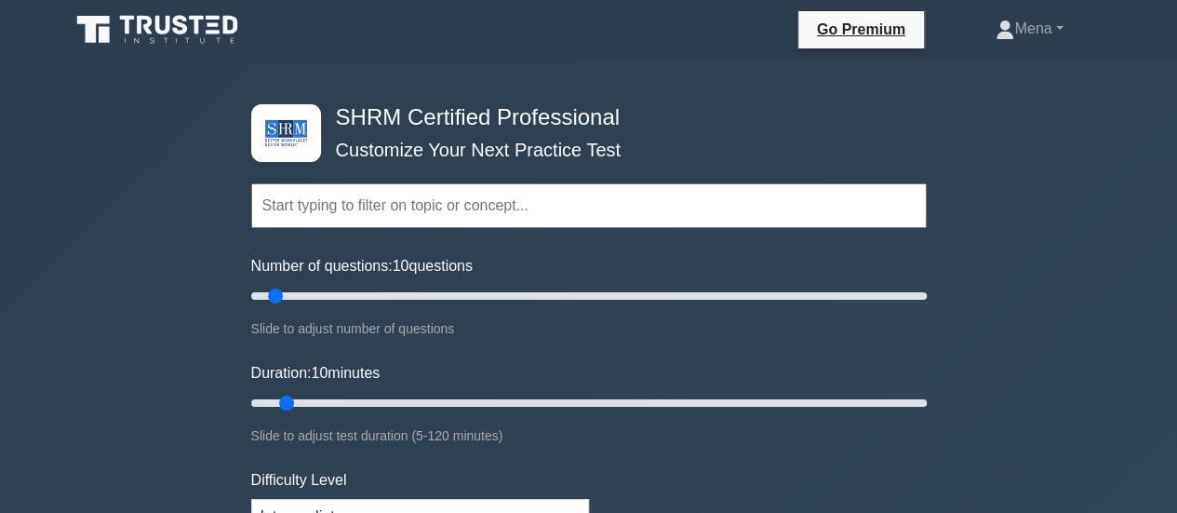
click at [569, 209] on input "text" at bounding box center [589, 205] width 676 height 45
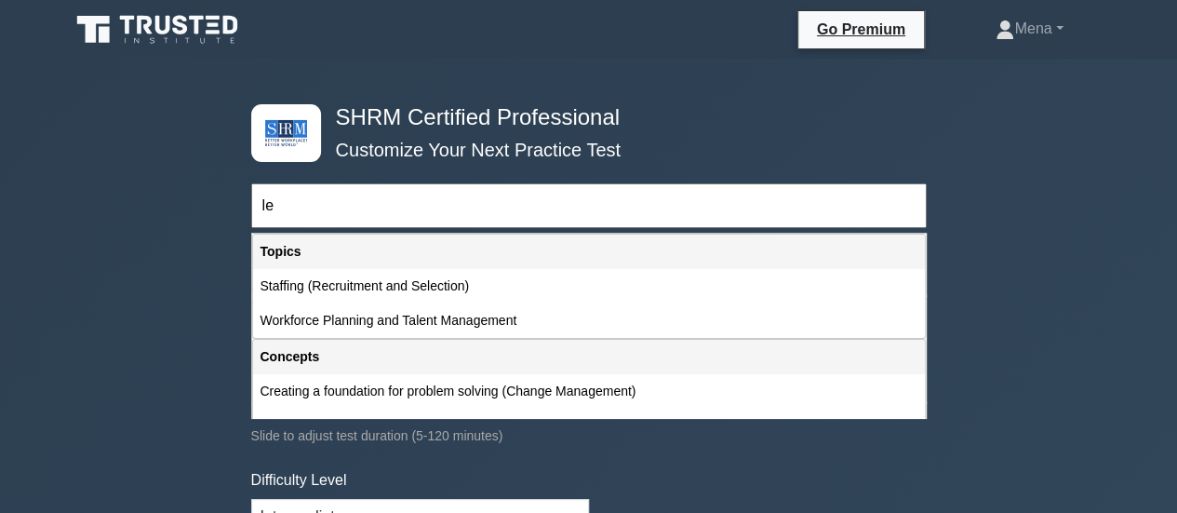
type input "l"
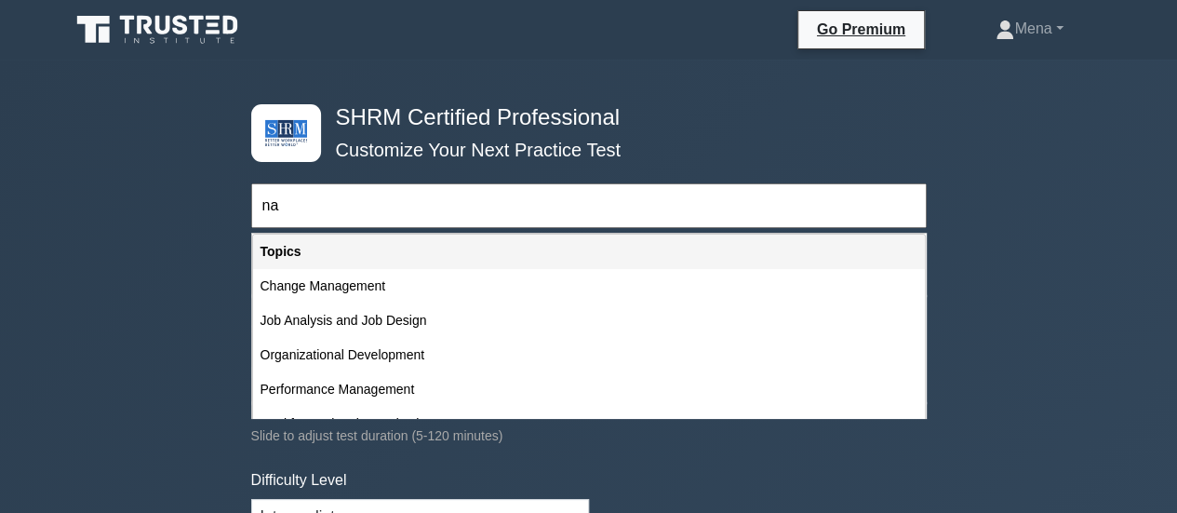
type input "n"
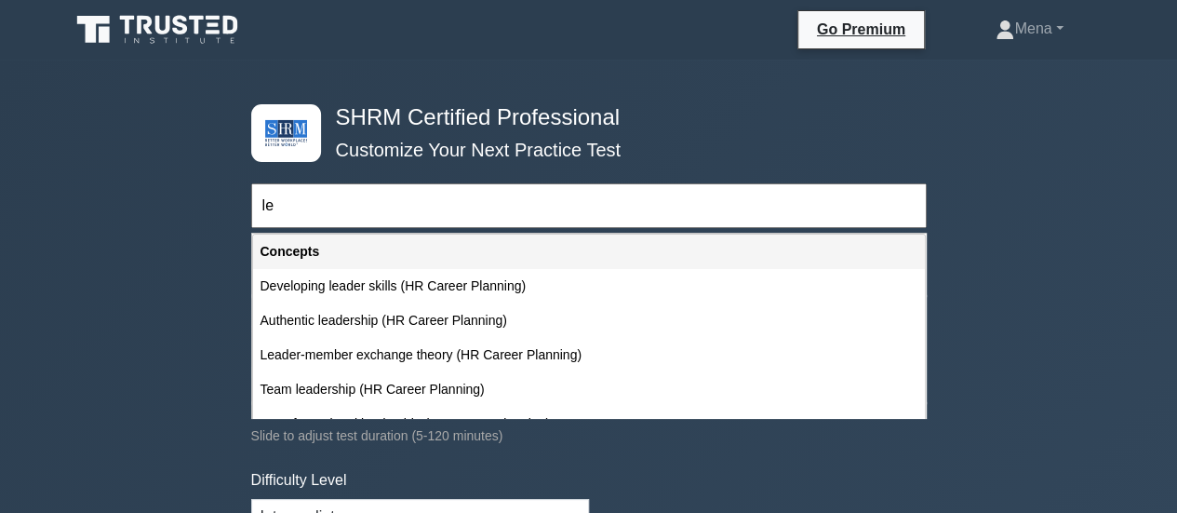
type input "l"
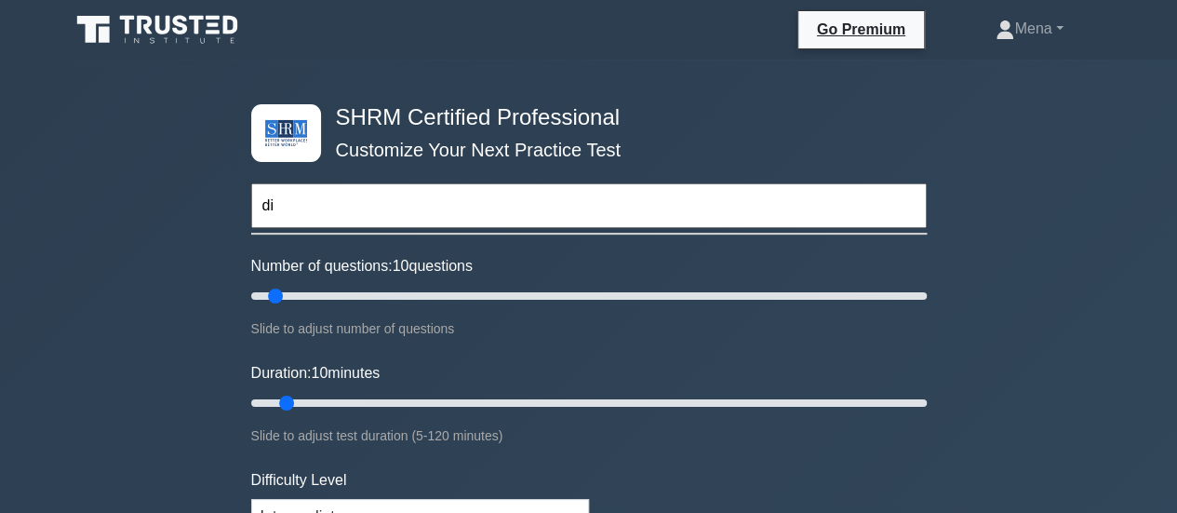
type input "d"
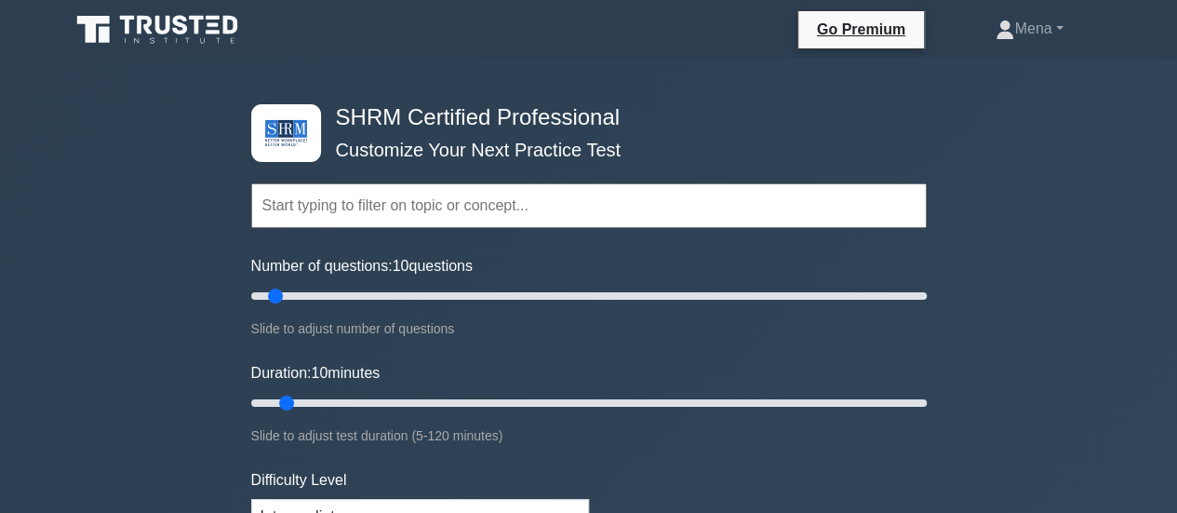
click at [462, 213] on input "text" at bounding box center [589, 205] width 676 height 45
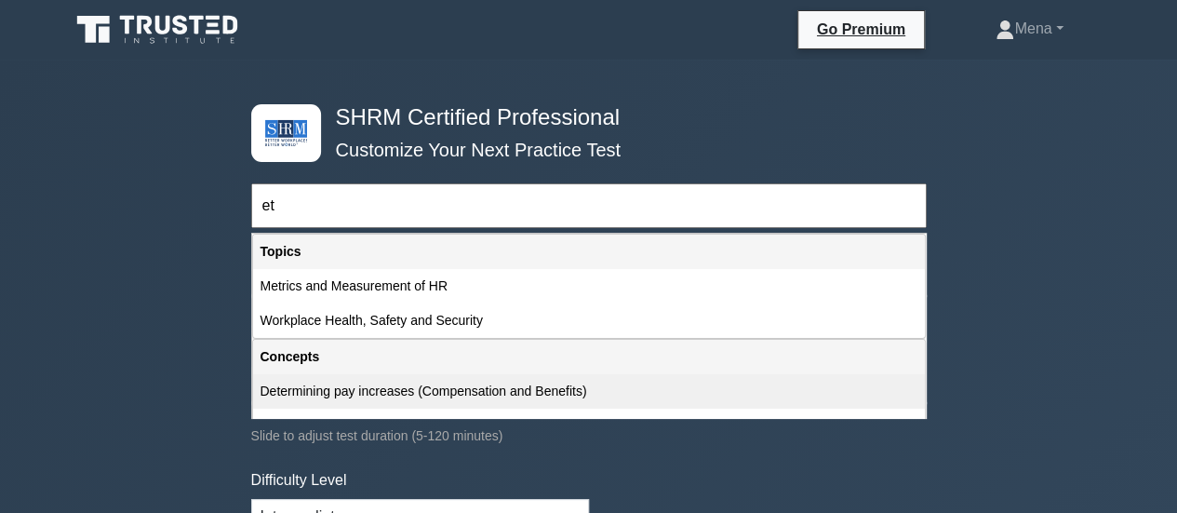
click at [341, 397] on div "Determining pay increases (Compensation and Benefits)" at bounding box center [589, 391] width 672 height 34
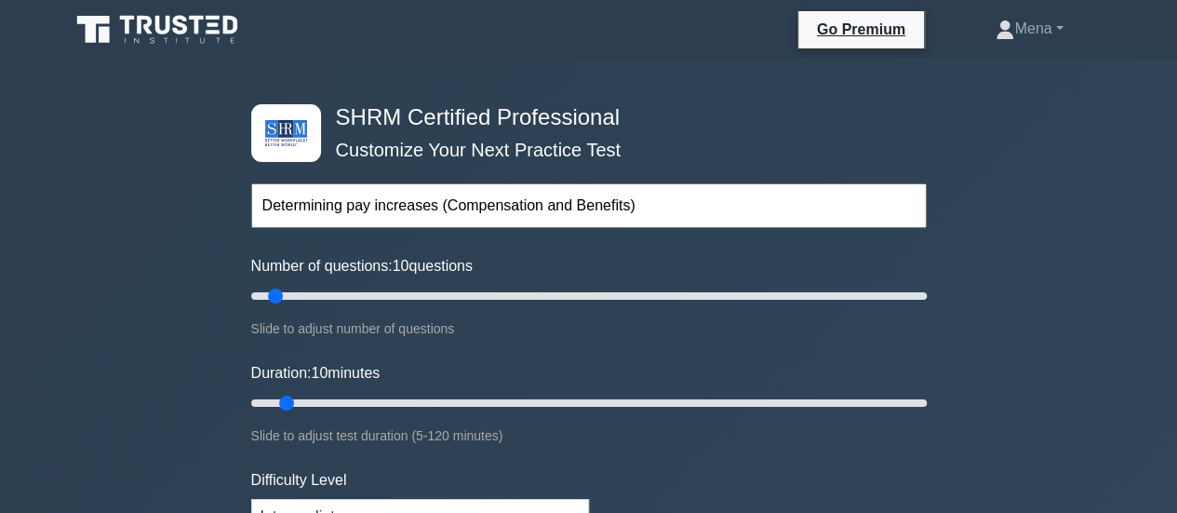
click at [633, 213] on input "Determining pay increases (Compensation and Benefits)" at bounding box center [589, 205] width 676 height 45
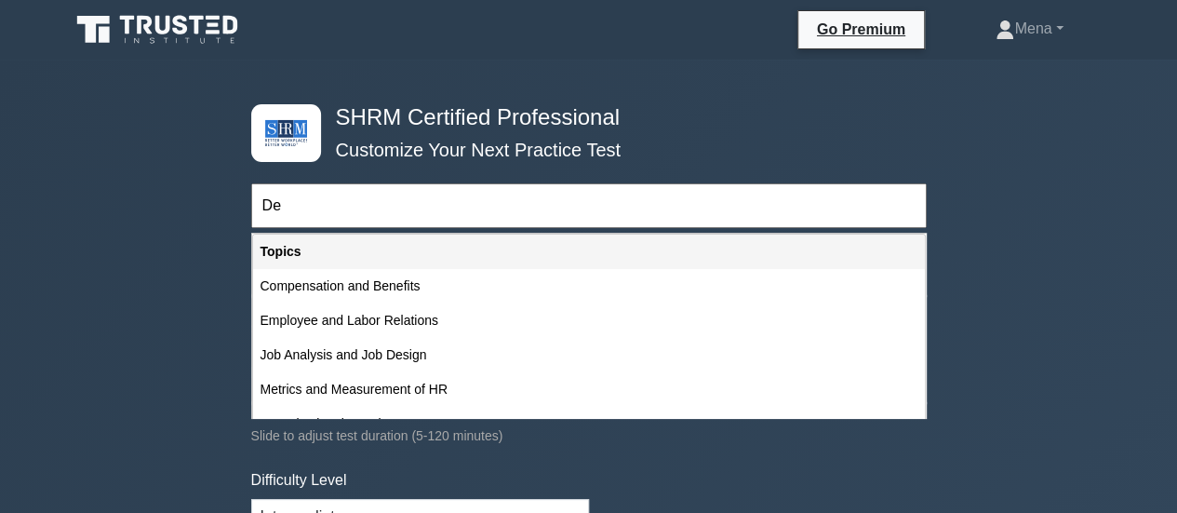
type input "D"
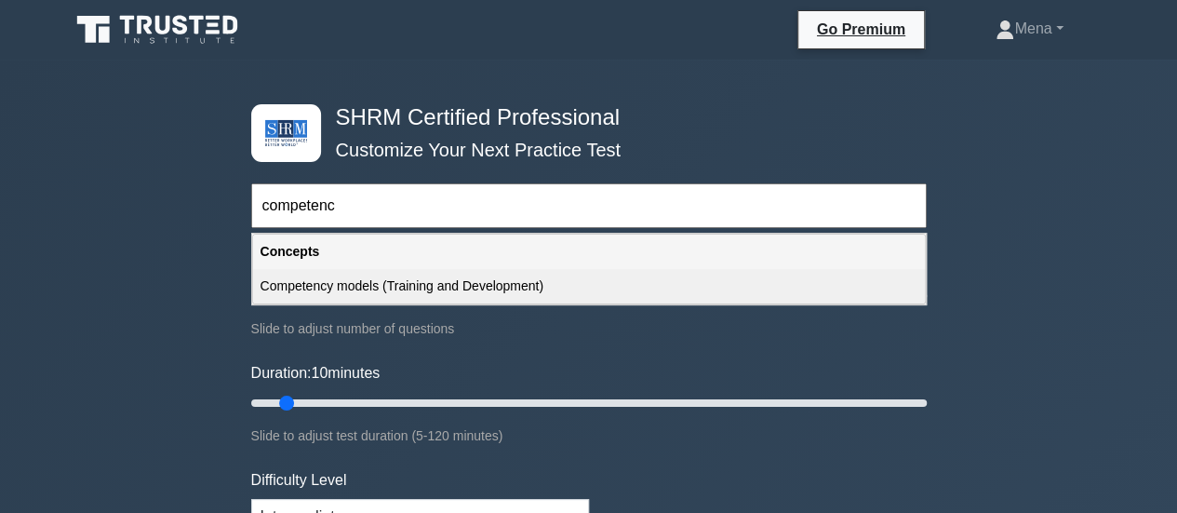
click at [567, 289] on div "Competency models (Training and Development)" at bounding box center [589, 286] width 672 height 34
type input "Competency models (Training and Development)"
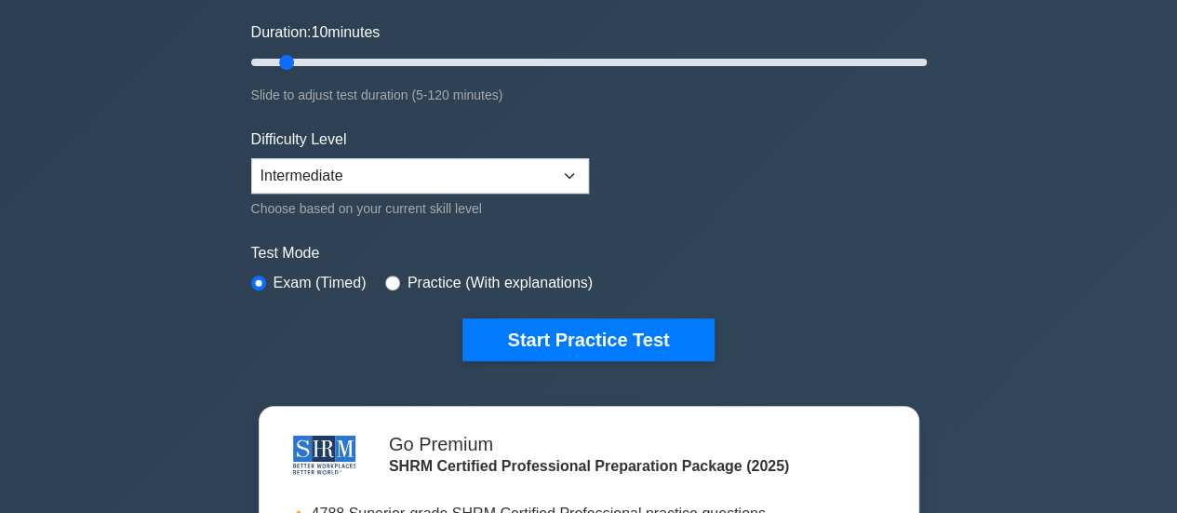
scroll to position [389, 0]
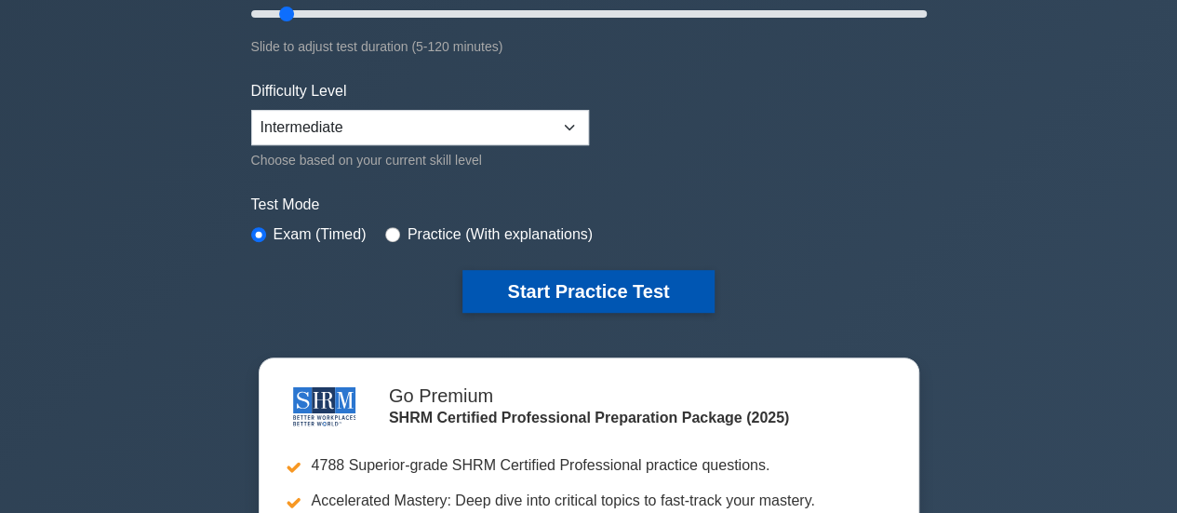
click at [529, 280] on button "Start Practice Test" at bounding box center [588, 291] width 251 height 43
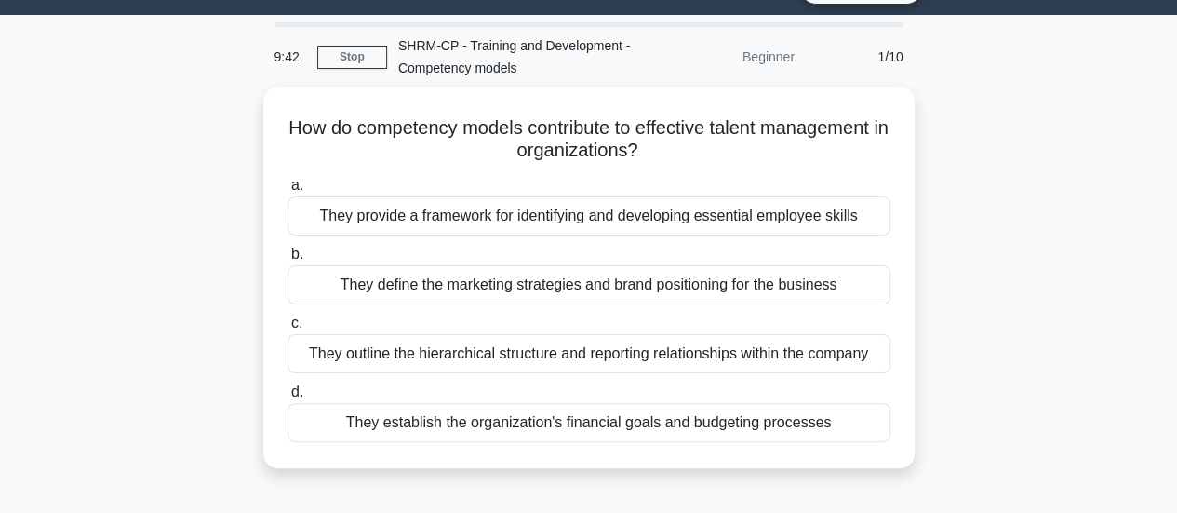
scroll to position [41, 0]
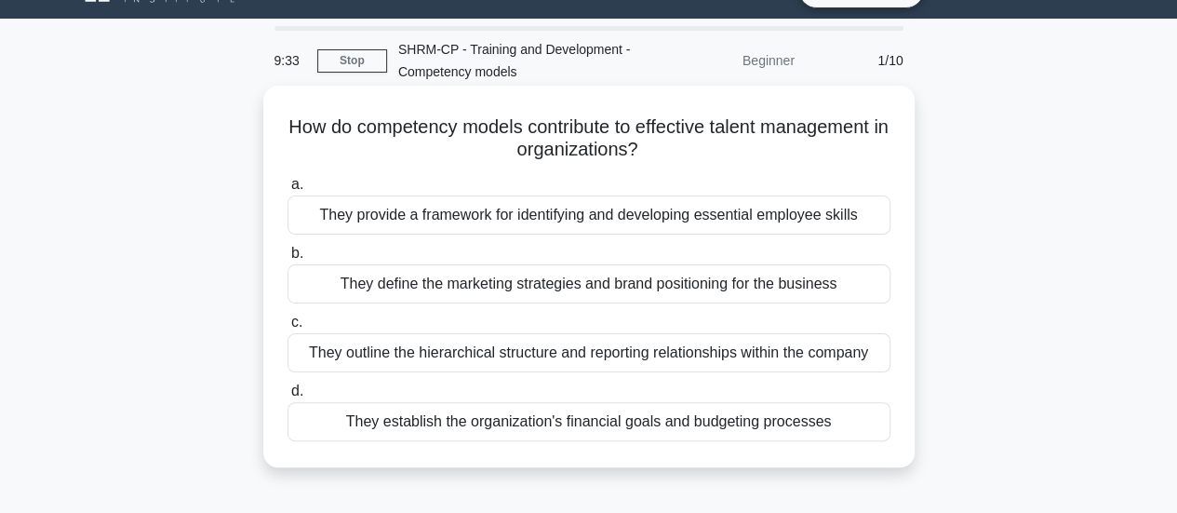
click at [612, 223] on div "They provide a framework for identifying and developing essential employee skil…" at bounding box center [589, 214] width 603 height 39
click at [288, 191] on input "a. They provide a framework for identifying and developing essential employee s…" at bounding box center [288, 185] width 0 height 12
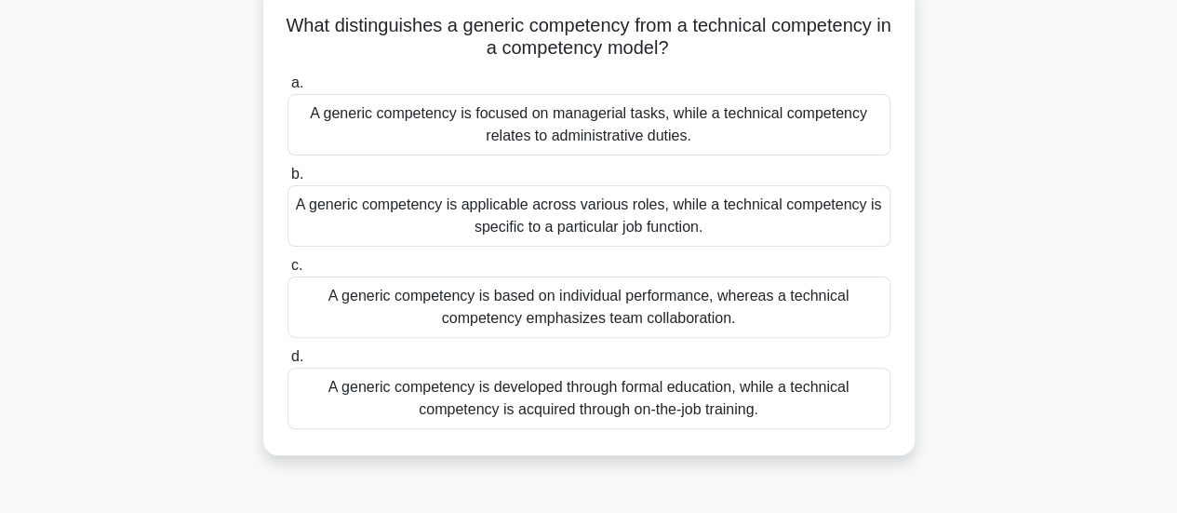
scroll to position [149, 0]
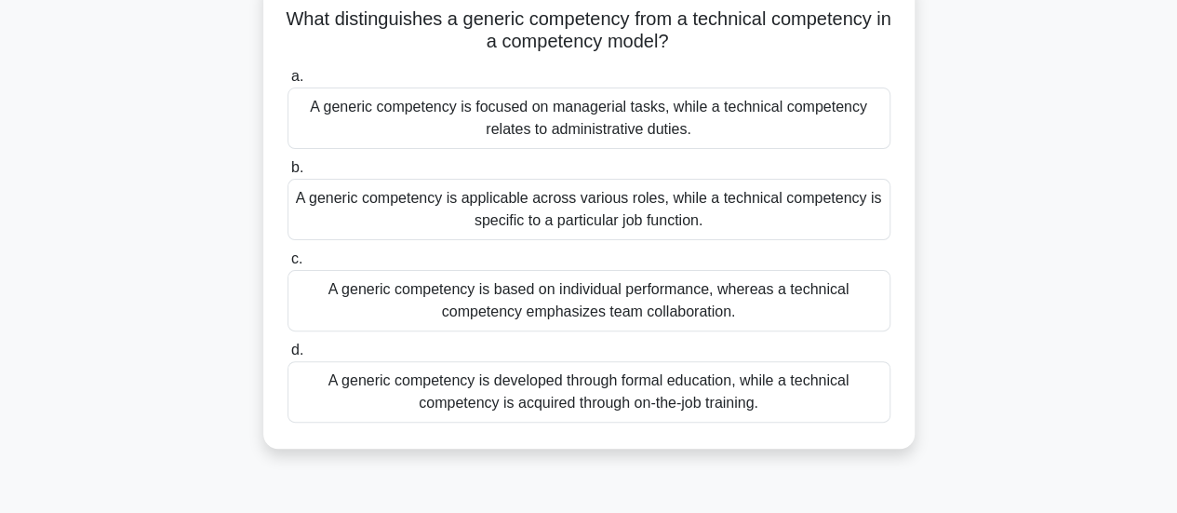
click at [640, 303] on div "A generic competency is based on individual performance, whereas a technical co…" at bounding box center [589, 300] width 603 height 61
click at [288, 265] on input "c. A generic competency is based on individual performance, whereas a technical…" at bounding box center [288, 259] width 0 height 12
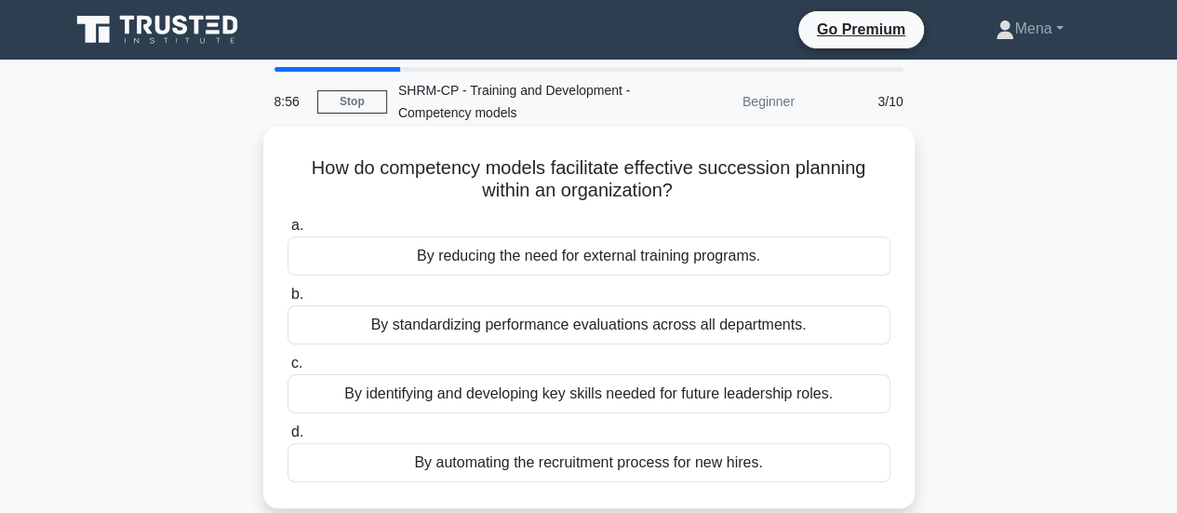
scroll to position [0, 0]
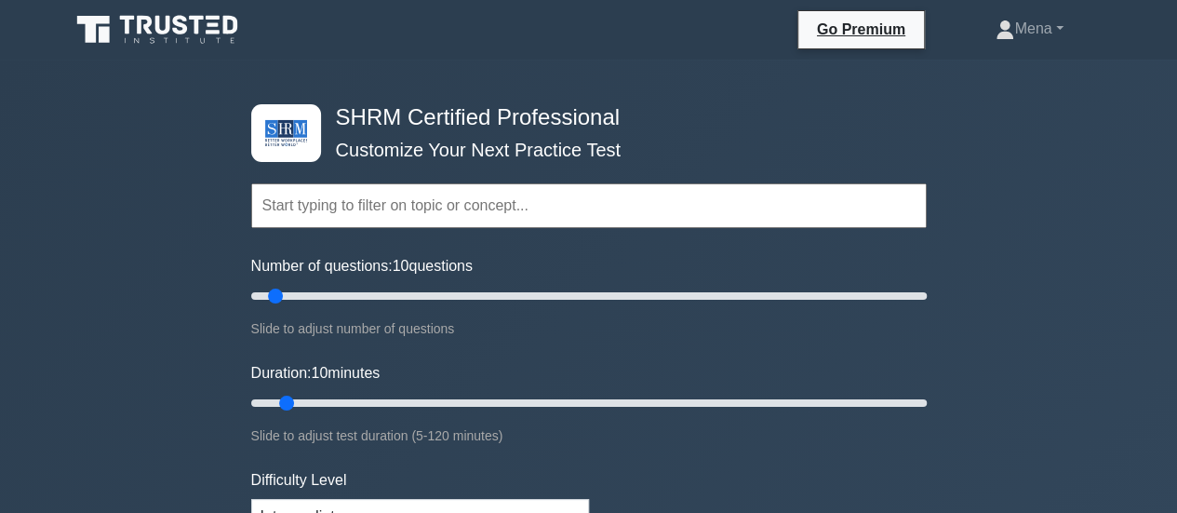
click at [377, 217] on input "text" at bounding box center [589, 205] width 676 height 45
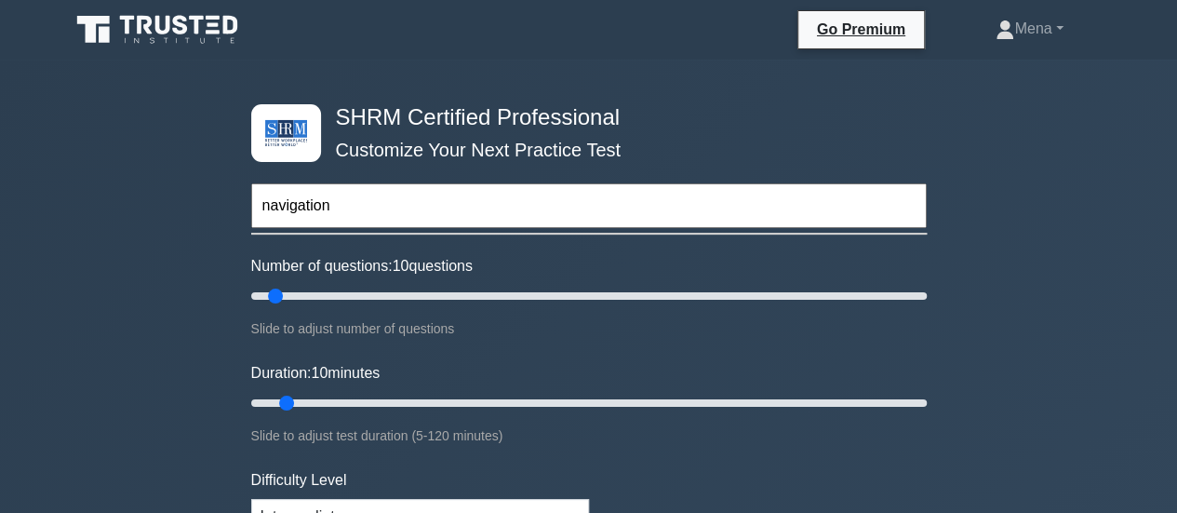
type input "navigation"
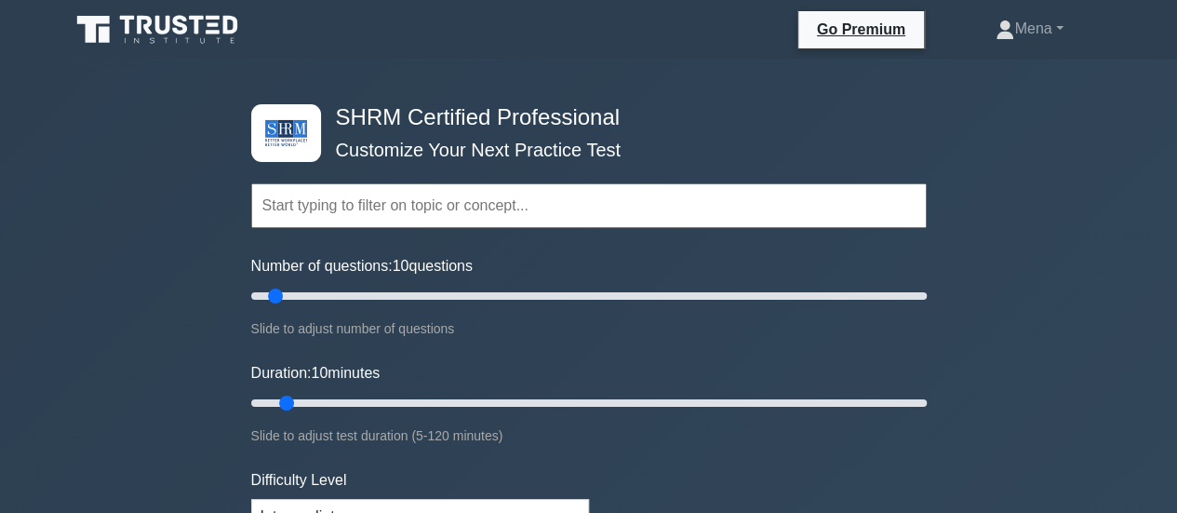
click at [404, 226] on input "text" at bounding box center [589, 205] width 676 height 45
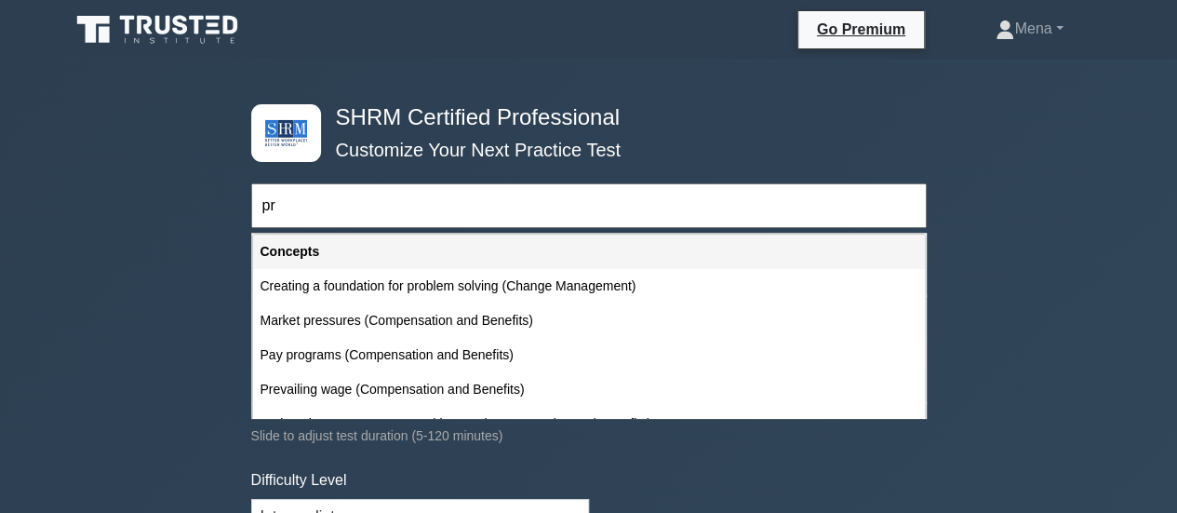
type input "p"
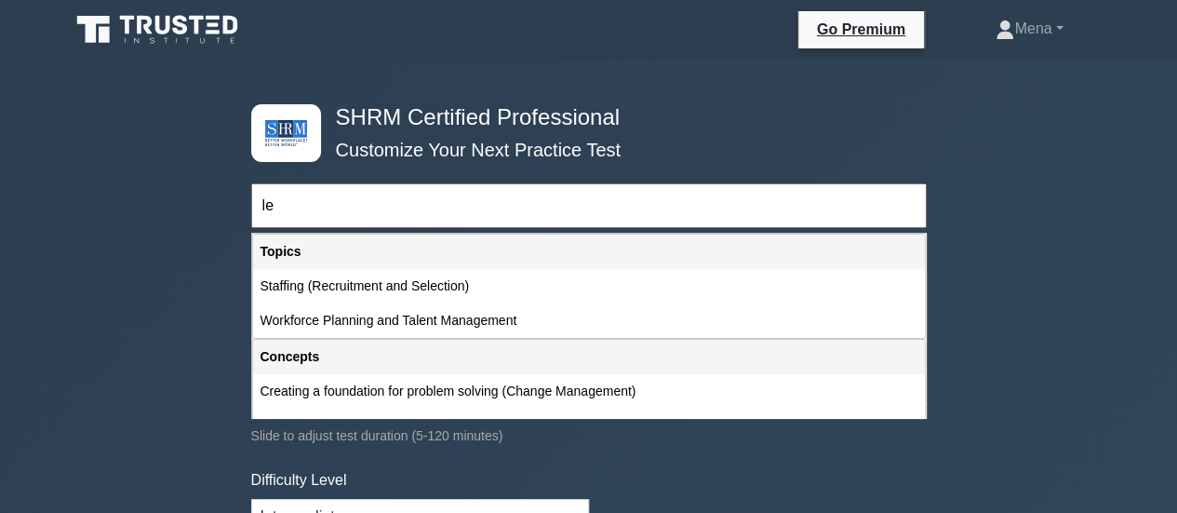
type input "l"
